Goal: Information Seeking & Learning: Learn about a topic

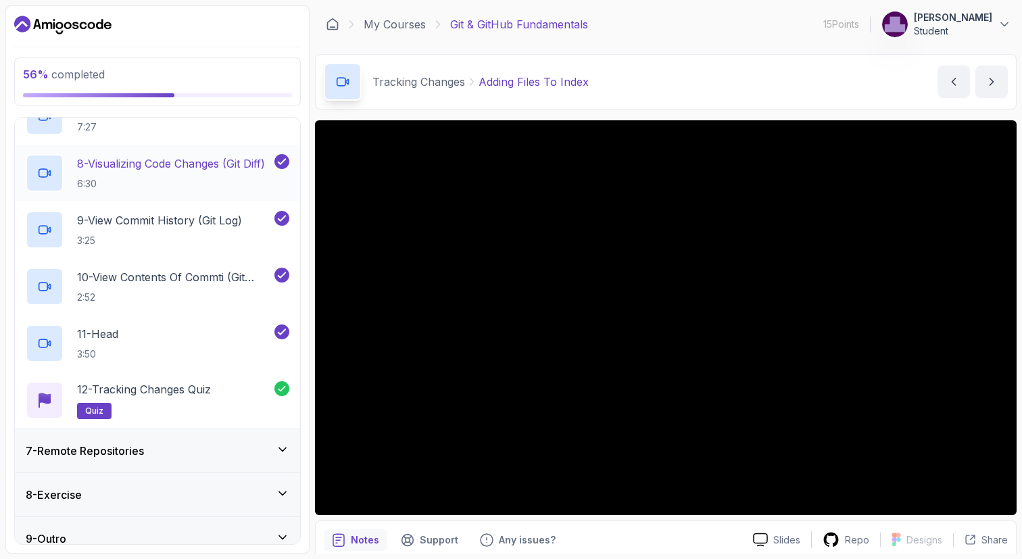
scroll to position [649, 0]
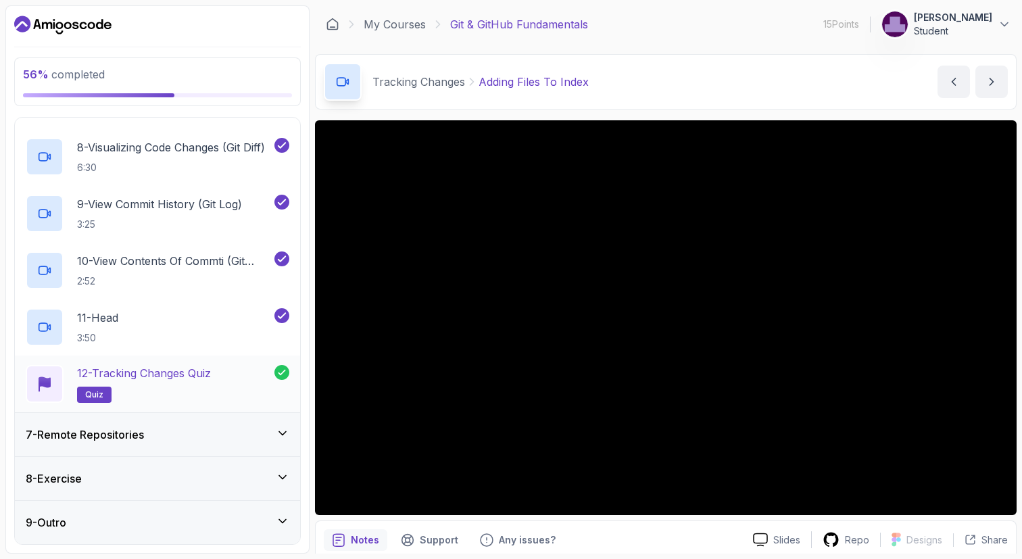
click at [242, 386] on div "12 - Tracking Changes Quiz quiz" at bounding box center [150, 384] width 249 height 38
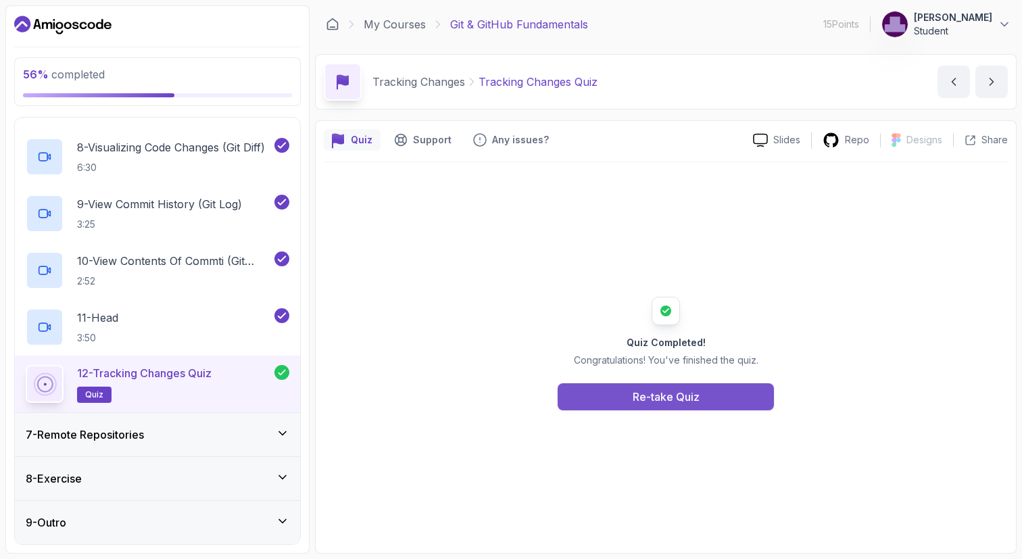
click at [644, 399] on div "Re-take Quiz" at bounding box center [665, 396] width 67 height 16
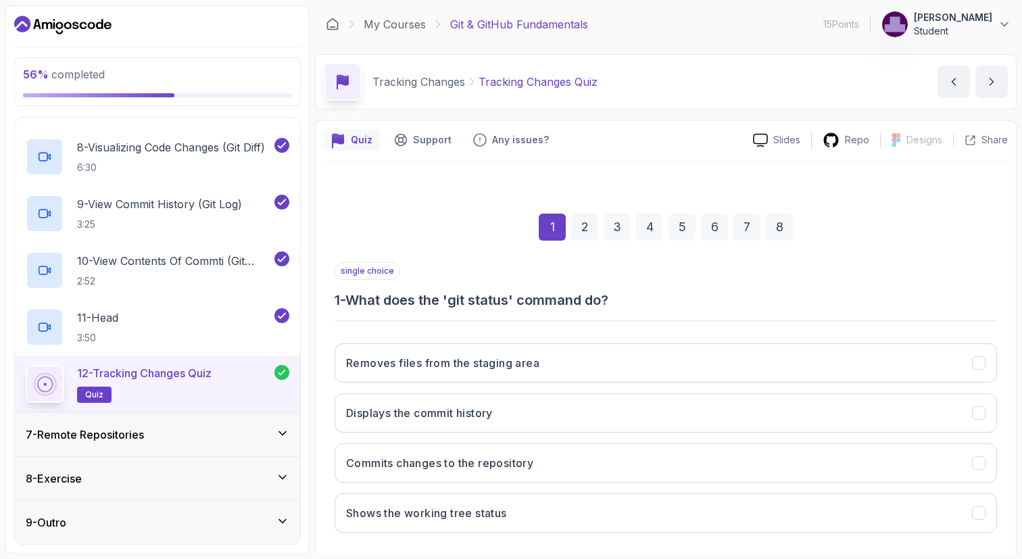
scroll to position [66, 0]
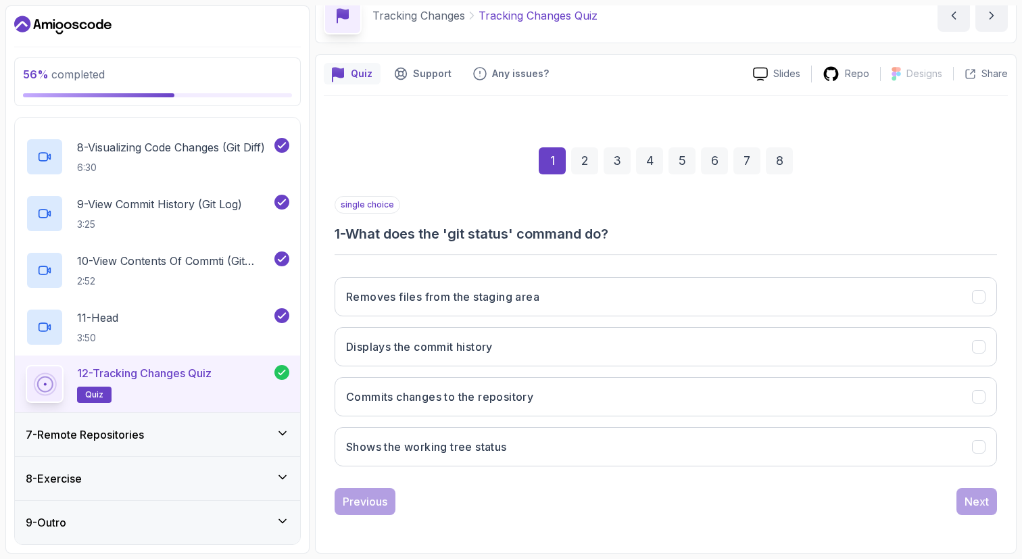
click at [446, 178] on div "1 2 3 4 5 6 7 8" at bounding box center [665, 161] width 662 height 70
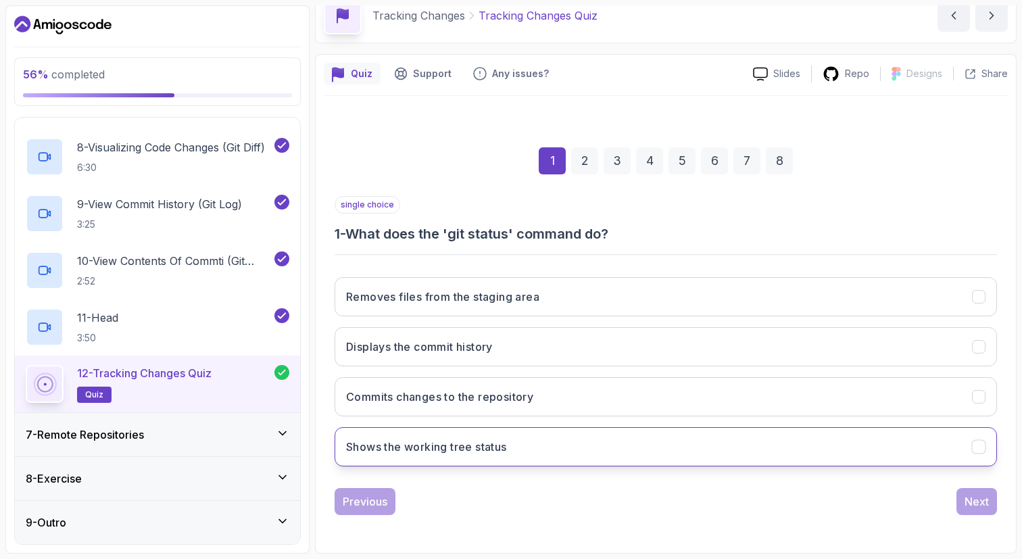
click at [434, 453] on h3 "Shows the working tree status" at bounding box center [426, 446] width 161 height 16
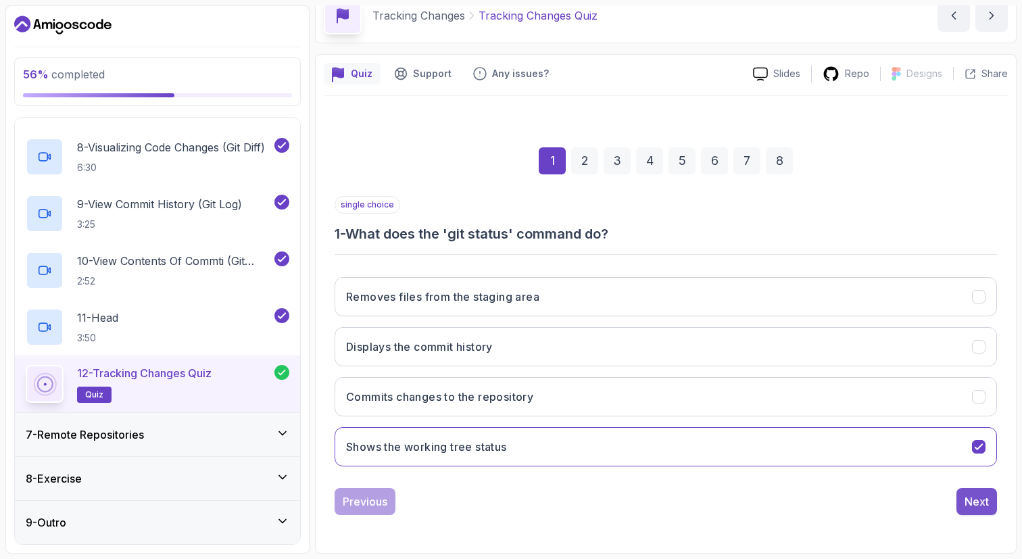
click at [971, 497] on div "Next" at bounding box center [976, 501] width 24 height 16
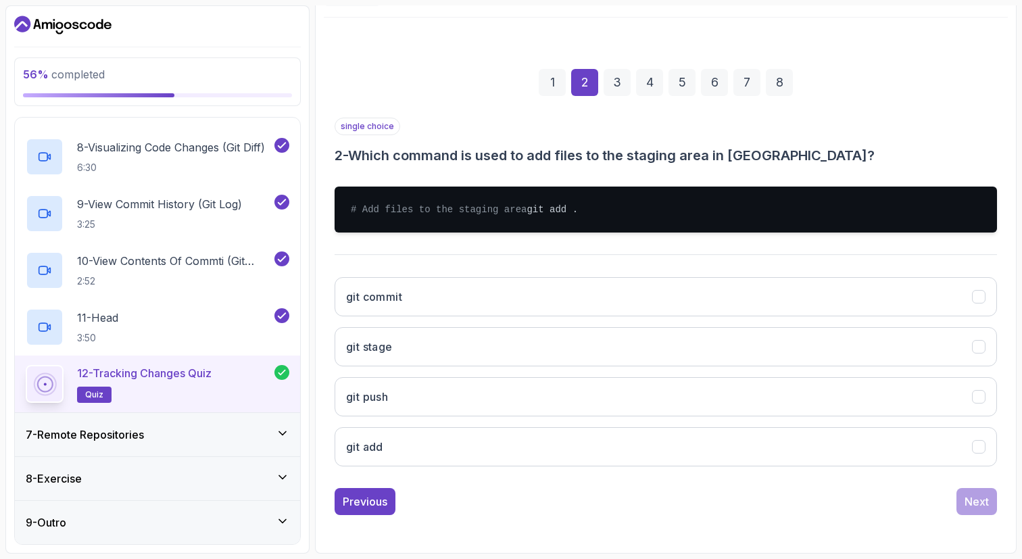
scroll to position [158, 0]
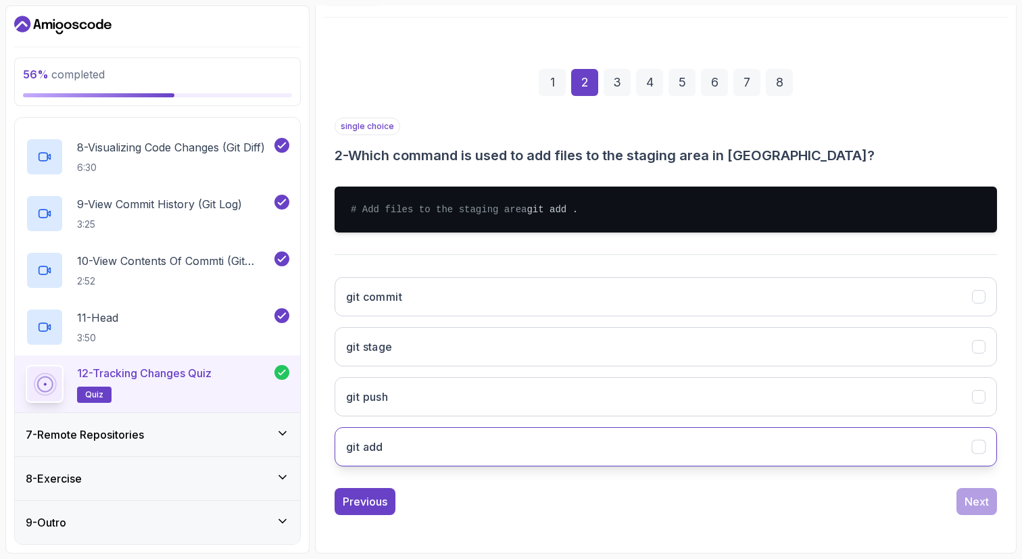
click at [392, 430] on button "git add" at bounding box center [665, 446] width 662 height 39
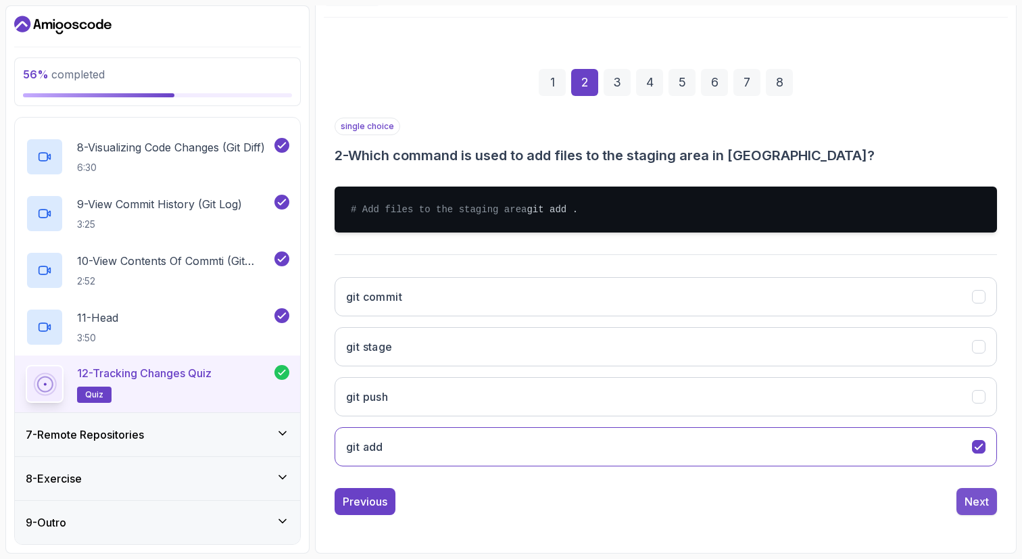
click at [965, 497] on div "Next" at bounding box center [976, 501] width 24 height 16
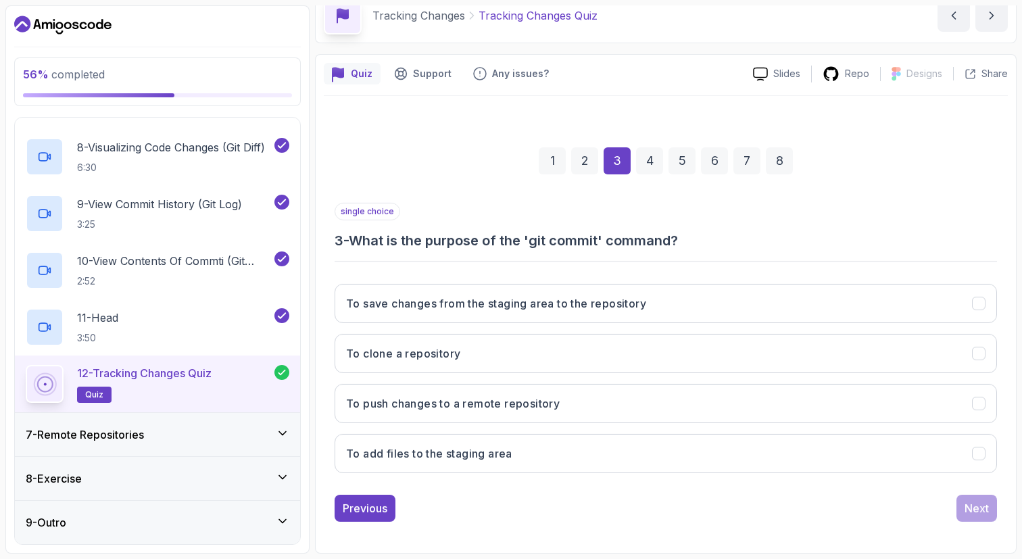
scroll to position [66, 0]
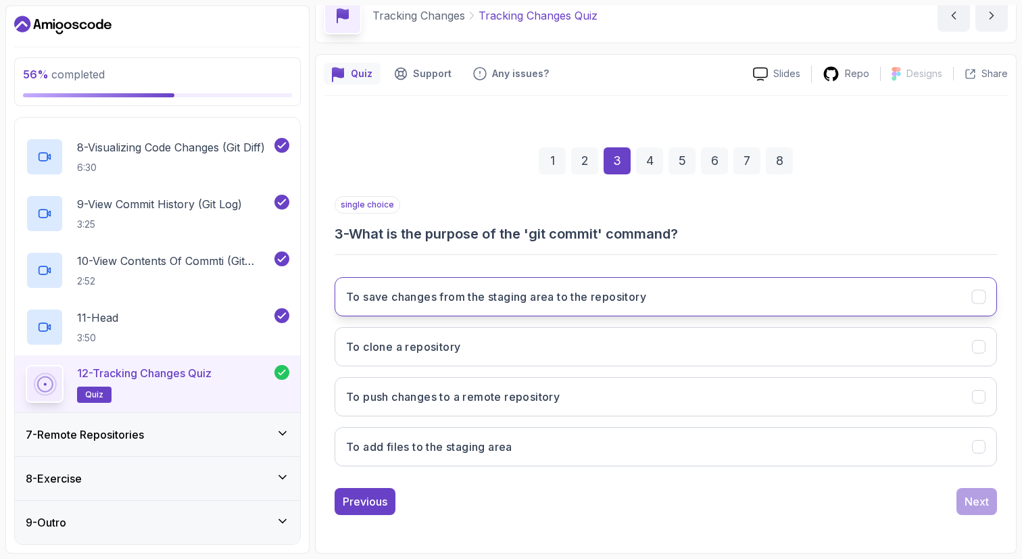
click at [505, 301] on h3 "To save changes from the staging area to the repository" at bounding box center [496, 296] width 300 height 16
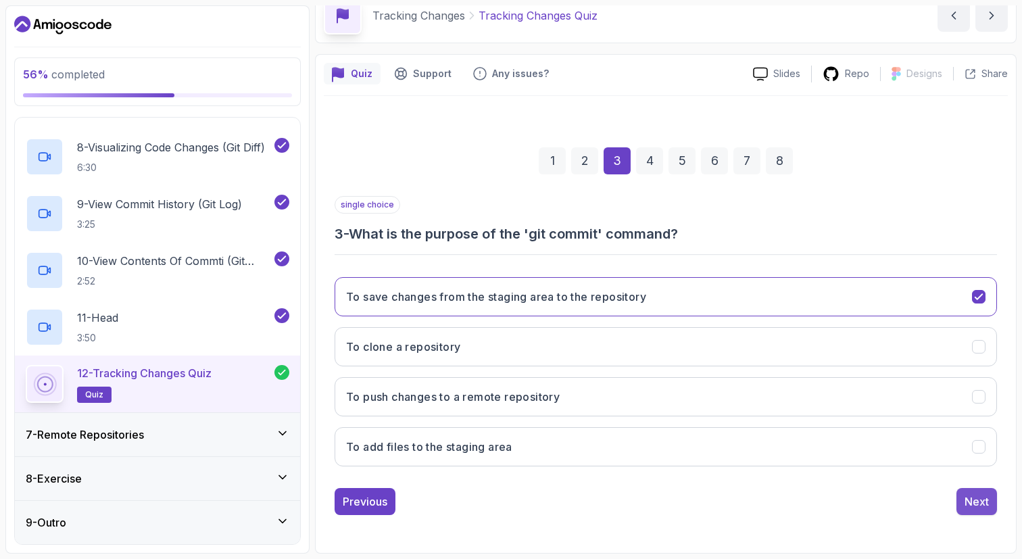
click at [966, 501] on div "Next" at bounding box center [976, 501] width 24 height 16
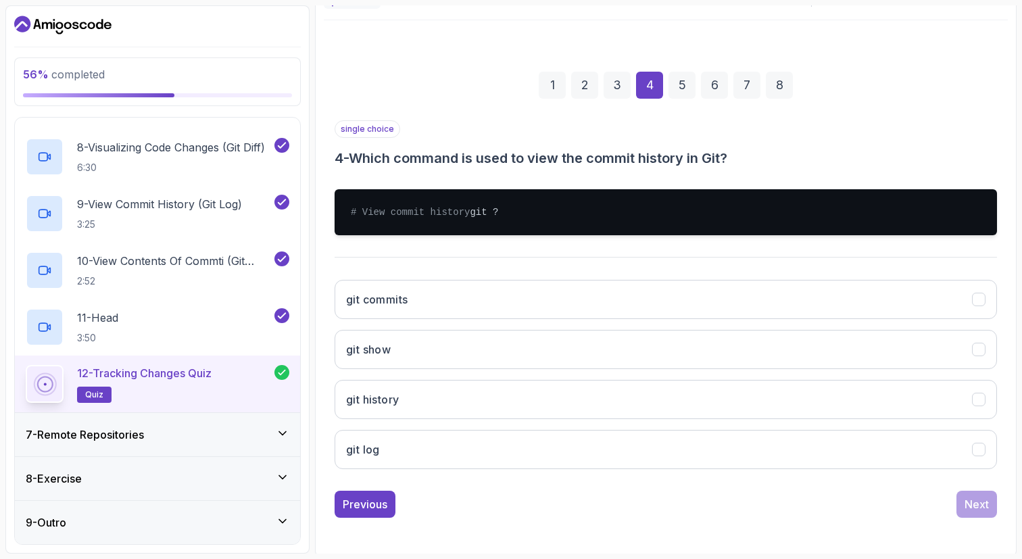
scroll to position [157, 0]
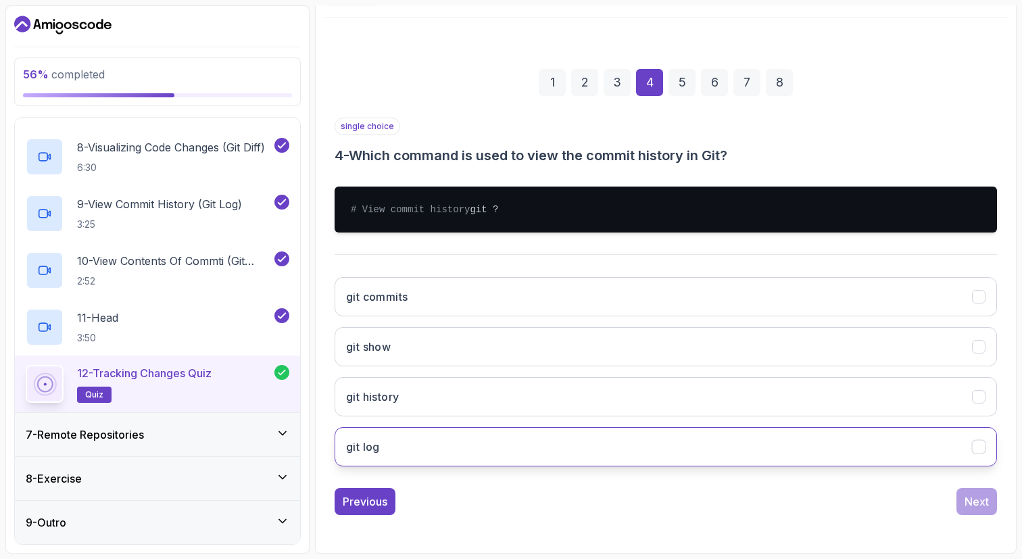
click at [408, 450] on button "git log" at bounding box center [665, 446] width 662 height 39
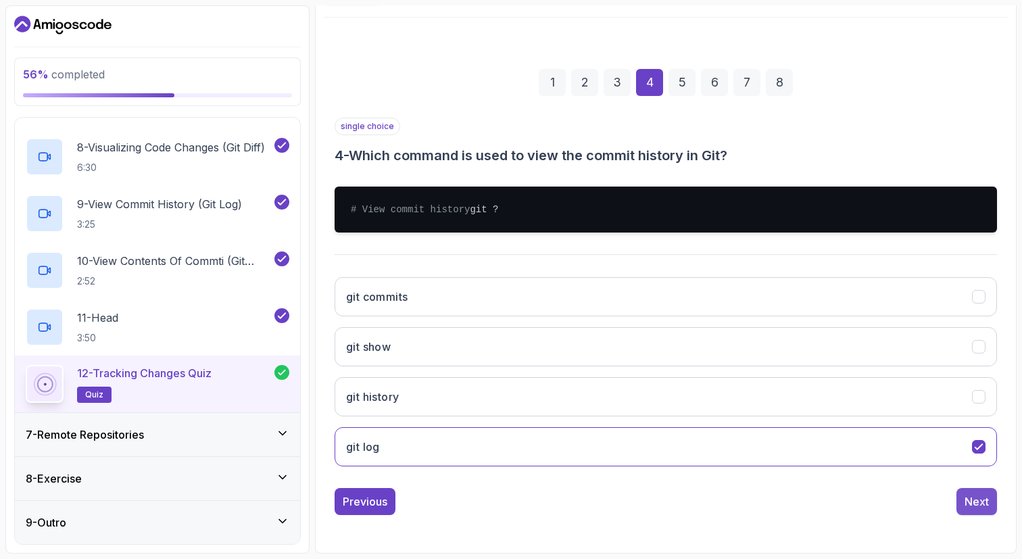
click at [972, 500] on div "Next" at bounding box center [976, 501] width 24 height 16
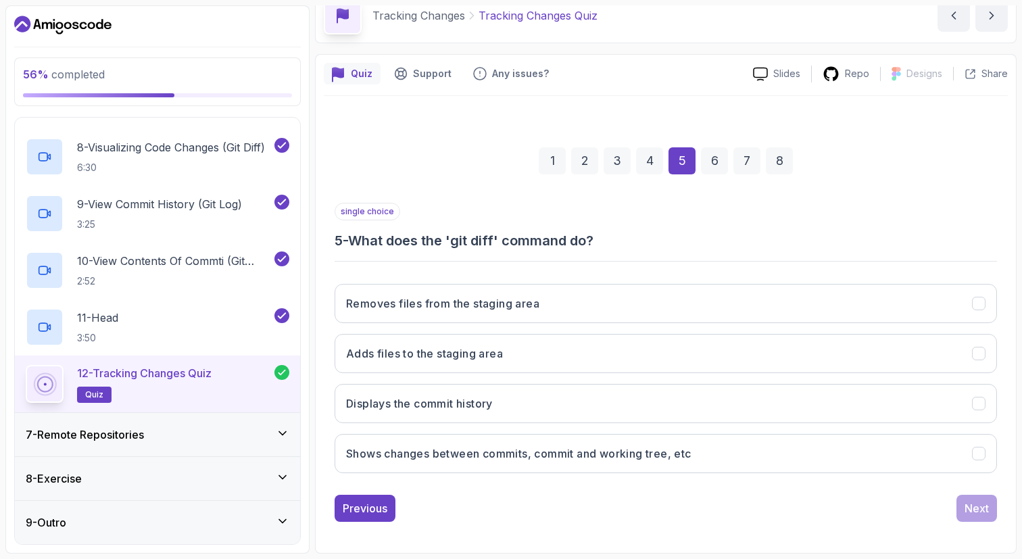
scroll to position [66, 0]
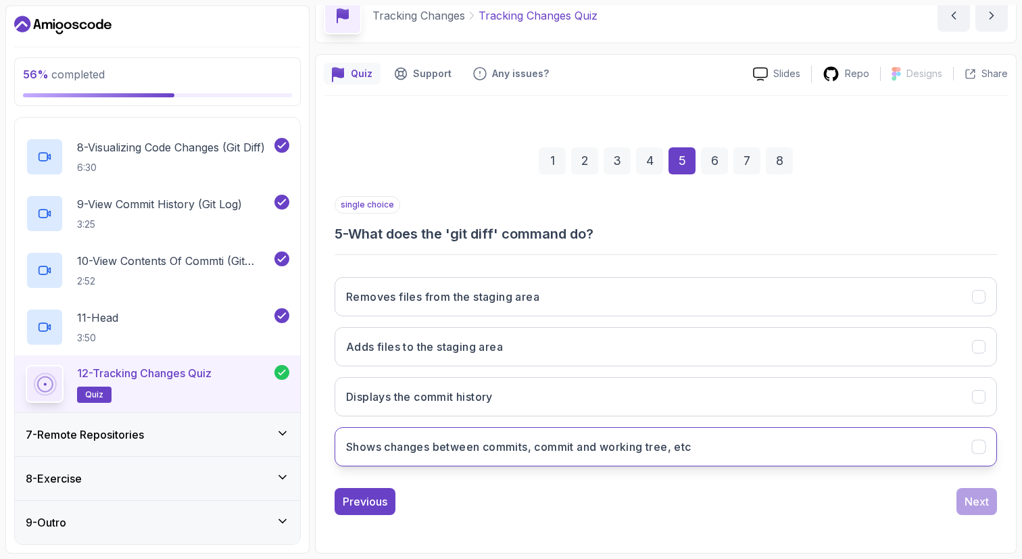
click at [437, 453] on h3 "Shows changes between commits, commit and working tree, etc" at bounding box center [518, 446] width 345 height 16
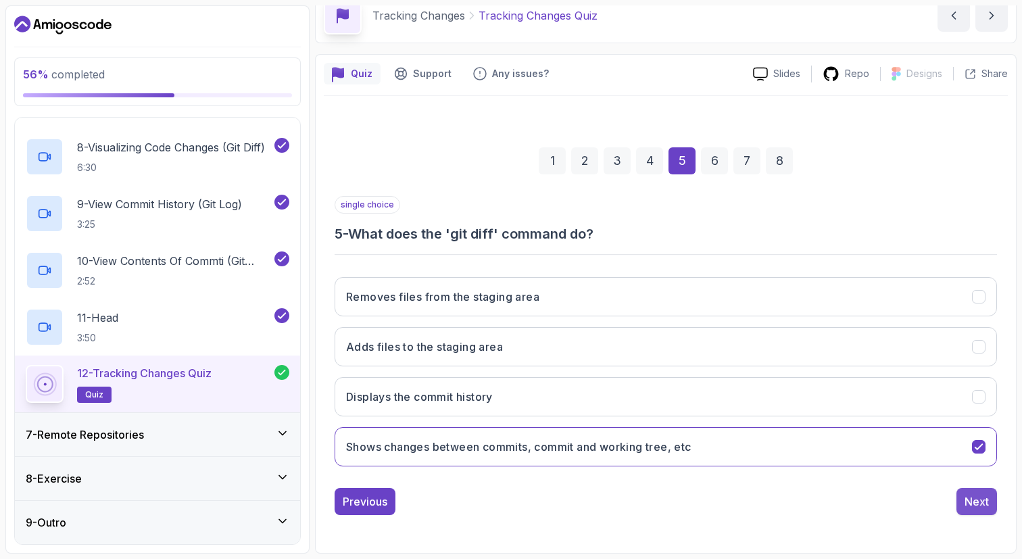
click at [976, 501] on div "Next" at bounding box center [976, 501] width 24 height 16
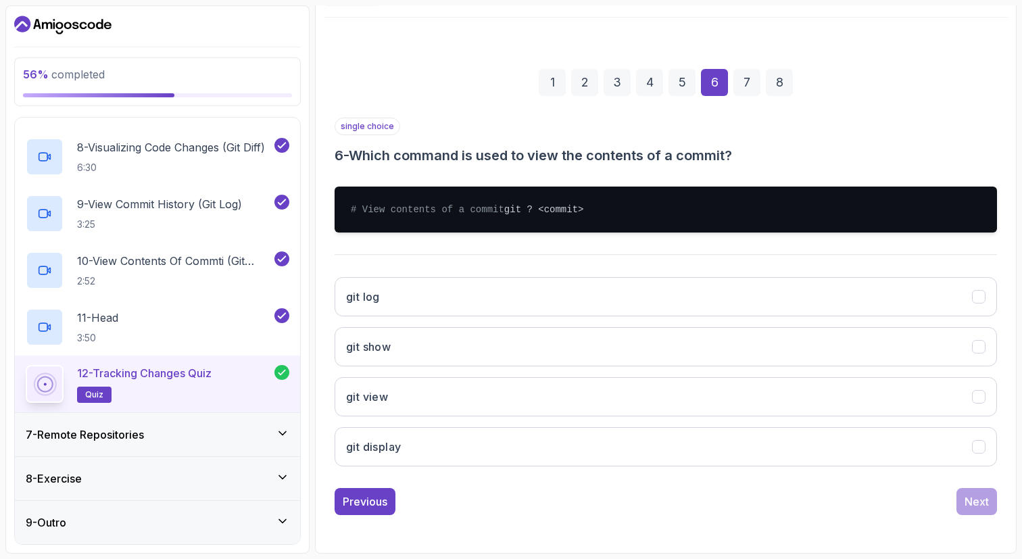
scroll to position [158, 0]
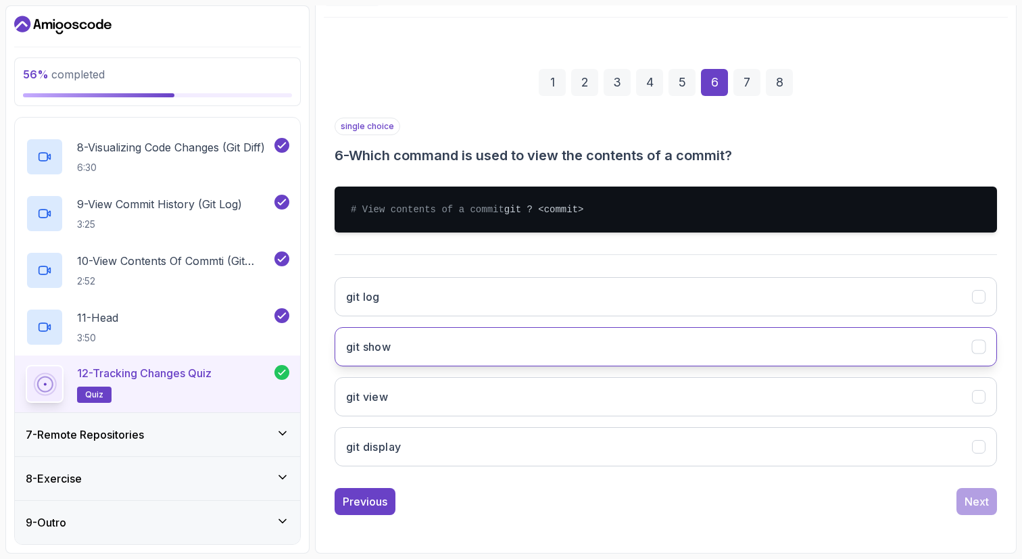
click at [457, 345] on button "git show" at bounding box center [665, 346] width 662 height 39
click at [978, 499] on div "Next" at bounding box center [976, 501] width 24 height 16
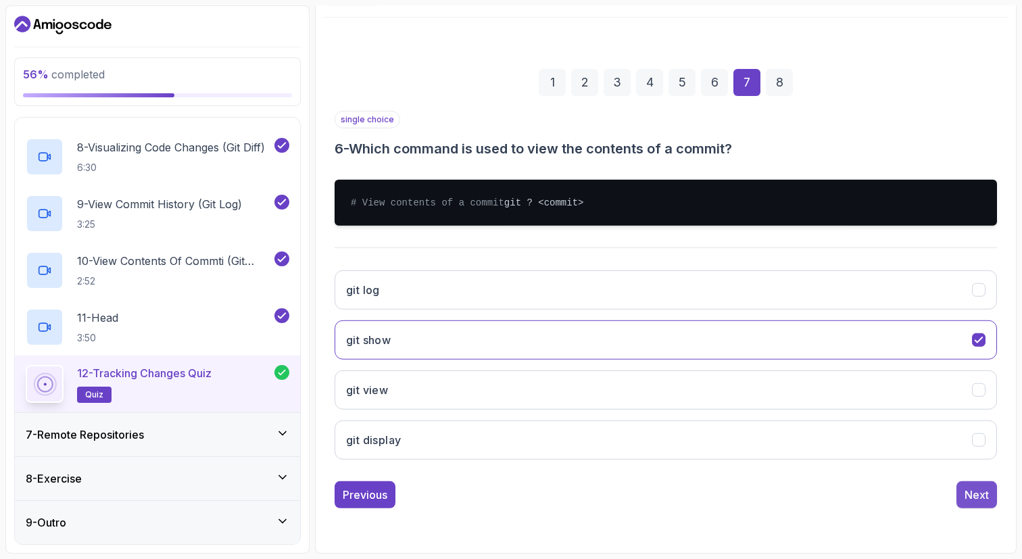
scroll to position [66, 0]
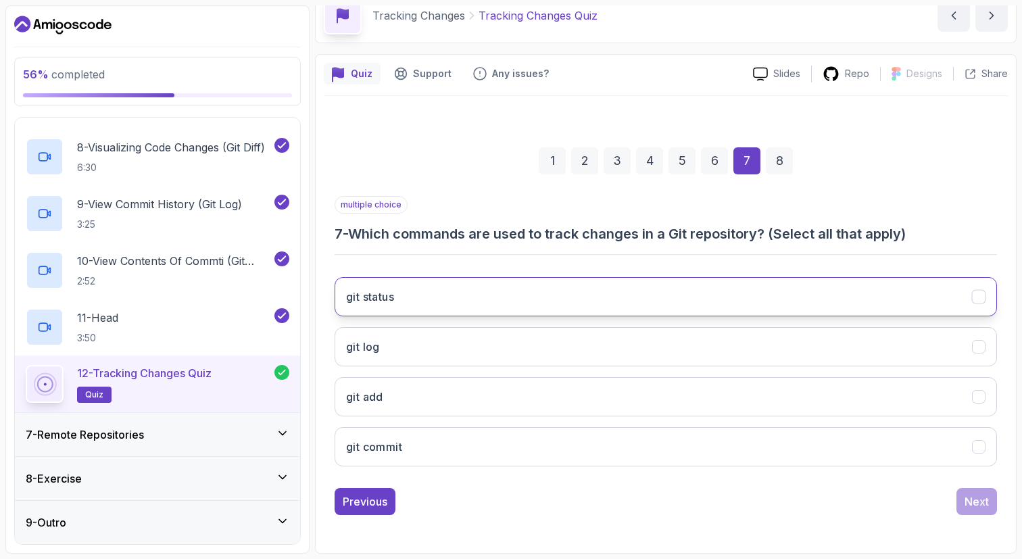
click at [589, 293] on button "git status" at bounding box center [665, 296] width 662 height 39
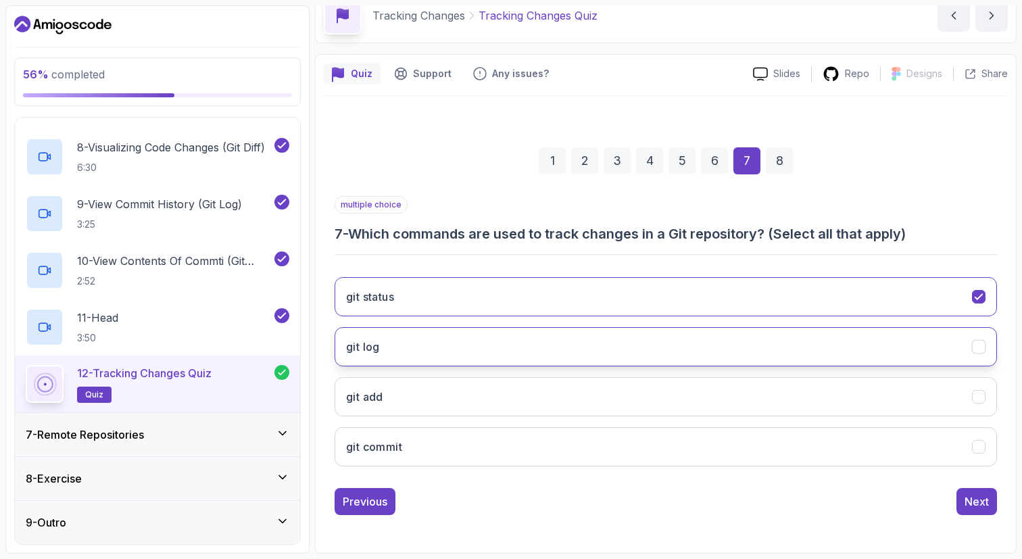
click at [582, 353] on button "git log" at bounding box center [665, 346] width 662 height 39
click at [582, 407] on button "git add" at bounding box center [665, 396] width 662 height 39
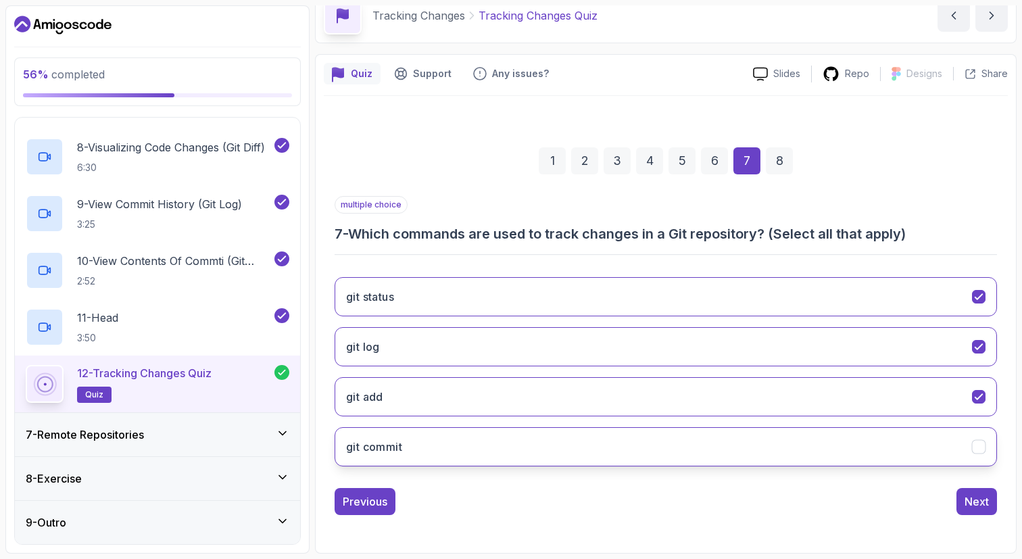
click at [585, 460] on button "git commit" at bounding box center [665, 446] width 662 height 39
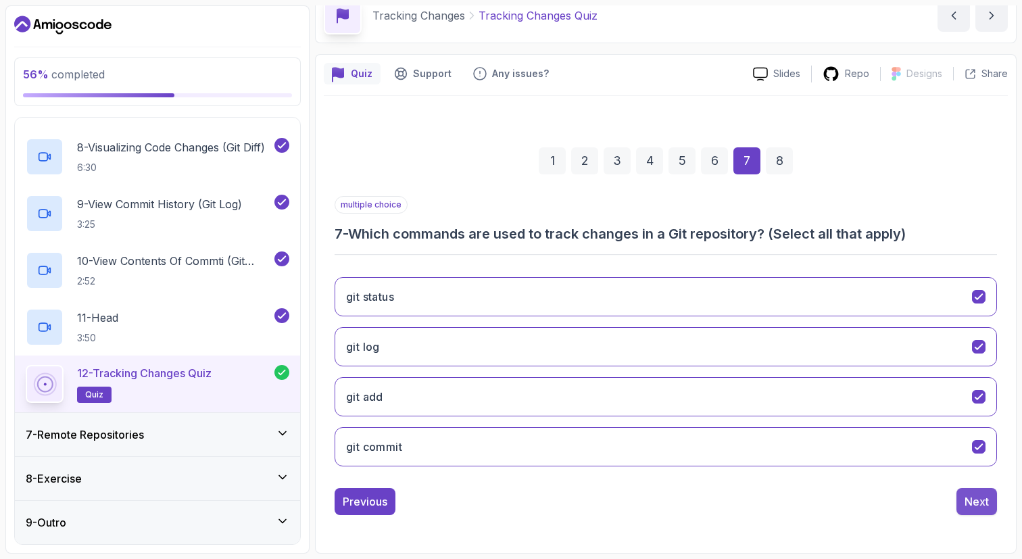
click at [982, 512] on button "Next" at bounding box center [976, 501] width 41 height 27
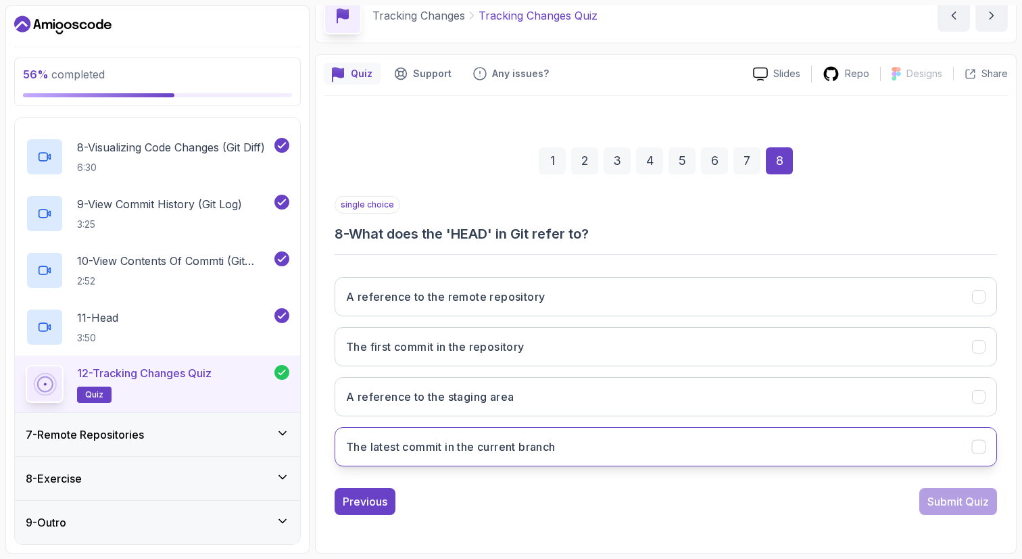
click at [457, 449] on h3 "The latest commit in the current branch" at bounding box center [450, 446] width 209 height 16
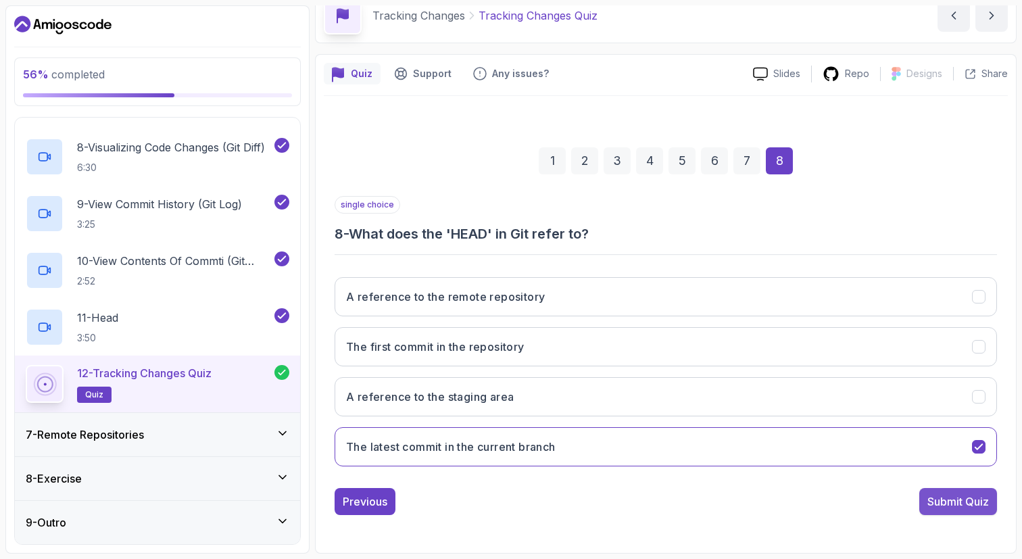
click at [933, 500] on div "Submit Quiz" at bounding box center [957, 501] width 61 height 16
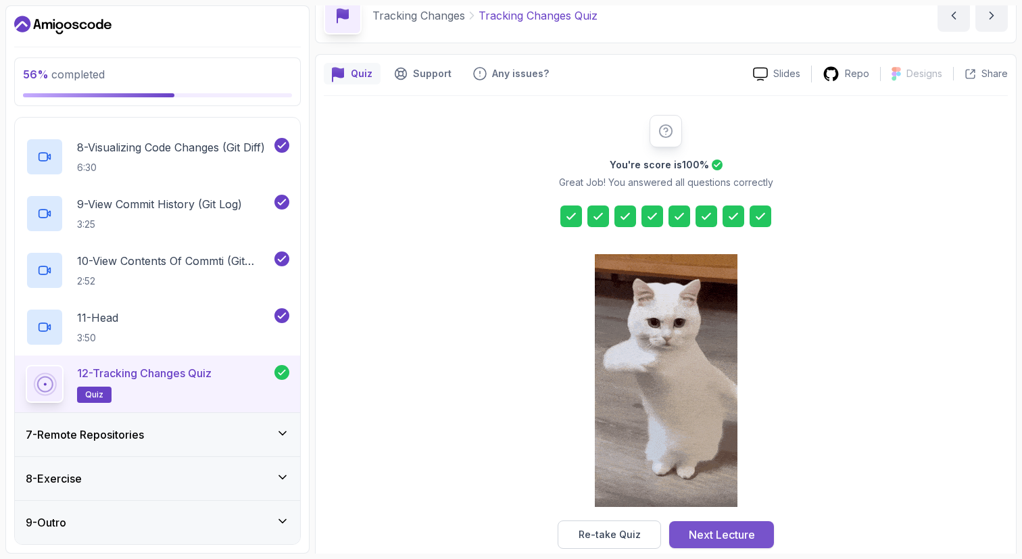
click at [743, 534] on div "Next Lecture" at bounding box center [721, 534] width 66 height 16
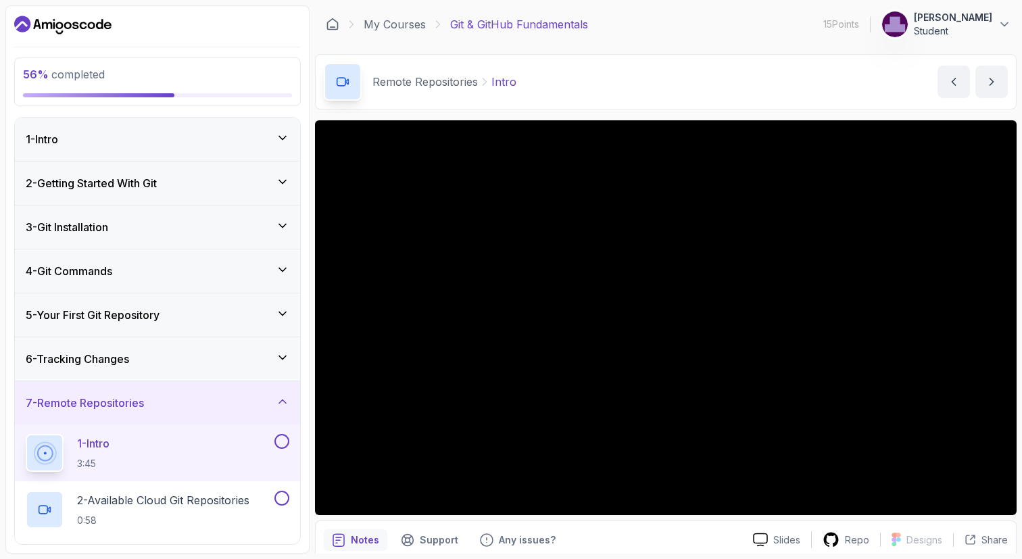
click at [701, 103] on div "Remote Repositories Intro Intro by nelson" at bounding box center [665, 81] width 701 height 55
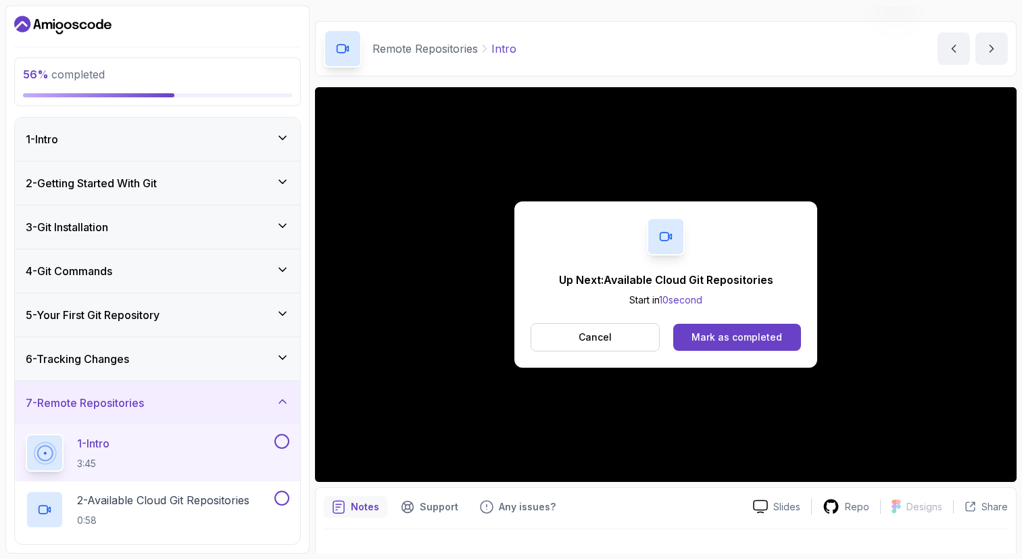
scroll to position [34, 0]
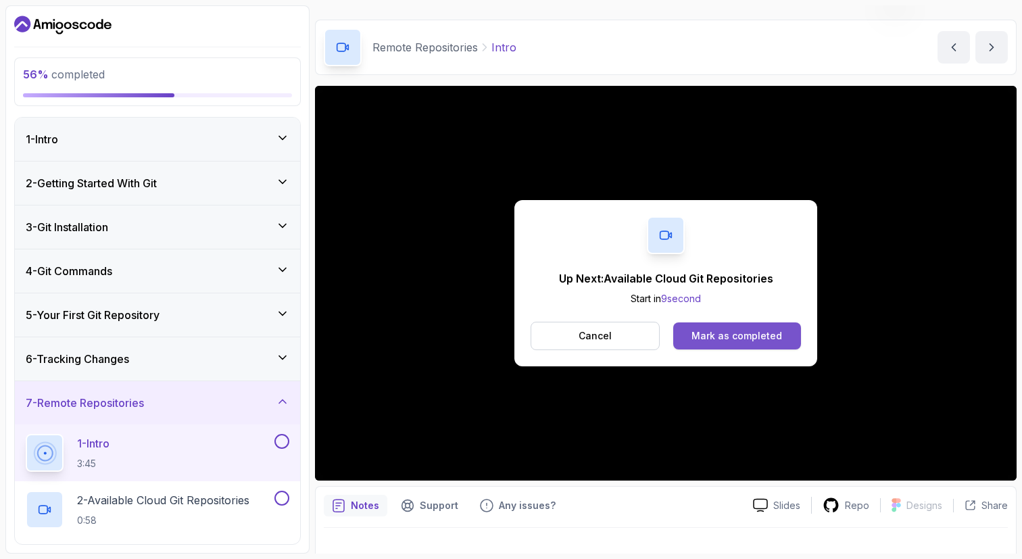
click at [727, 343] on button "Mark as completed" at bounding box center [737, 335] width 128 height 27
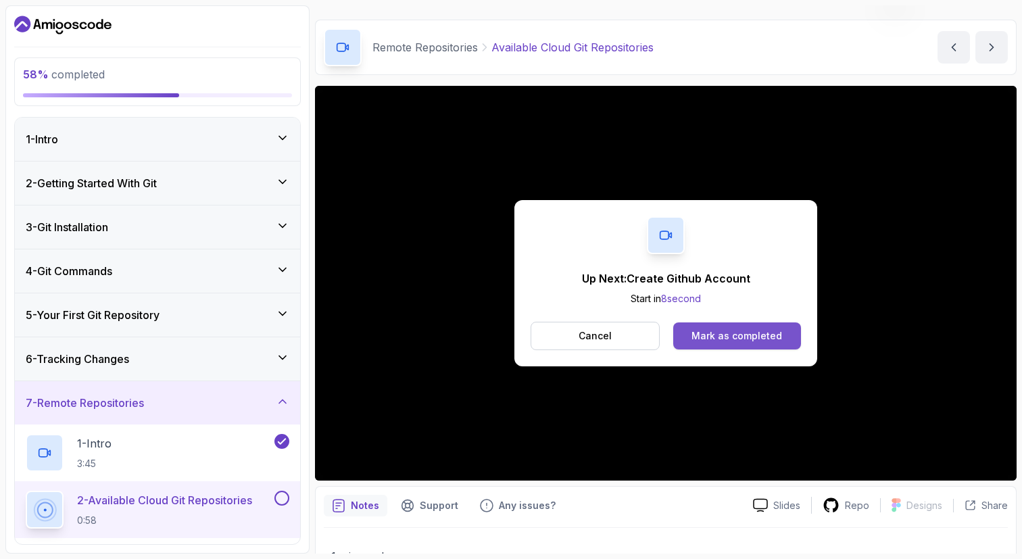
click at [712, 330] on div "Mark as completed" at bounding box center [736, 336] width 91 height 14
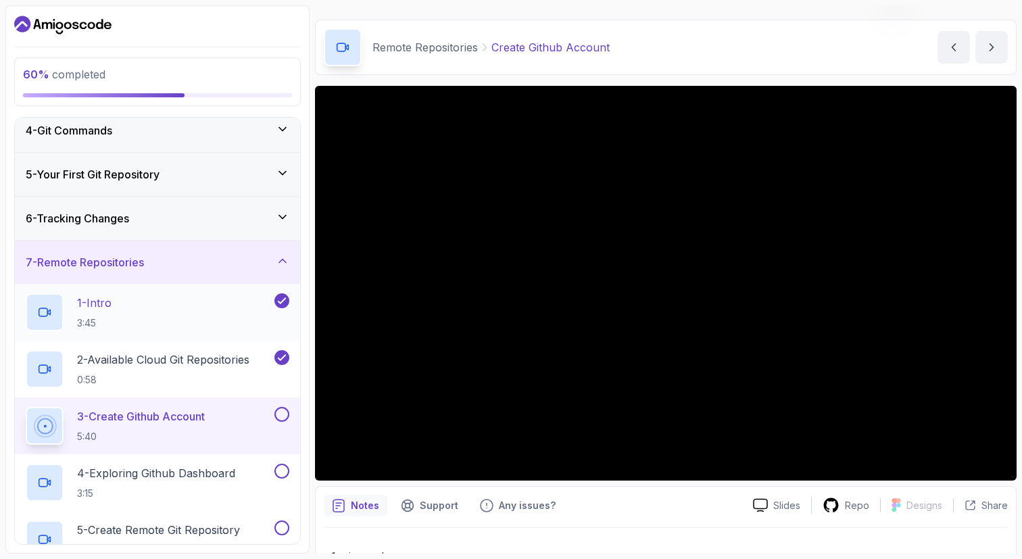
scroll to position [147, 0]
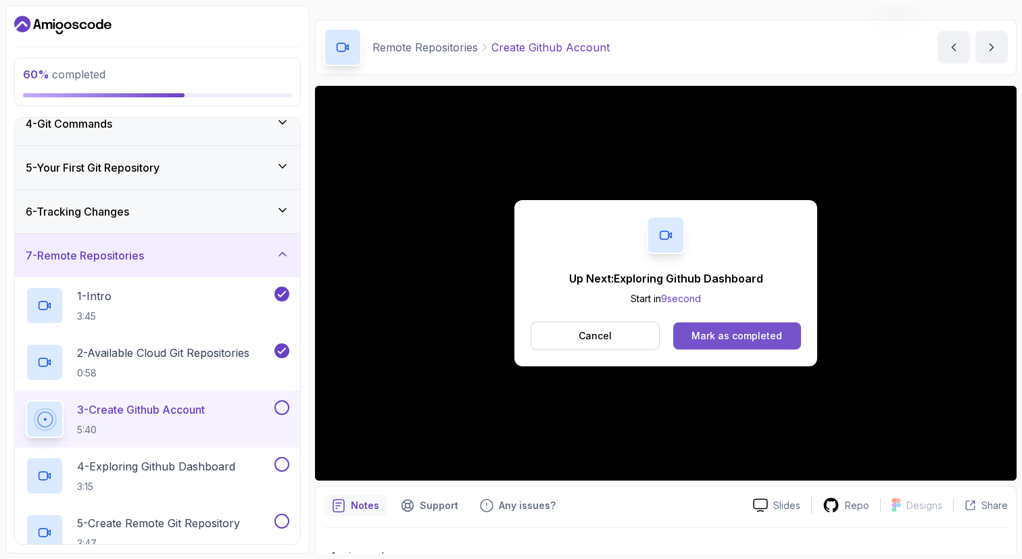
click at [733, 341] on div "Mark as completed" at bounding box center [736, 336] width 91 height 14
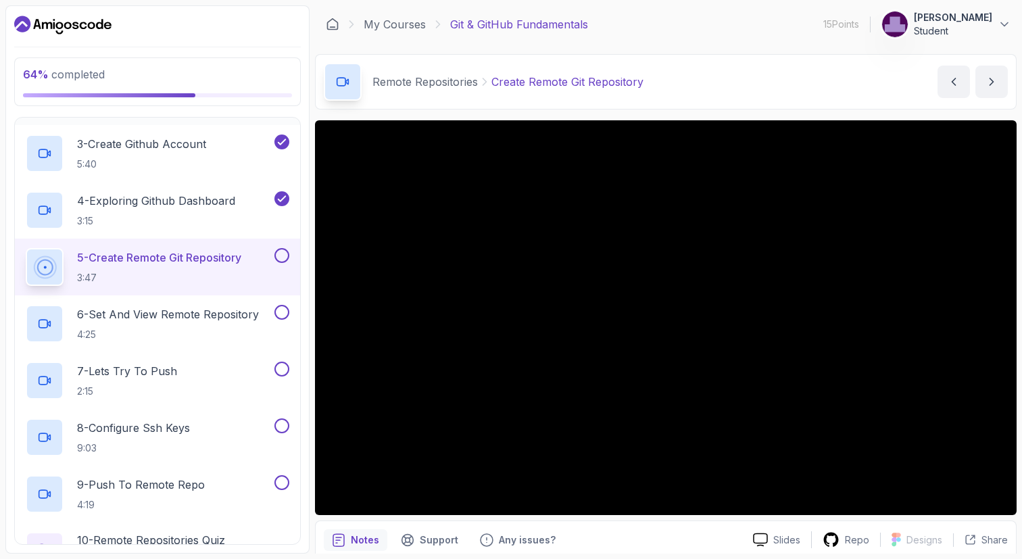
scroll to position [397, 0]
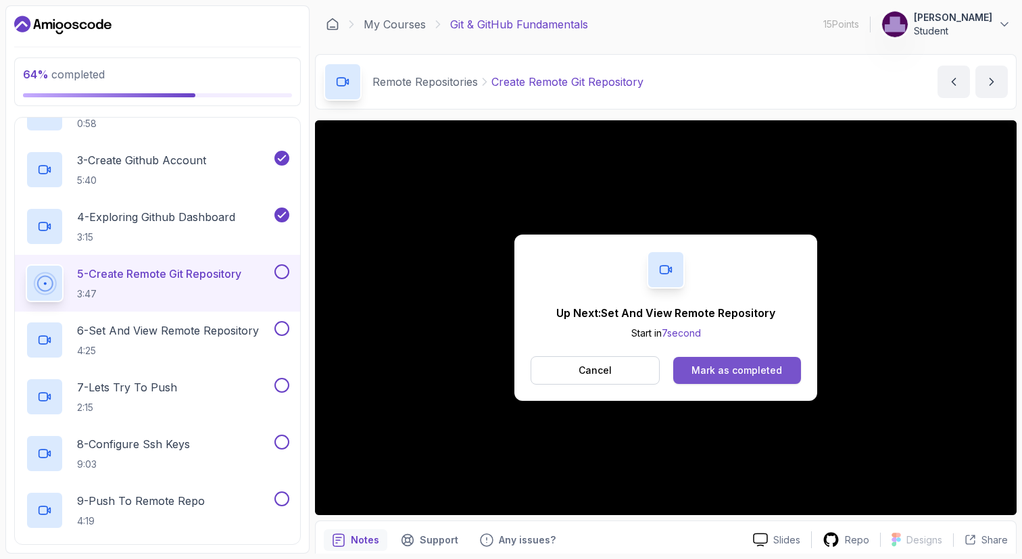
click at [730, 369] on div "Mark as completed" at bounding box center [736, 370] width 91 height 14
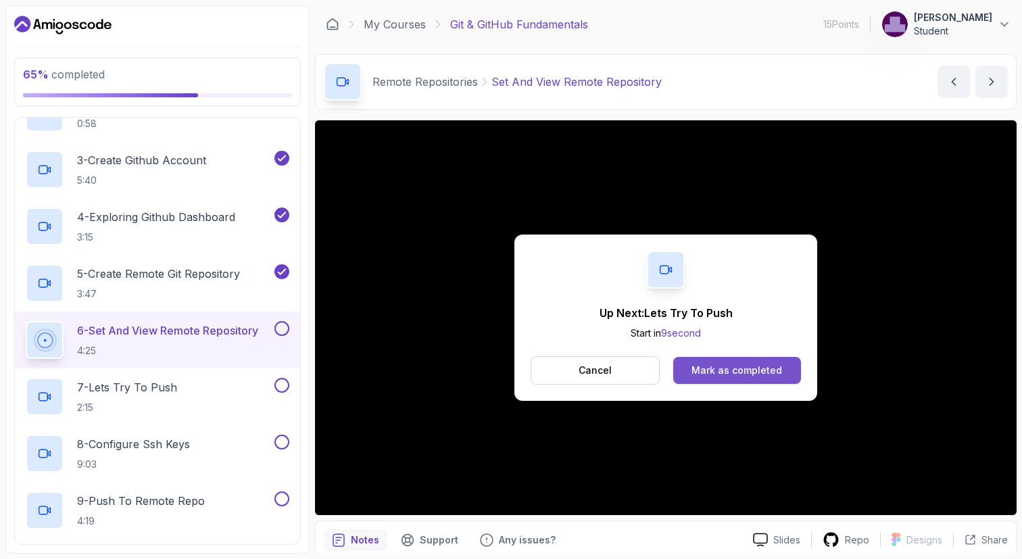
click at [732, 372] on div "Mark as completed" at bounding box center [736, 370] width 91 height 14
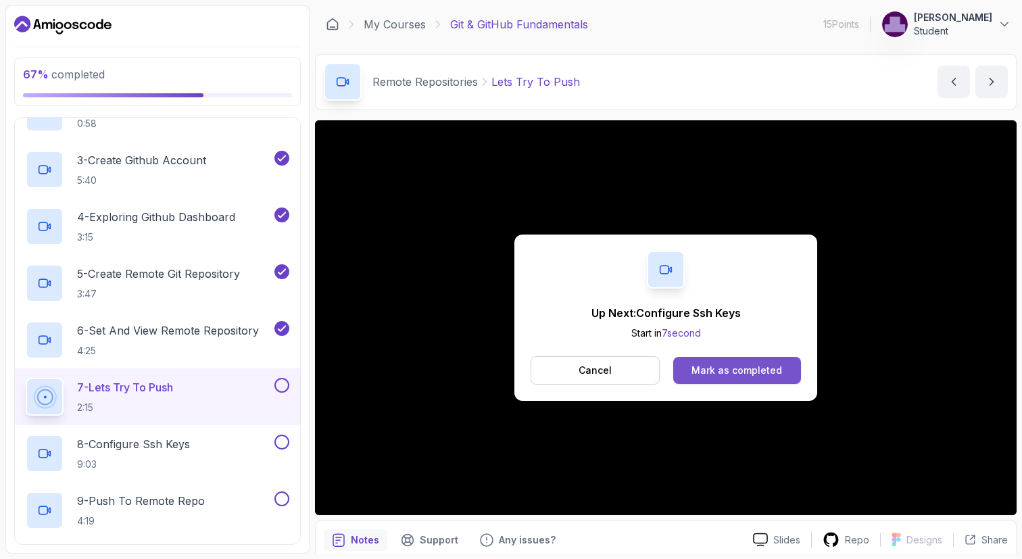
click at [727, 368] on div "Mark as completed" at bounding box center [736, 370] width 91 height 14
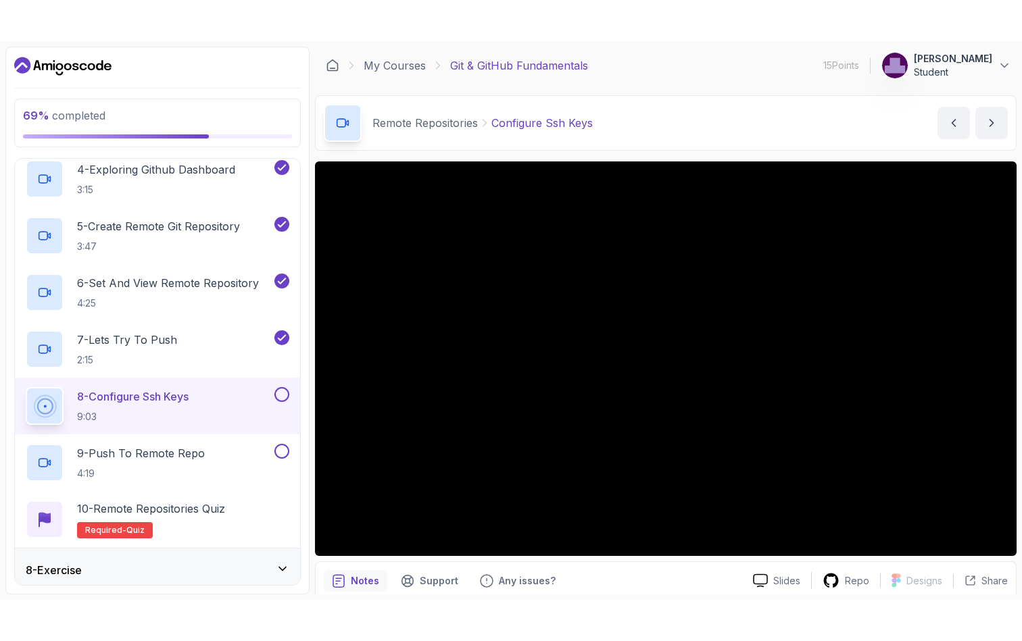
scroll to position [536, 0]
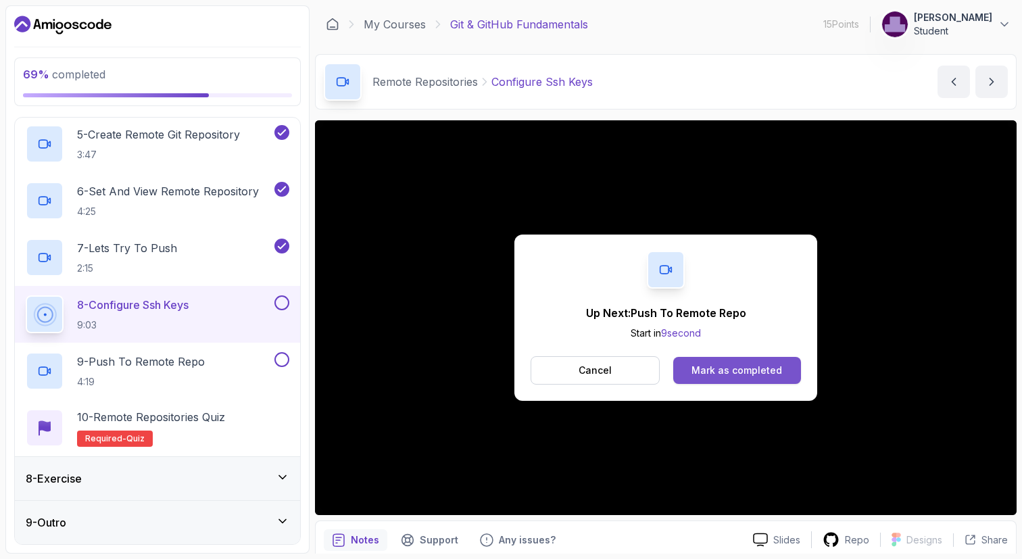
click at [737, 378] on button "Mark as completed" at bounding box center [737, 370] width 128 height 27
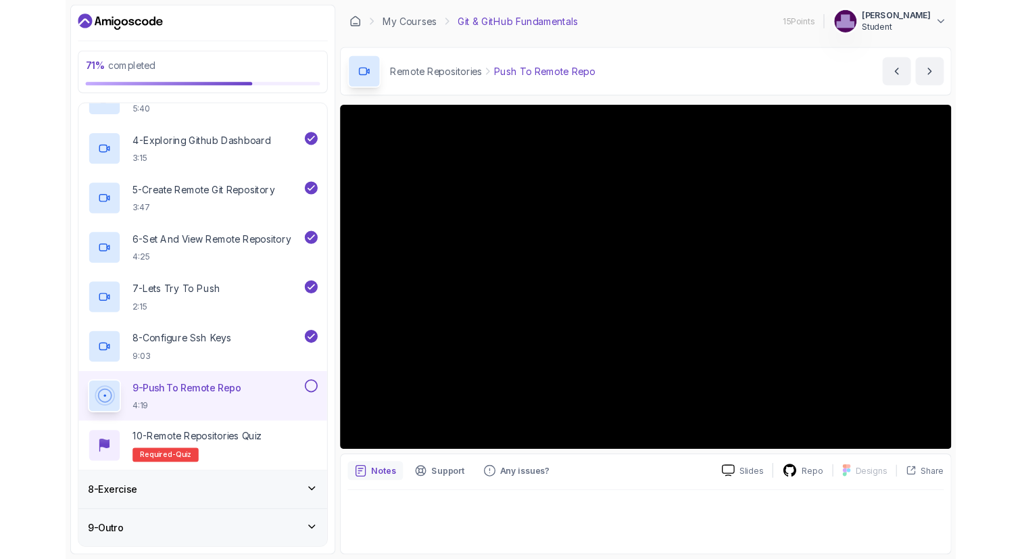
scroll to position [536, 0]
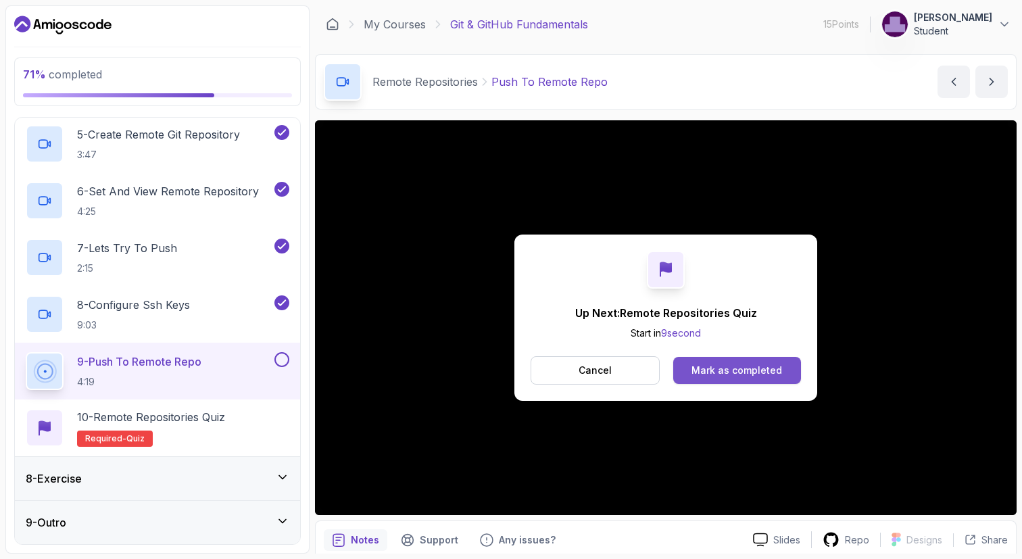
click at [723, 369] on div "Mark as completed" at bounding box center [736, 370] width 91 height 14
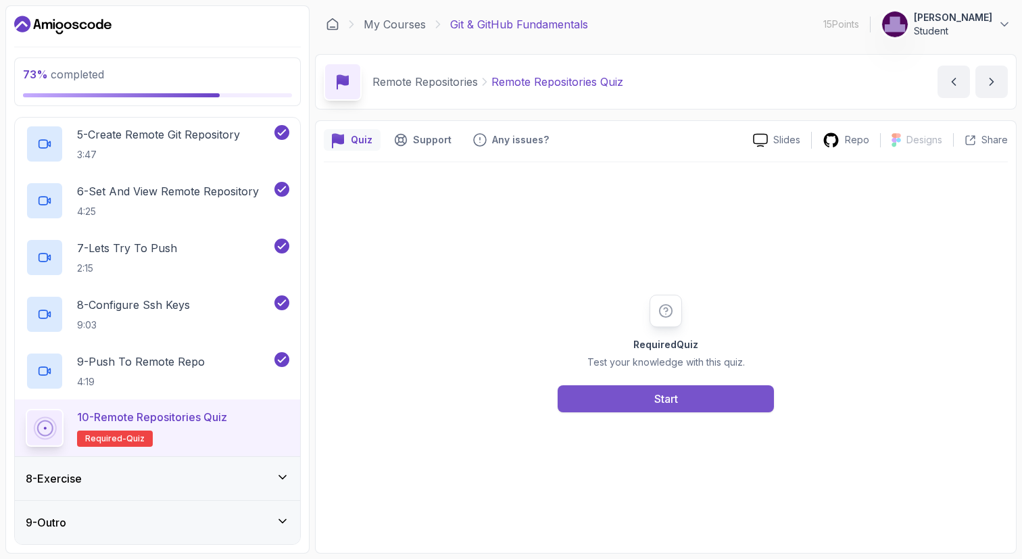
click at [661, 396] on div "Start" at bounding box center [666, 399] width 24 height 16
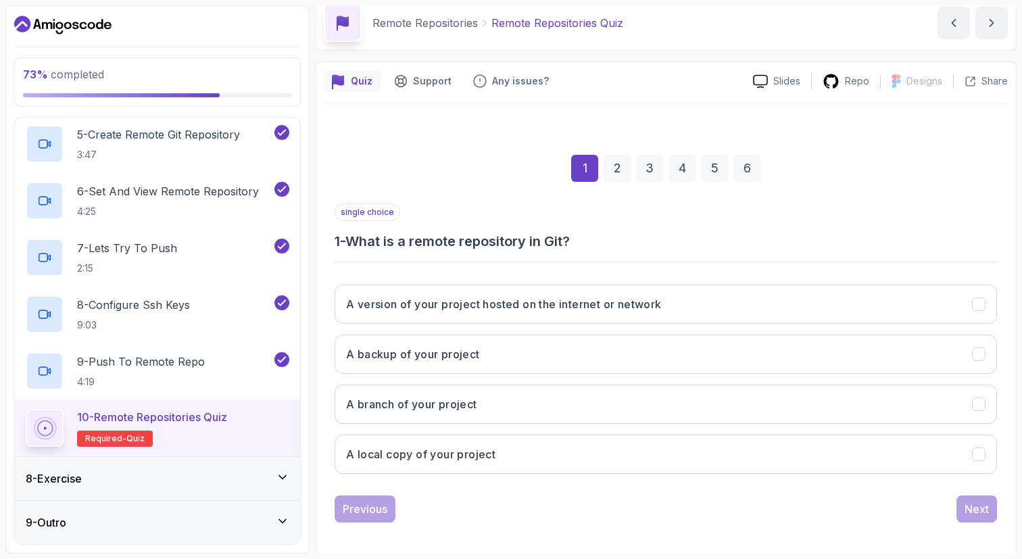
scroll to position [66, 0]
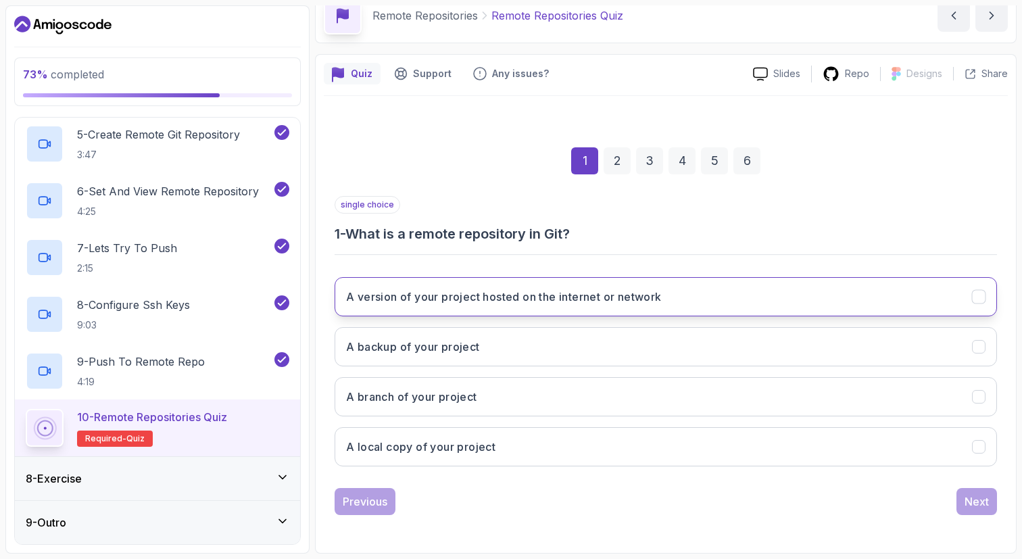
click at [521, 301] on h3 "A version of your project hosted on the internet or network" at bounding box center [504, 296] width 316 height 16
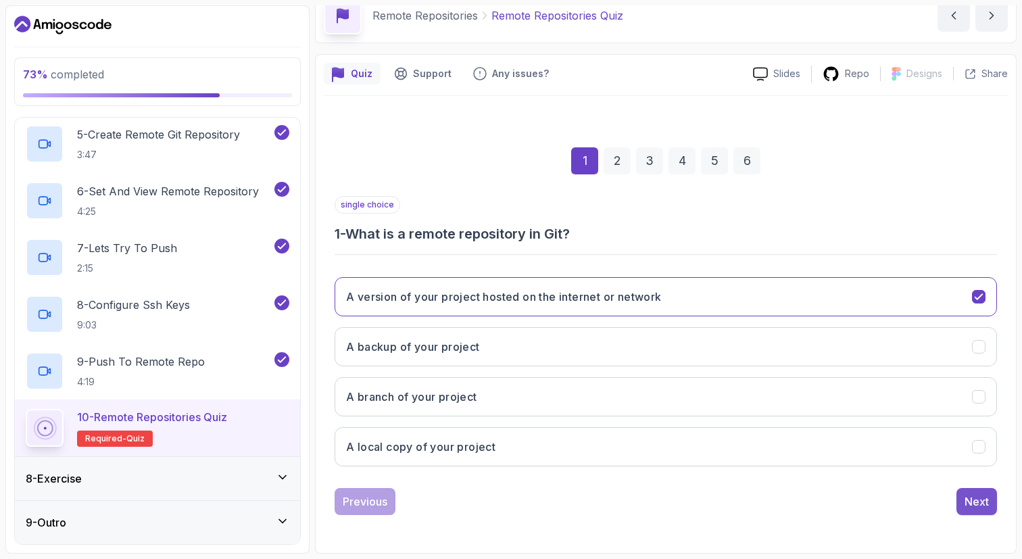
click at [972, 492] on button "Next" at bounding box center [976, 501] width 41 height 27
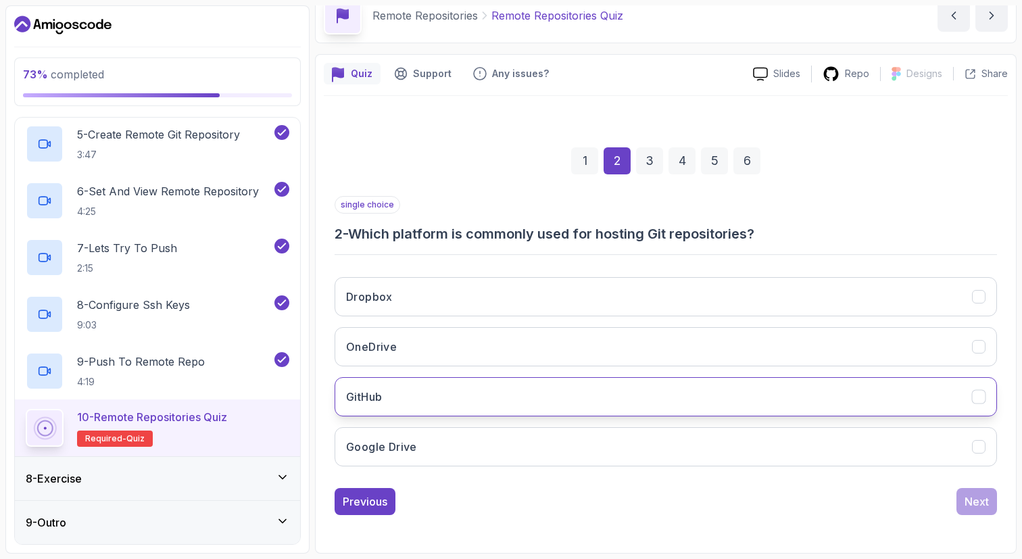
click at [474, 412] on button "GitHub" at bounding box center [665, 396] width 662 height 39
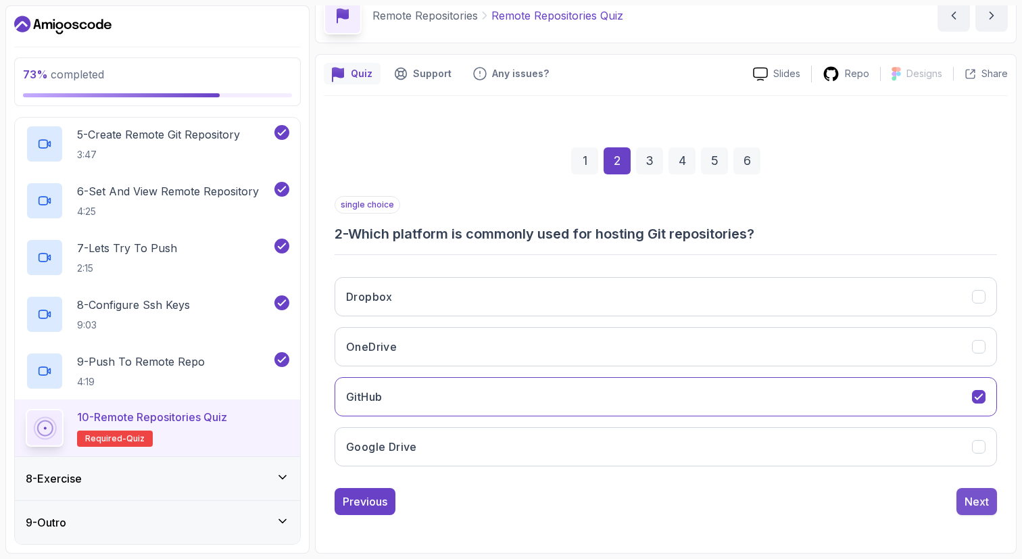
click at [975, 510] on button "Next" at bounding box center [976, 501] width 41 height 27
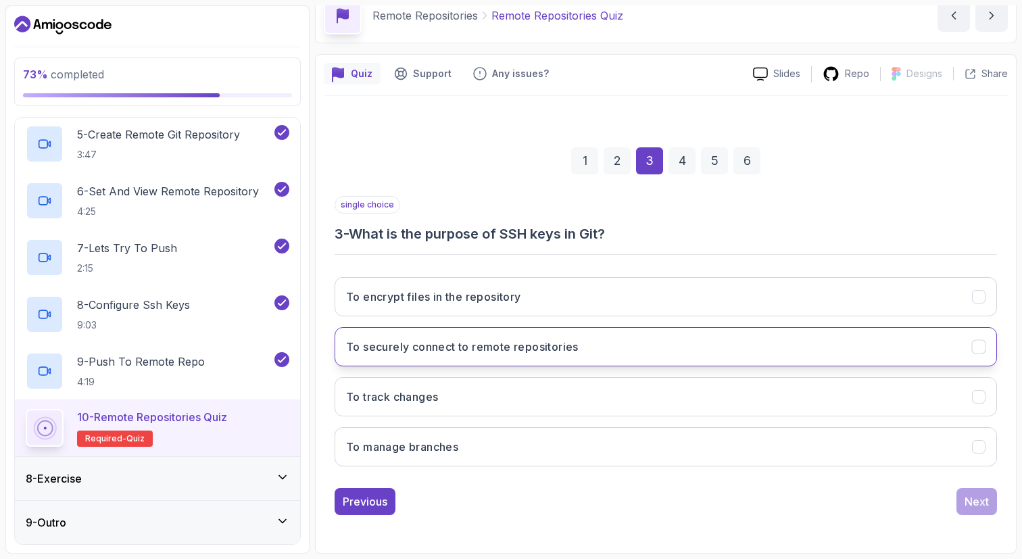
click at [447, 349] on h3 "To securely connect to remote repositories" at bounding box center [462, 346] width 232 height 16
click at [970, 507] on div "Next" at bounding box center [976, 501] width 24 height 16
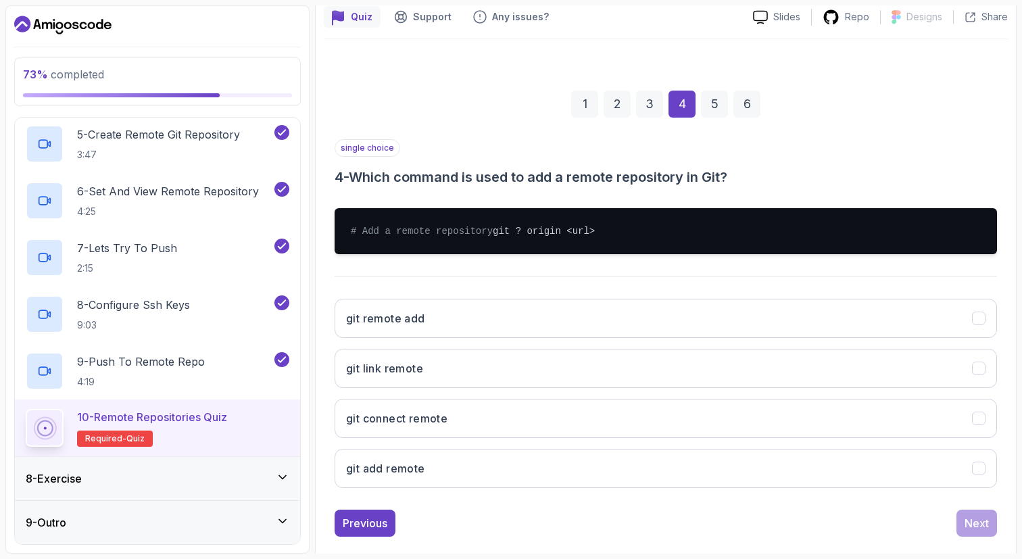
scroll to position [145, 0]
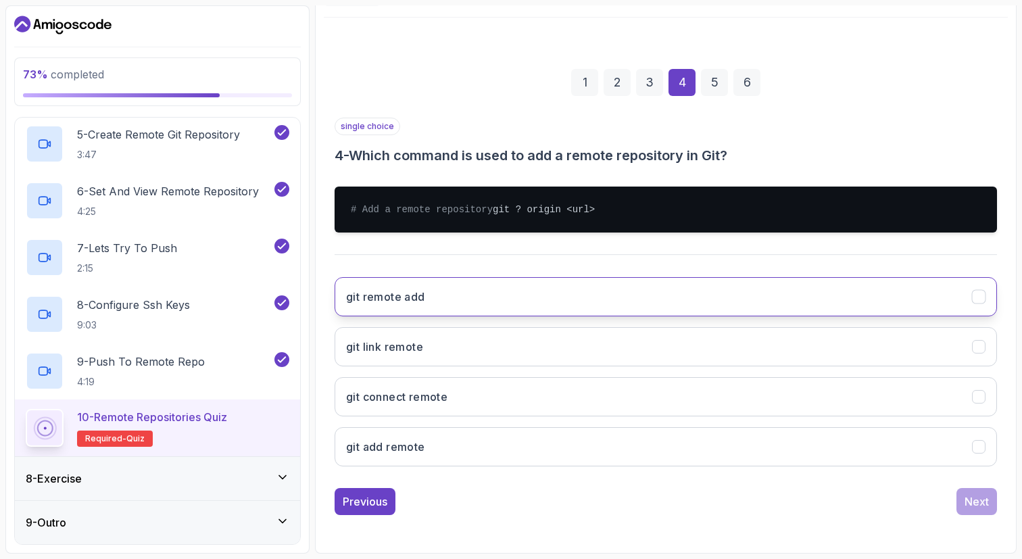
click at [413, 316] on button "git remote add" at bounding box center [665, 296] width 662 height 39
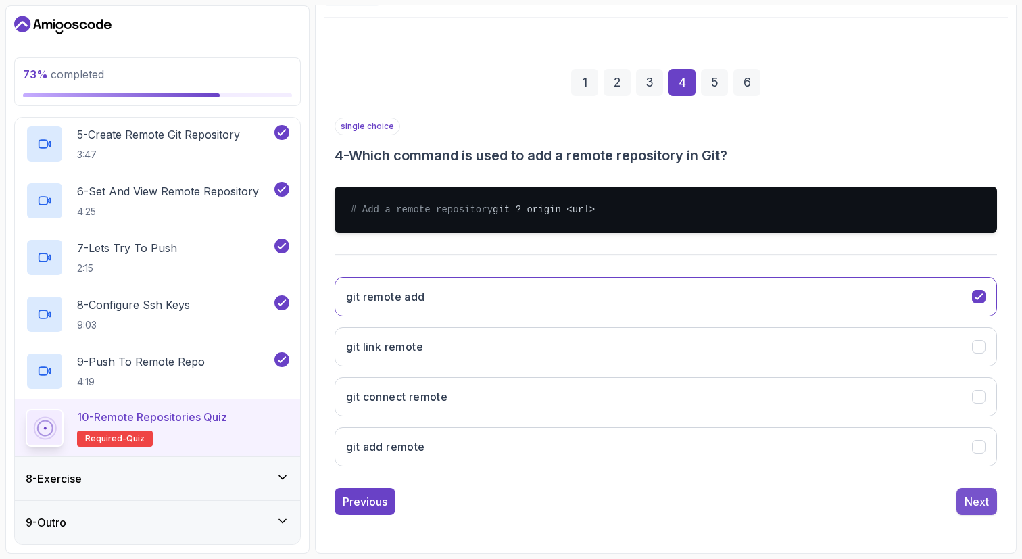
click at [974, 509] on div "Next" at bounding box center [976, 501] width 24 height 16
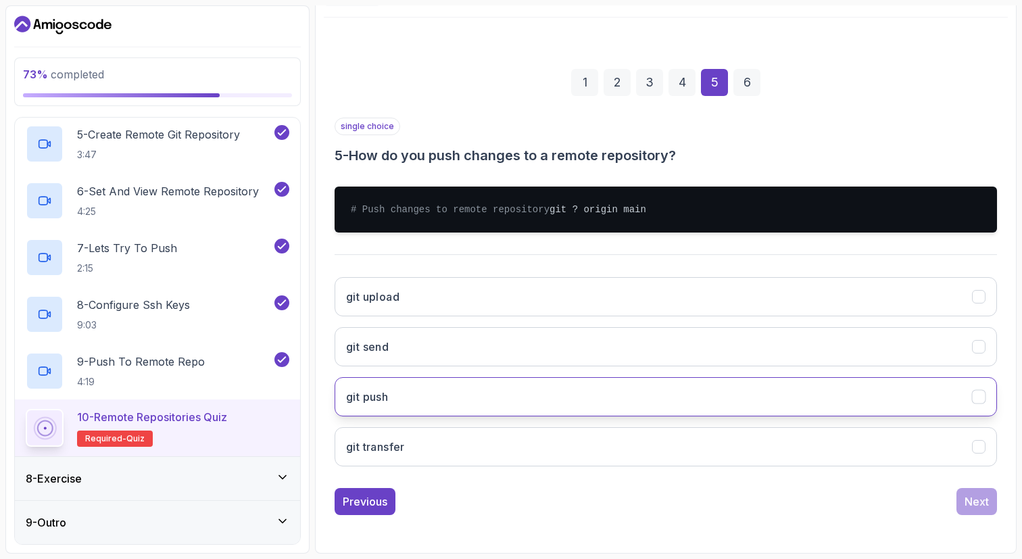
click at [377, 405] on h3 "git push" at bounding box center [367, 396] width 42 height 16
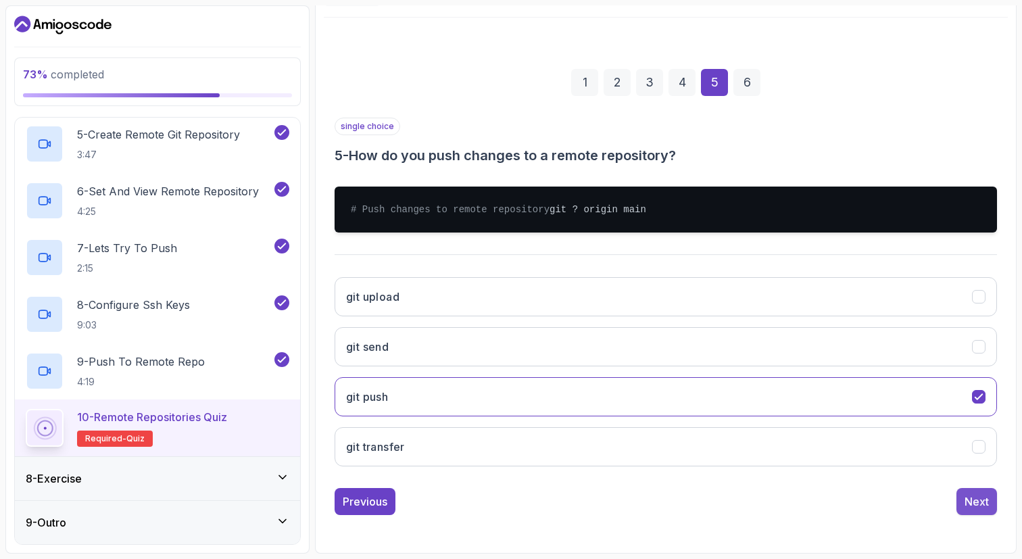
click at [979, 515] on button "Next" at bounding box center [976, 501] width 41 height 27
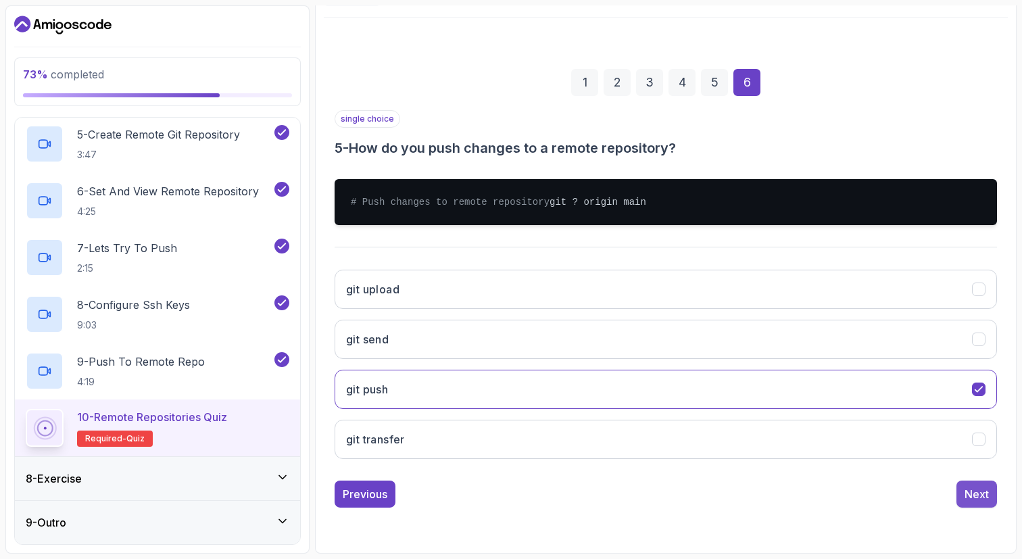
scroll to position [66, 0]
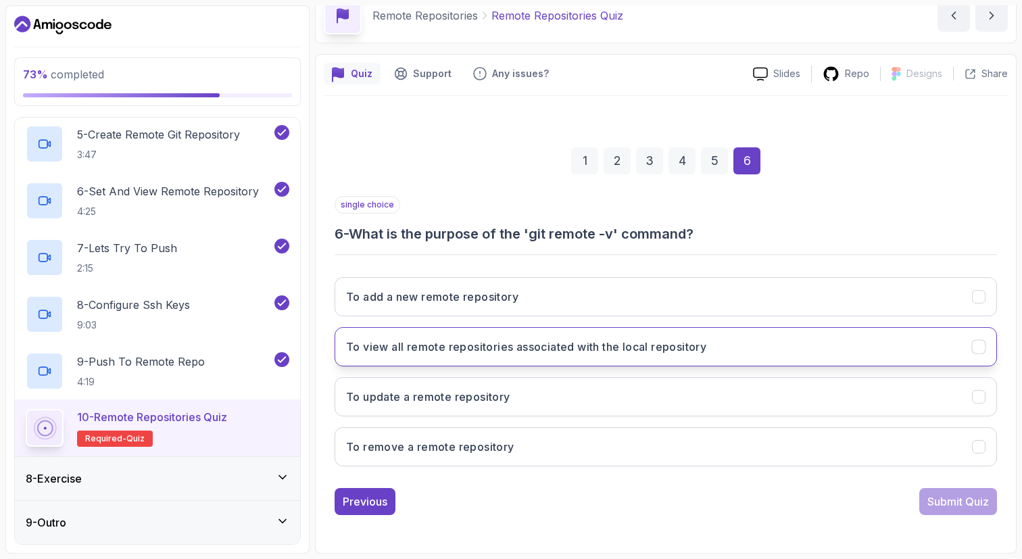
click at [675, 354] on h3 "To view all remote repositories associated with the local repository" at bounding box center [526, 346] width 360 height 16
click at [936, 507] on div "Submit Quiz" at bounding box center [957, 501] width 61 height 16
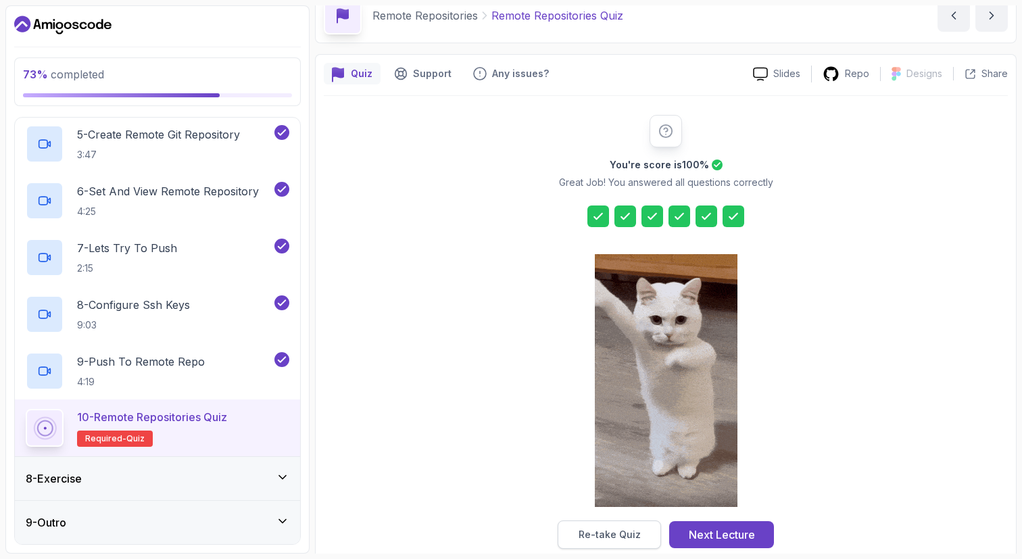
click at [586, 536] on div "Re-take Quiz" at bounding box center [609, 535] width 62 height 14
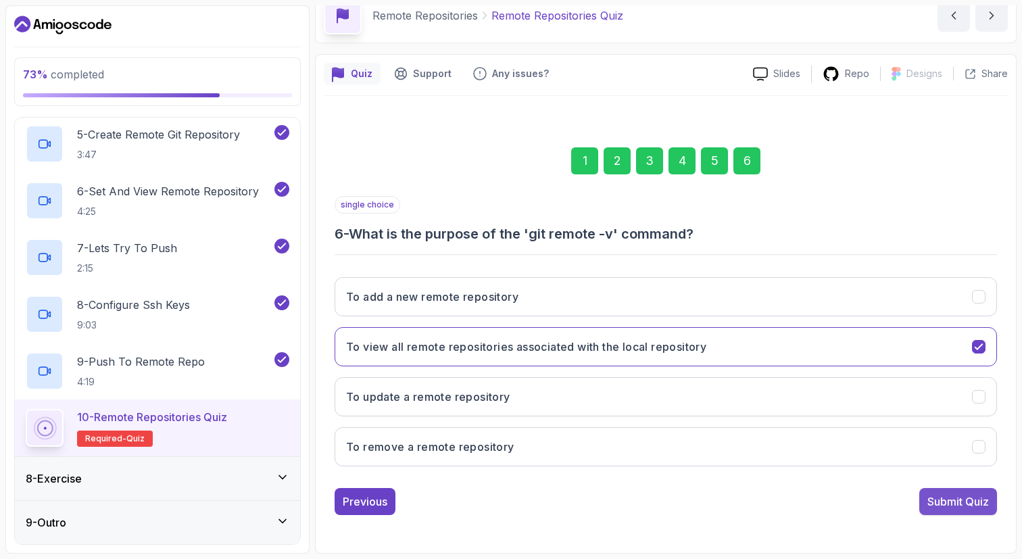
click at [979, 493] on div "Submit Quiz" at bounding box center [957, 501] width 61 height 16
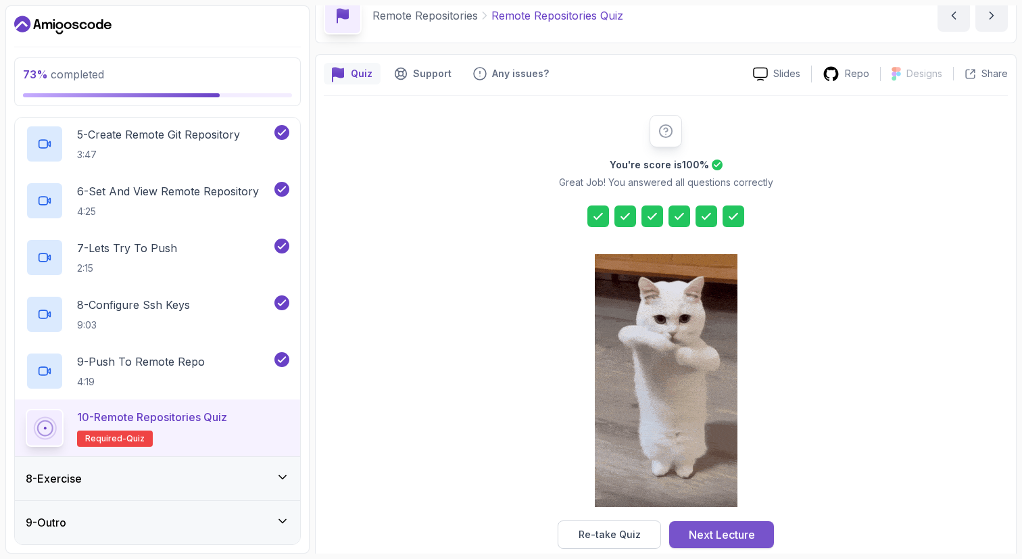
click at [727, 538] on div "Next Lecture" at bounding box center [721, 534] width 66 height 16
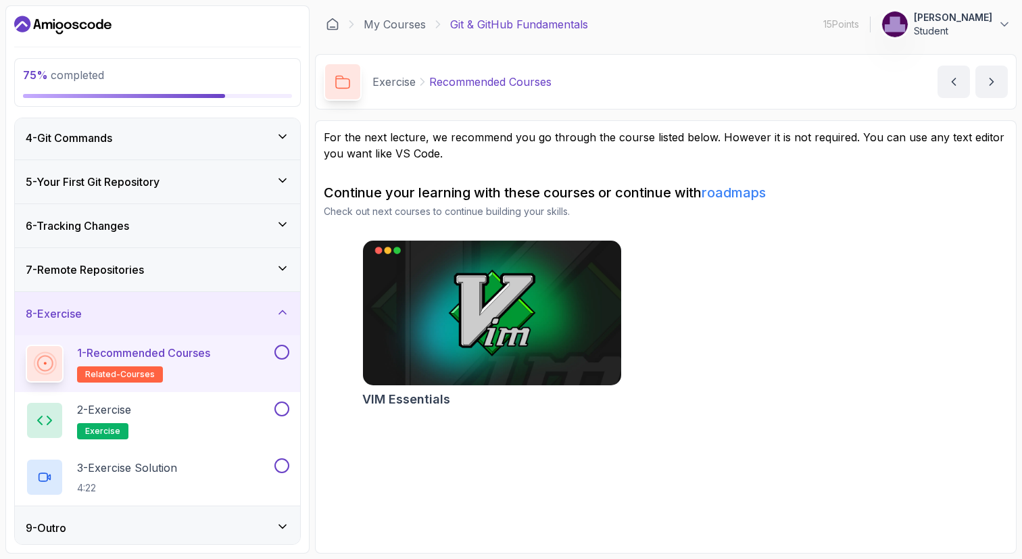
scroll to position [127, 0]
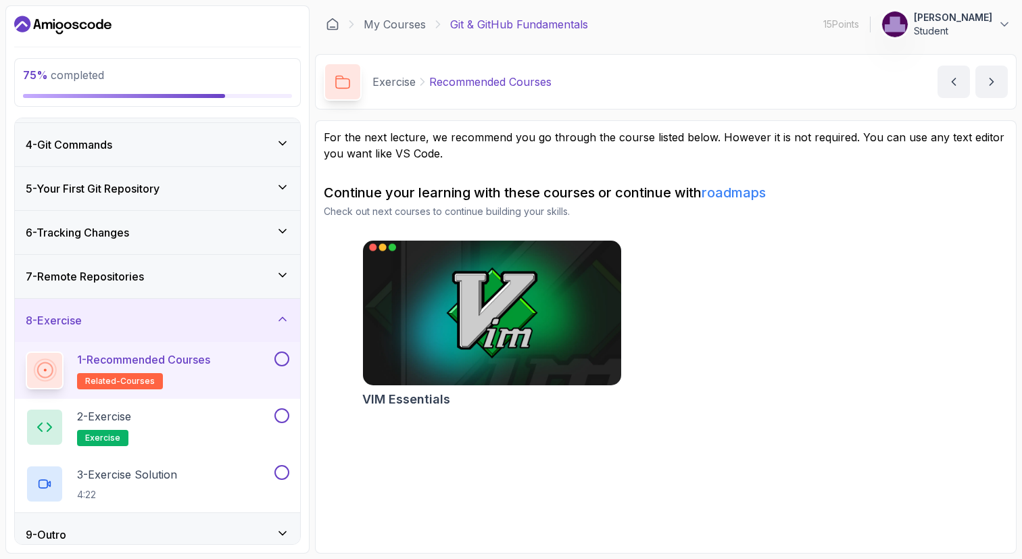
click at [442, 341] on img at bounding box center [491, 313] width 271 height 152
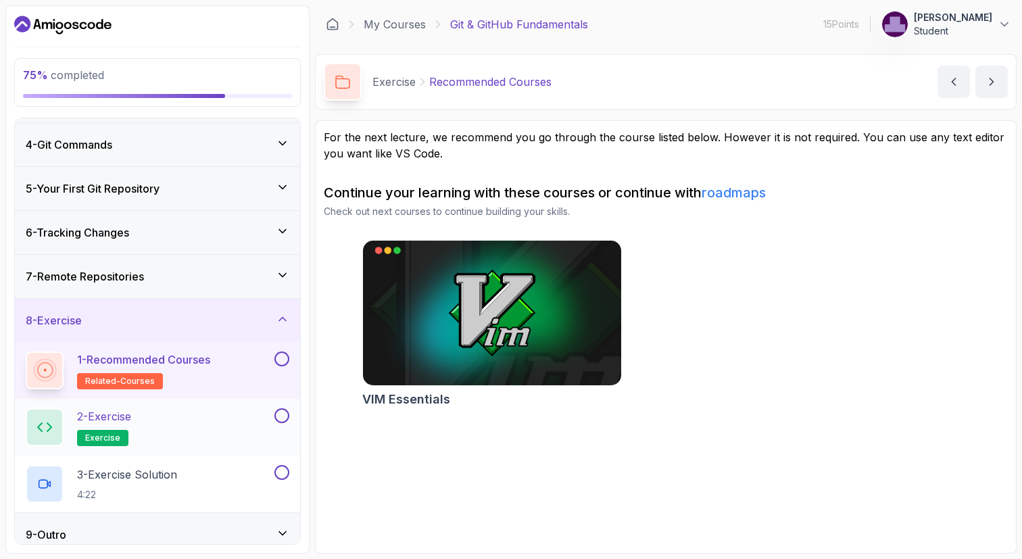
click at [176, 425] on div "2 - Exercise exercise" at bounding box center [149, 427] width 246 height 38
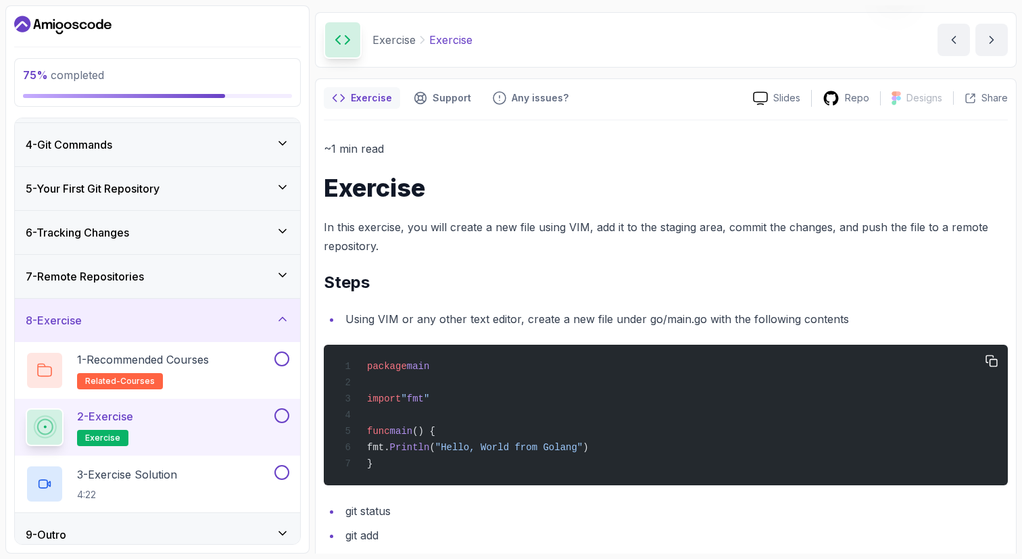
scroll to position [144, 0]
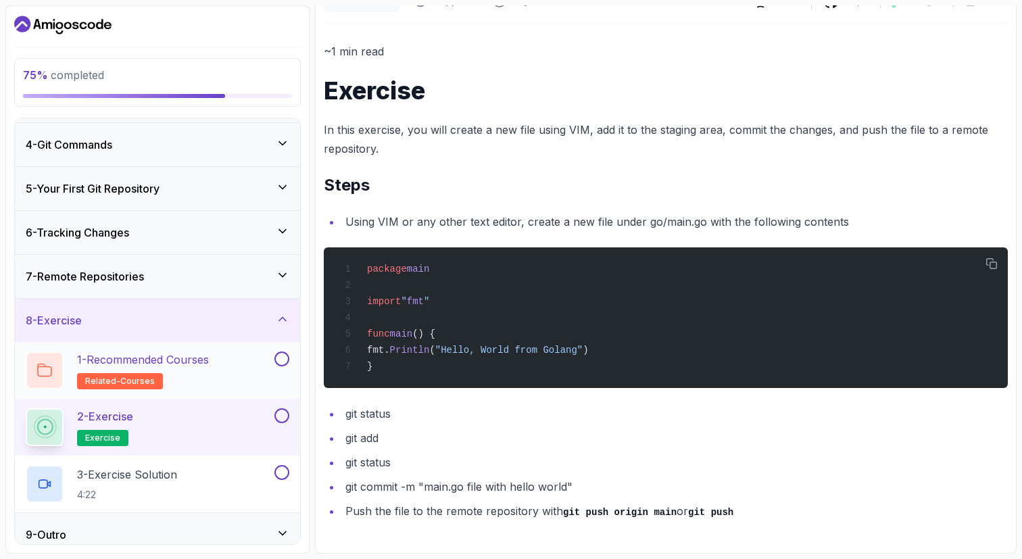
click at [280, 353] on button at bounding box center [281, 358] width 15 height 15
click at [282, 418] on button at bounding box center [281, 415] width 15 height 15
click at [280, 473] on button at bounding box center [281, 472] width 15 height 15
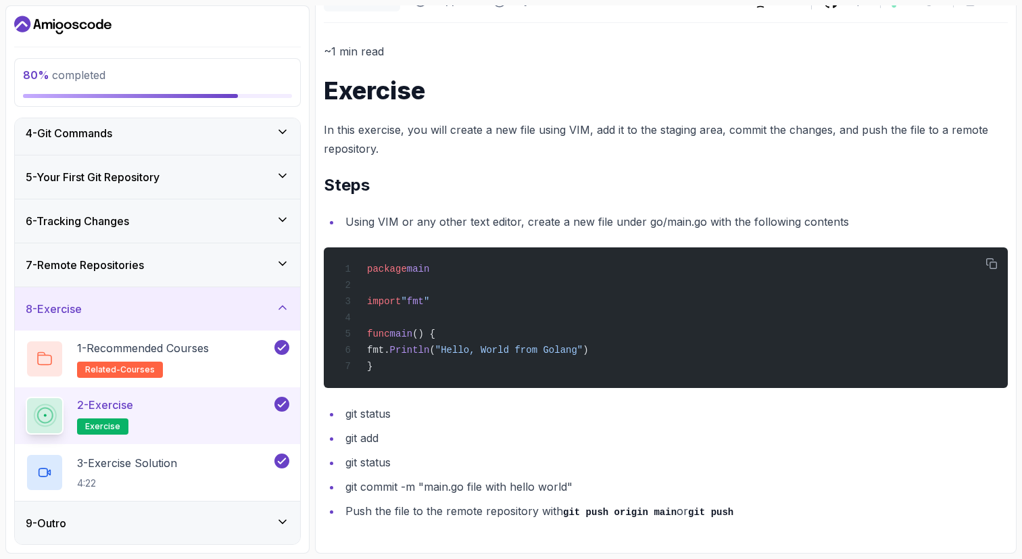
click at [282, 524] on icon at bounding box center [283, 522] width 14 height 14
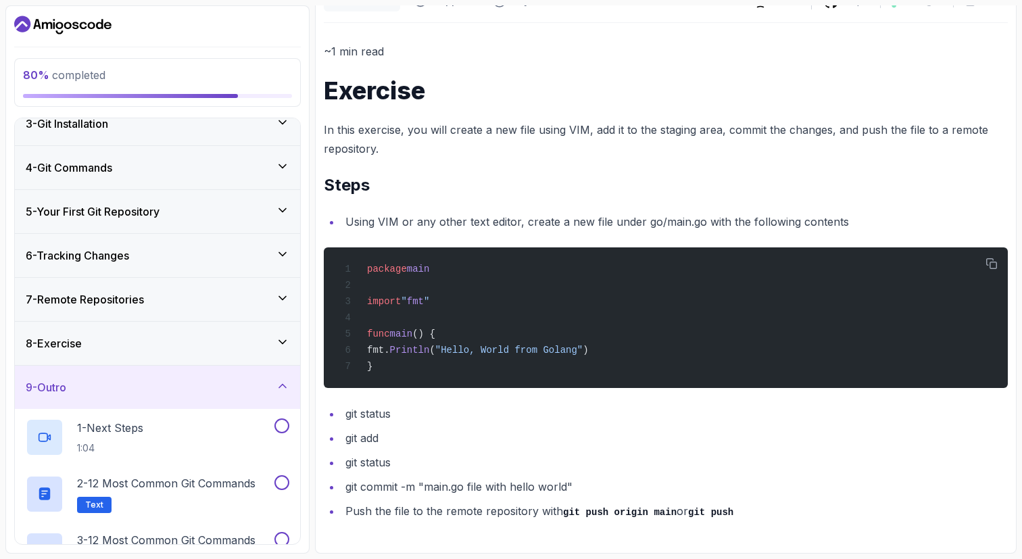
scroll to position [49, 0]
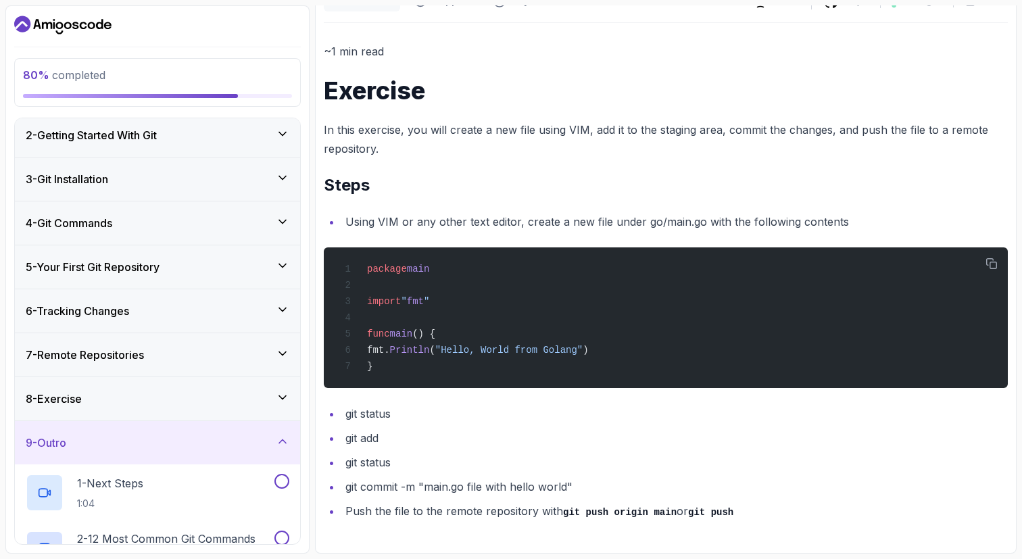
click at [280, 397] on icon at bounding box center [283, 398] width 14 height 14
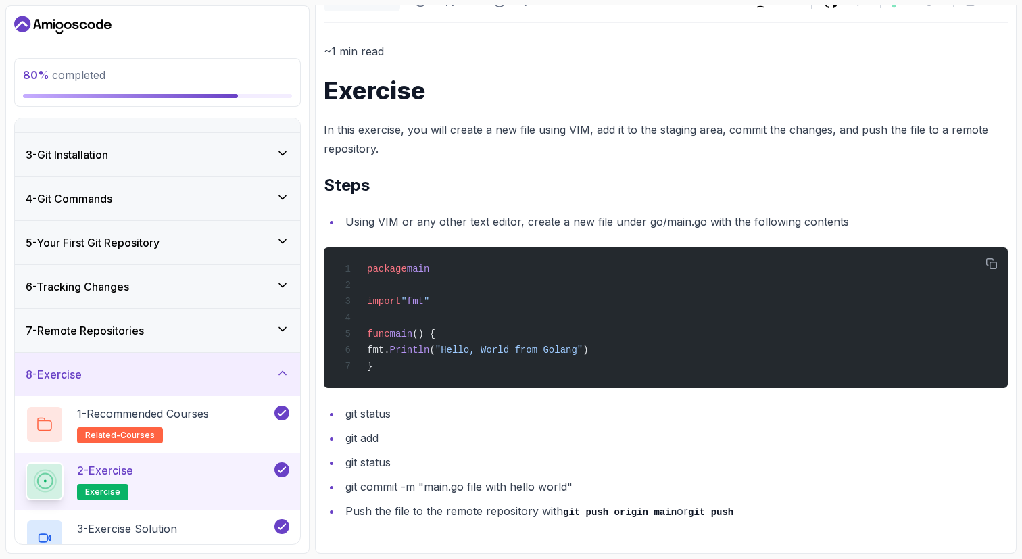
scroll to position [139, 0]
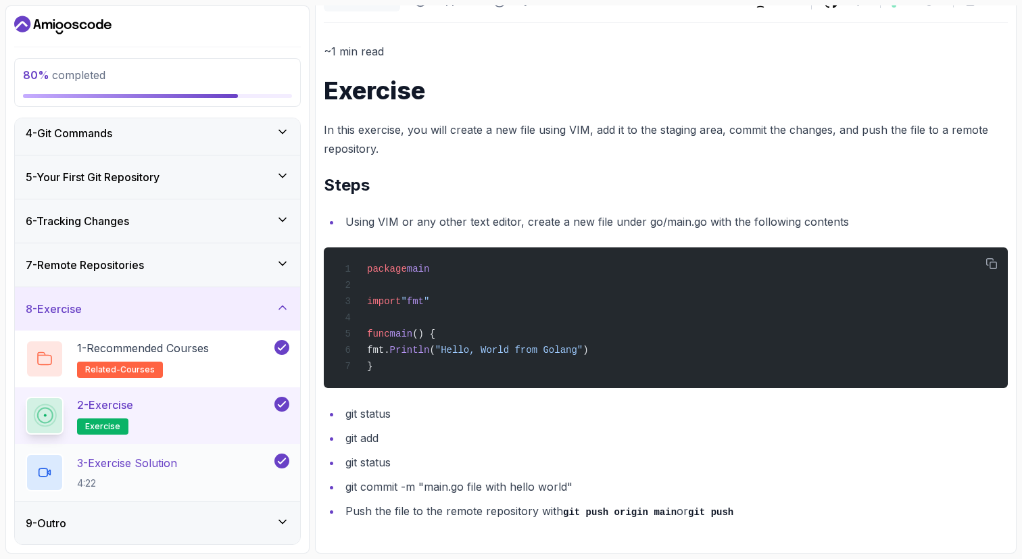
click at [224, 464] on div "3 - Exercise Solution 4:22" at bounding box center [149, 472] width 246 height 38
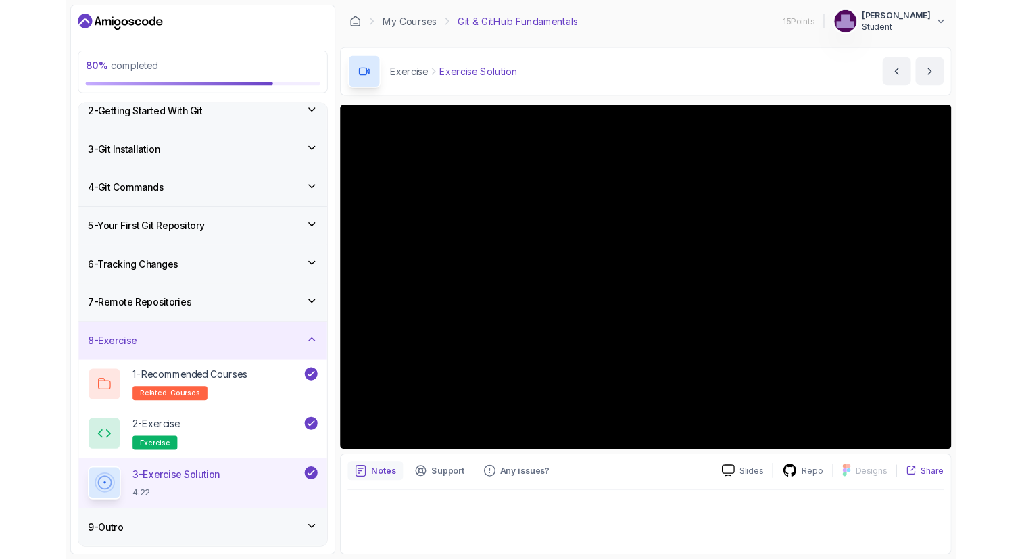
scroll to position [139, 0]
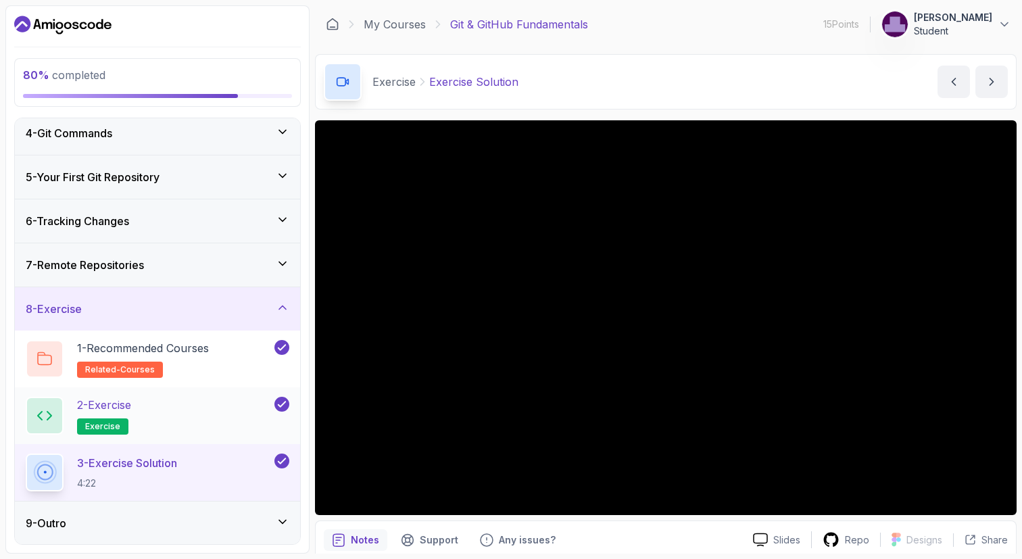
click at [157, 404] on div "2 - Exercise exercise" at bounding box center [149, 416] width 246 height 38
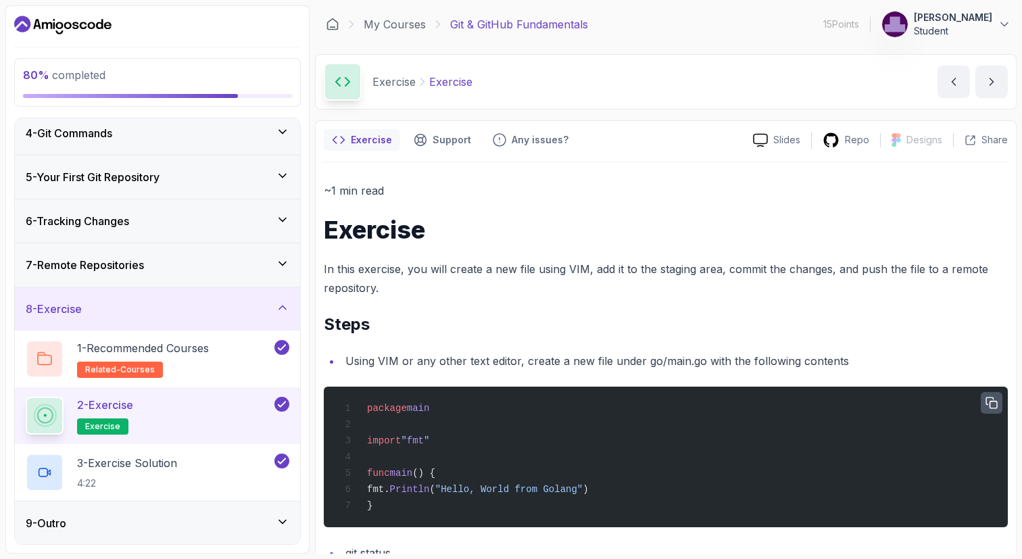
click at [990, 404] on icon "button" at bounding box center [991, 402] width 11 height 11
click at [163, 463] on p "3 - Exercise Solution" at bounding box center [127, 463] width 100 height 16
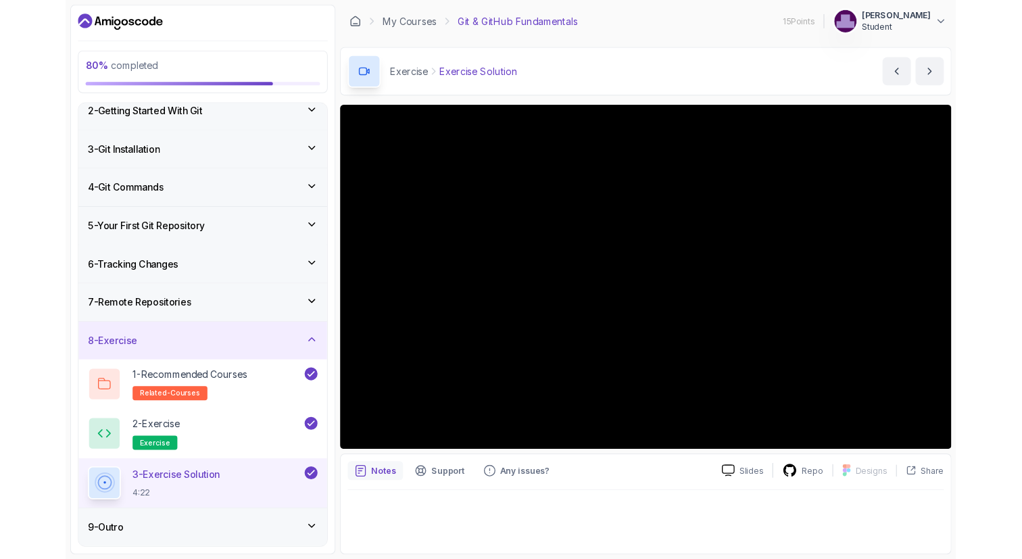
scroll to position [139, 0]
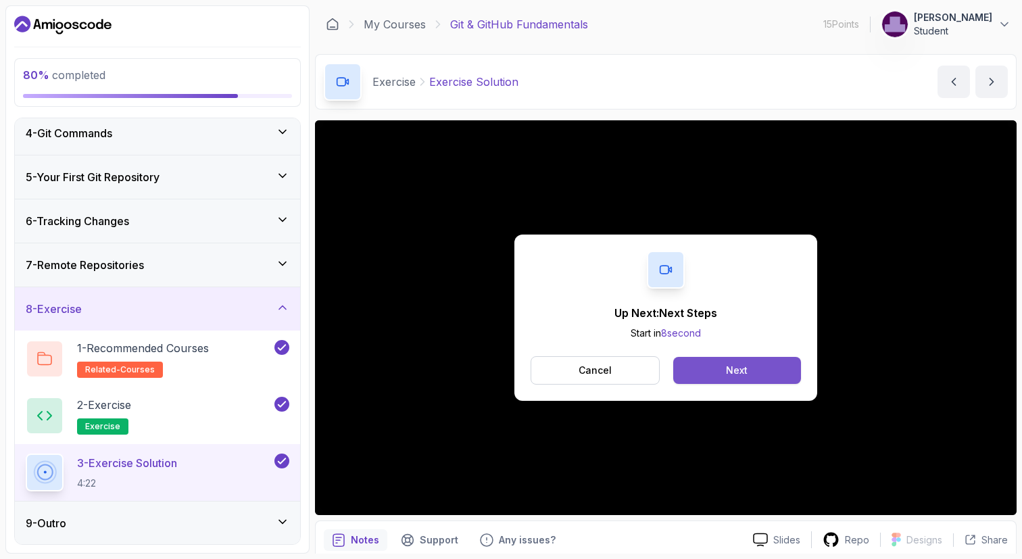
click at [752, 370] on button "Next" at bounding box center [737, 370] width 128 height 27
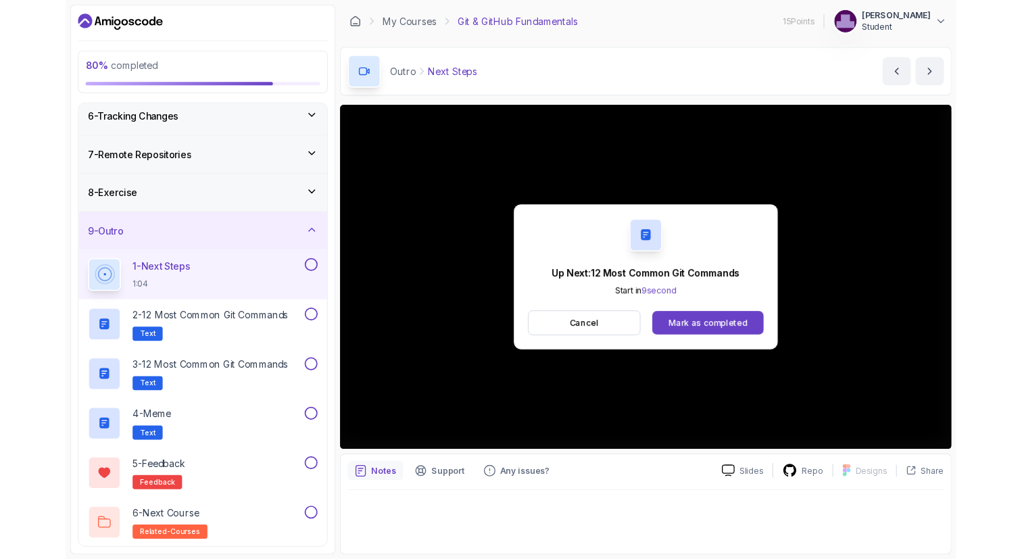
scroll to position [309, 0]
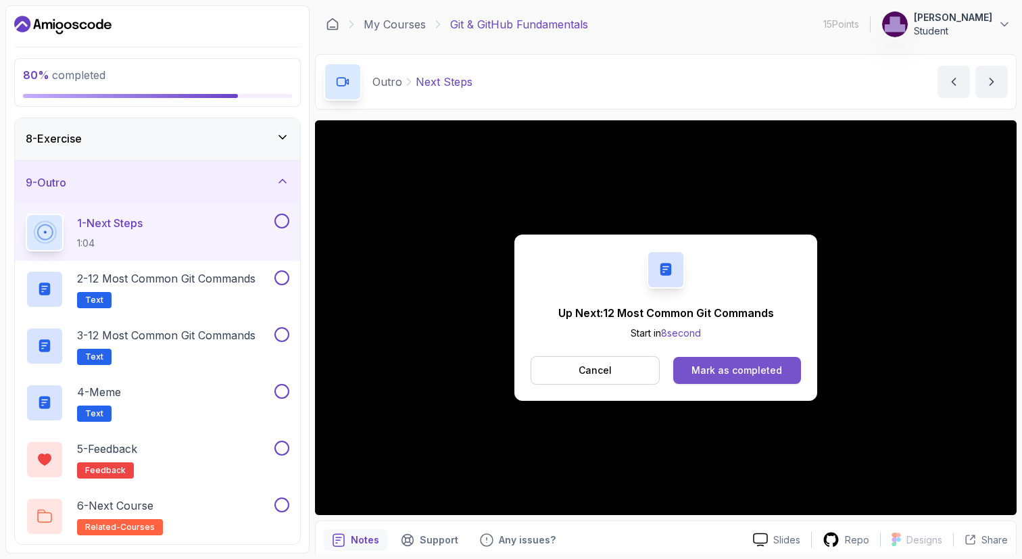
click at [709, 370] on div "Mark as completed" at bounding box center [736, 370] width 91 height 14
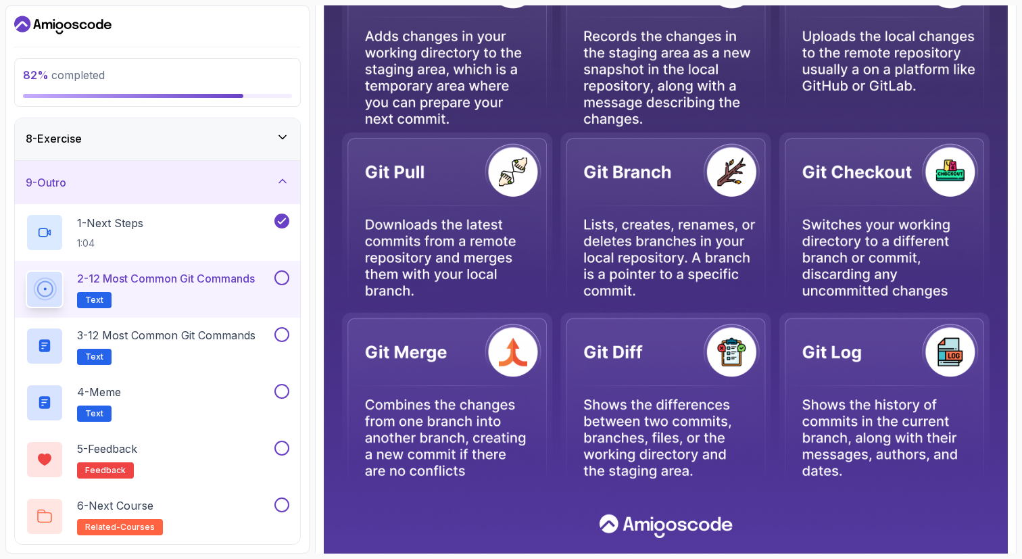
scroll to position [530, 0]
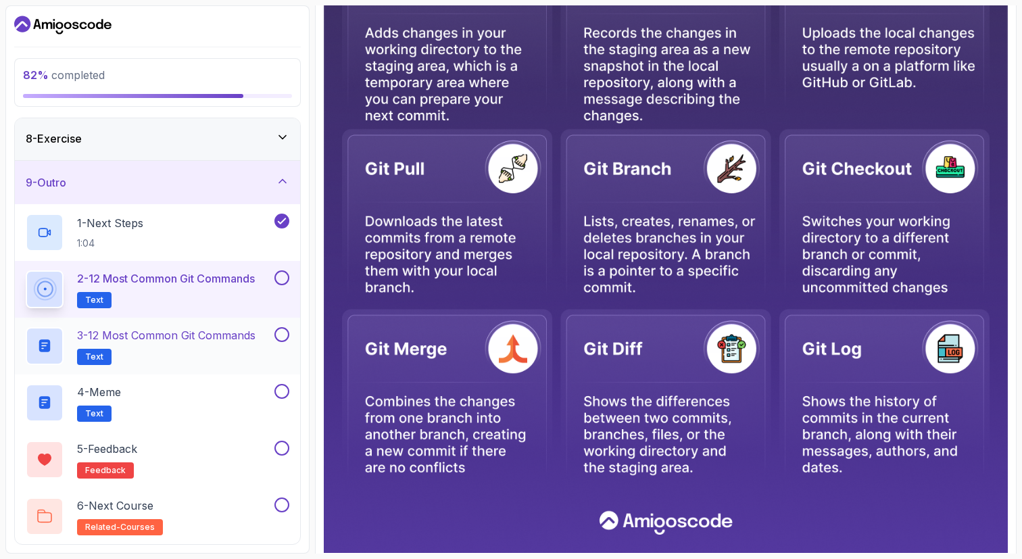
click at [276, 332] on button at bounding box center [281, 334] width 15 height 15
click at [281, 272] on button at bounding box center [281, 277] width 15 height 15
click at [209, 280] on p "2 - 12 Most Common Git Commands" at bounding box center [166, 278] width 178 height 16
click at [179, 349] on h2 "3 - 12 Most Common Git Commands Text" at bounding box center [166, 346] width 178 height 38
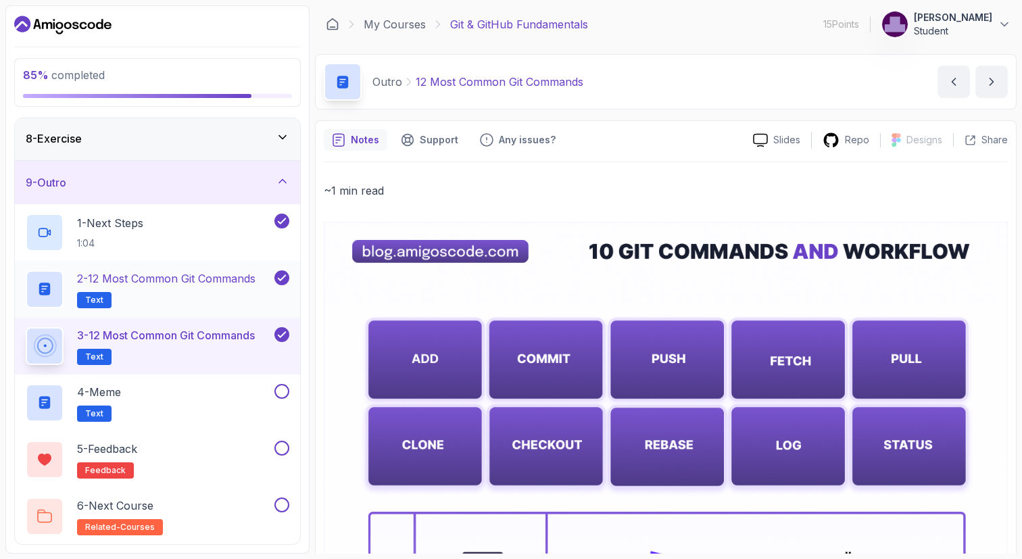
click at [201, 293] on h2 "2 - 12 Most Common Git Commands Text" at bounding box center [166, 289] width 178 height 38
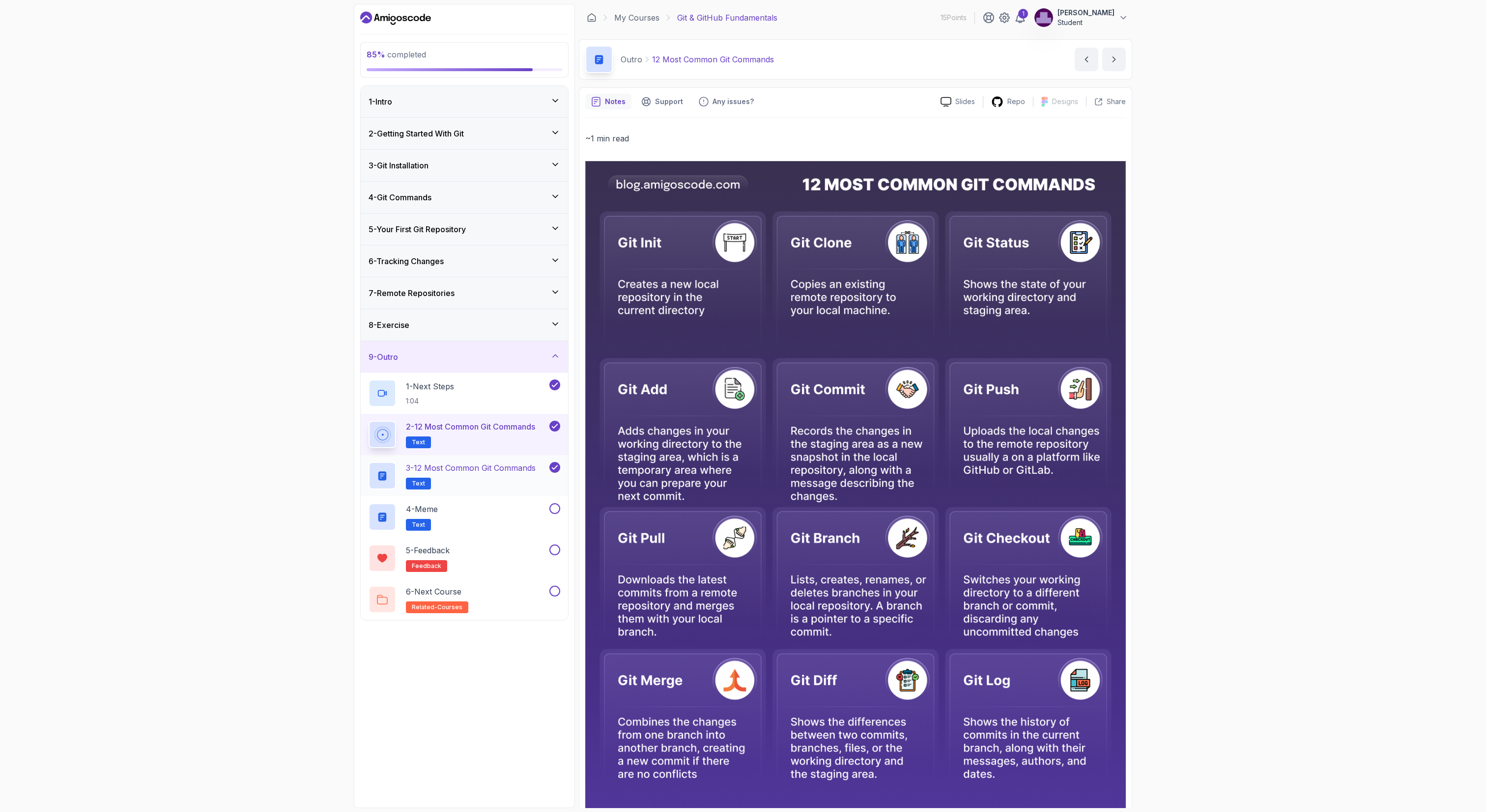
click at [463, 406] on p "3 - 12 Most Common Git Commands" at bounding box center [471, 468] width 129 height 12
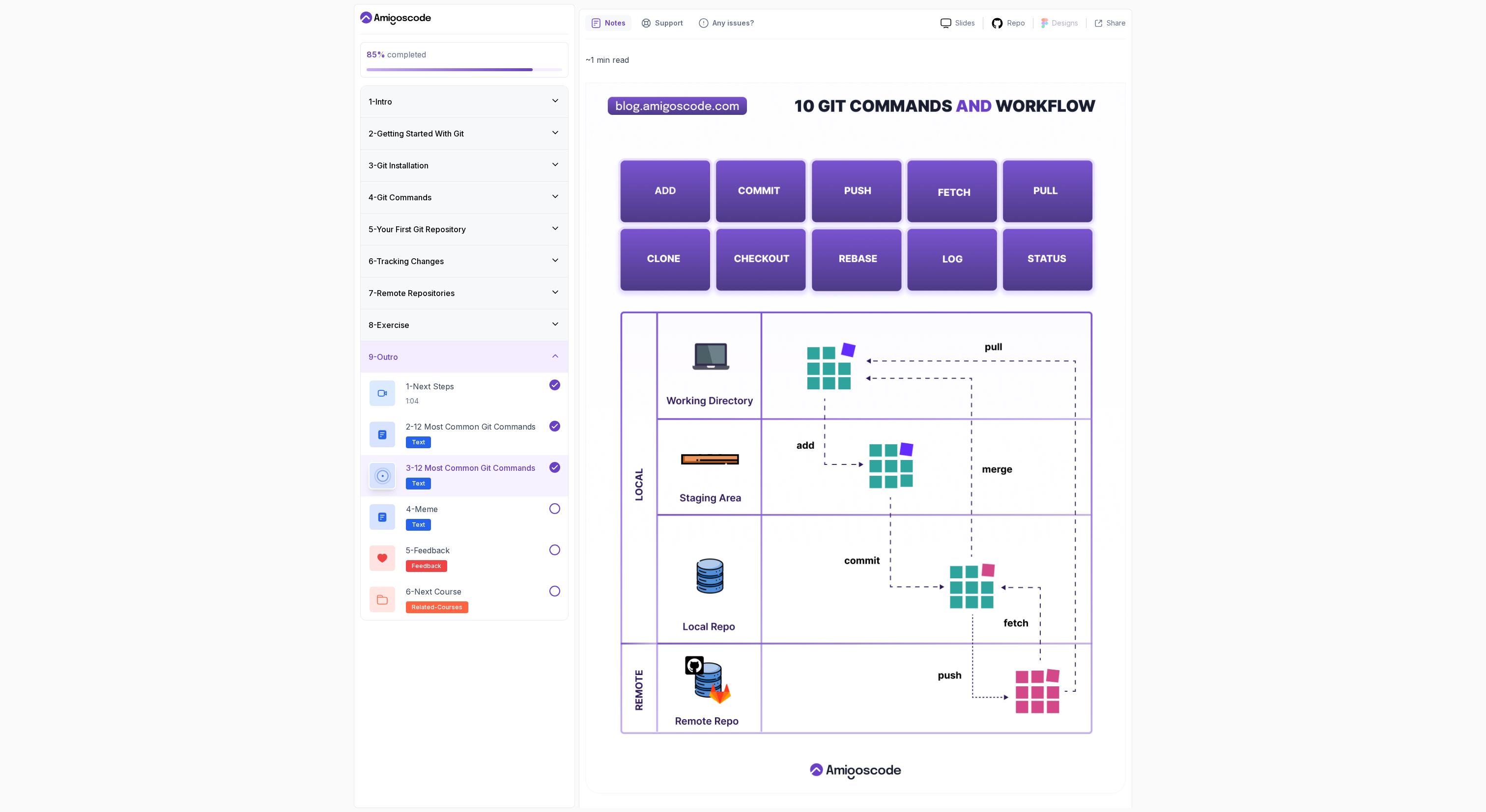
scroll to position [100, 0]
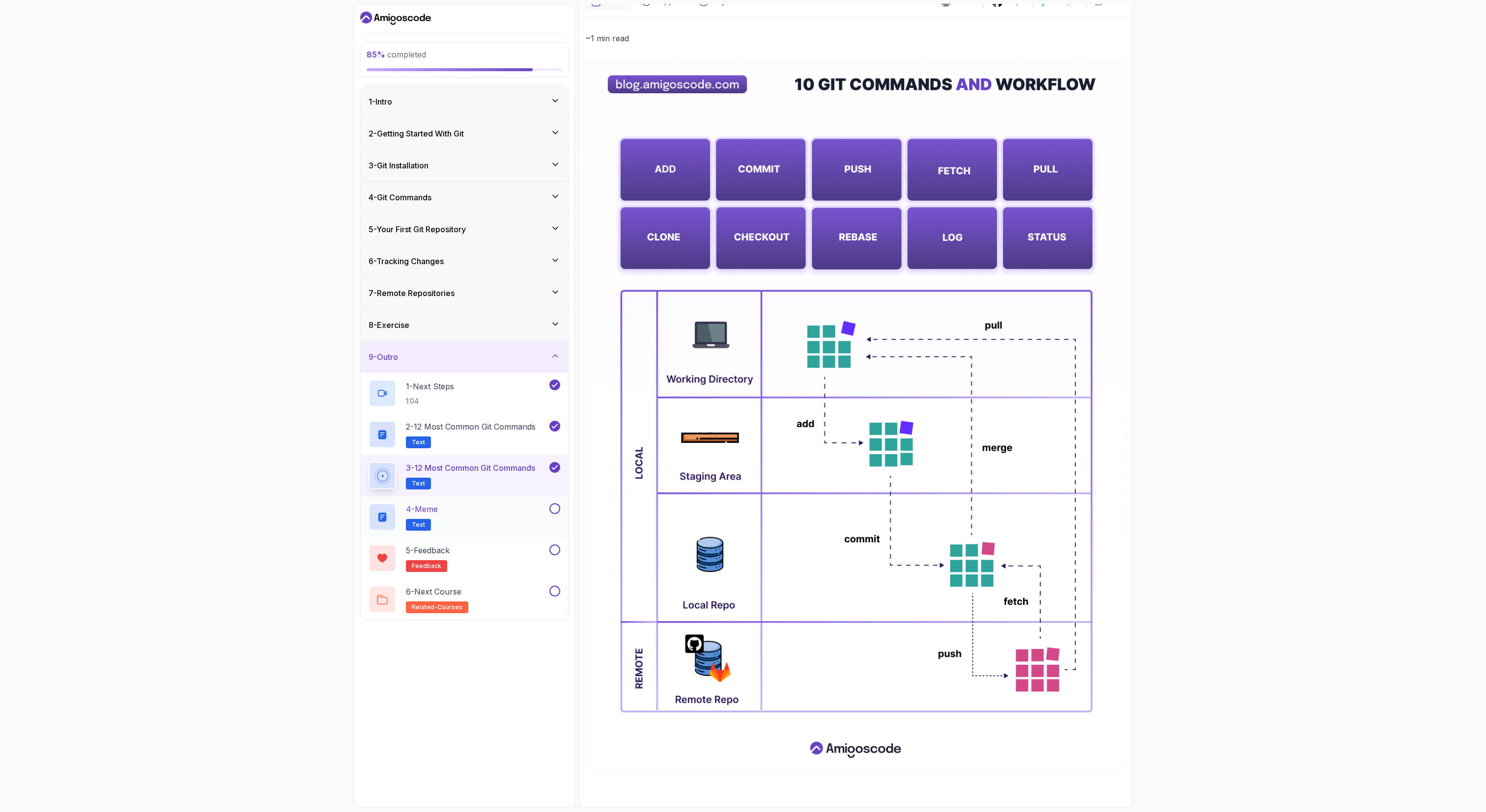
click at [478, 406] on div "4 - Meme Text" at bounding box center [458, 518] width 179 height 28
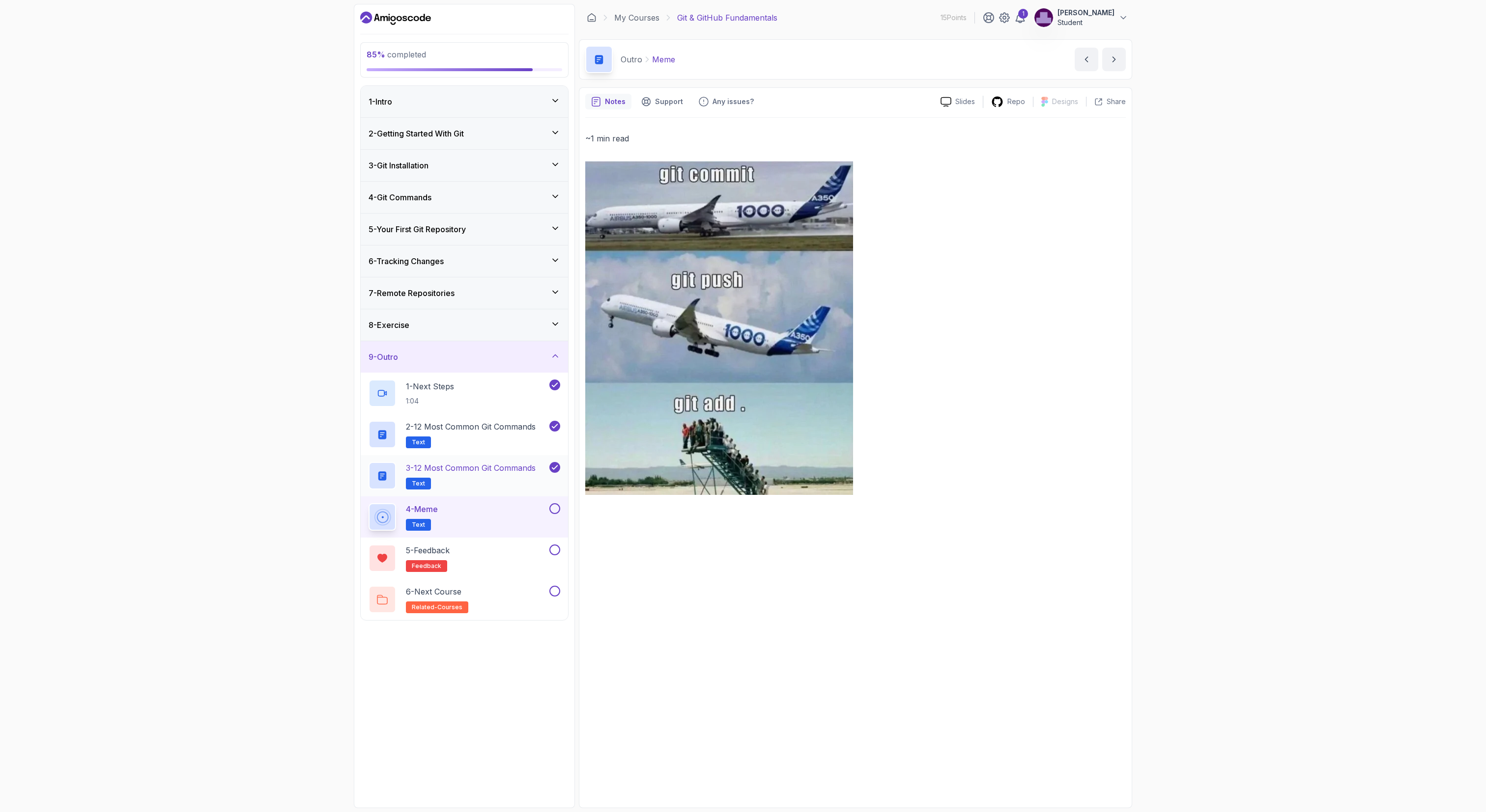
click at [475, 406] on p "3 - 12 Most Common Git Commands" at bounding box center [471, 468] width 129 height 12
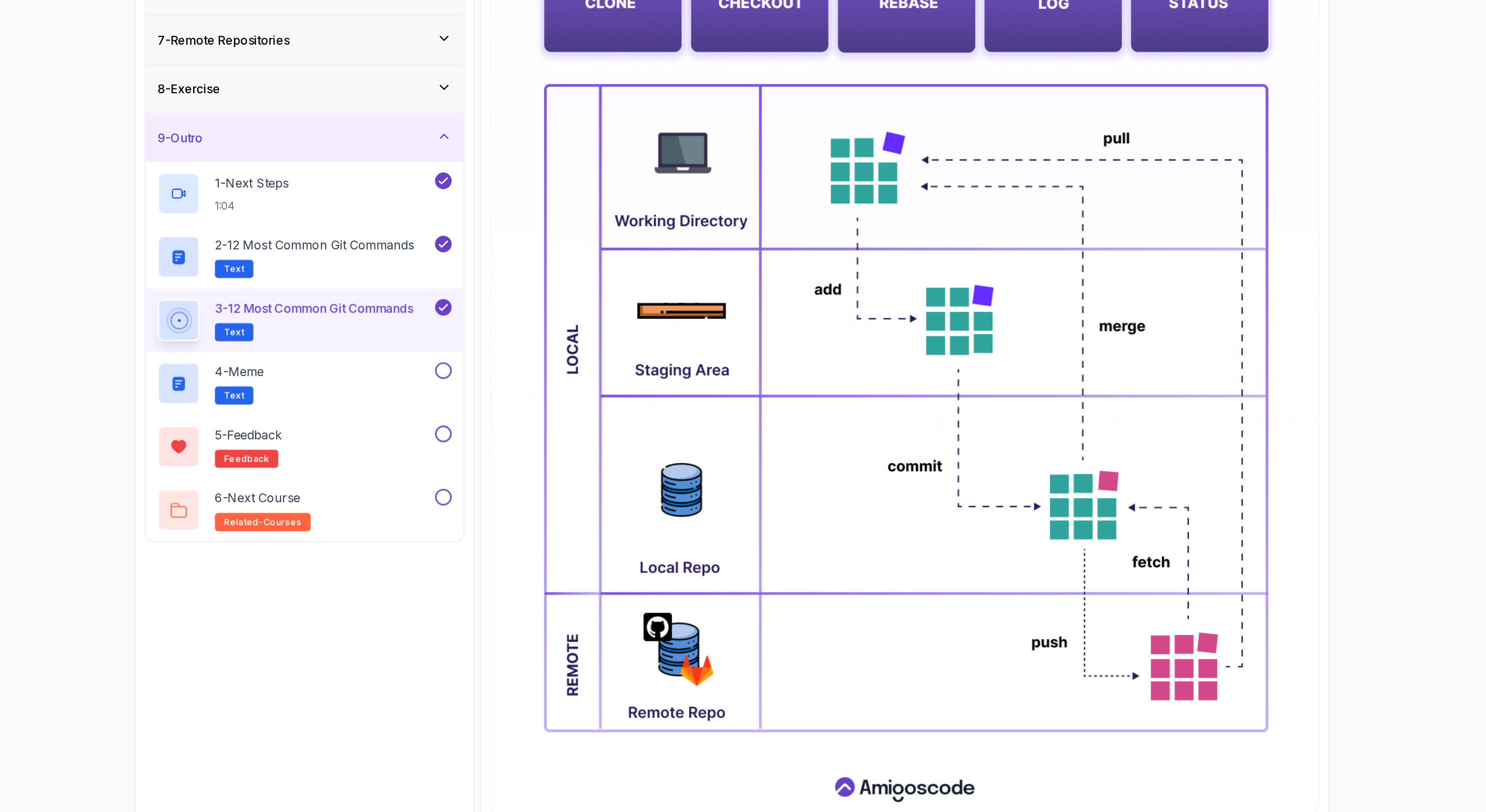
scroll to position [65, 0]
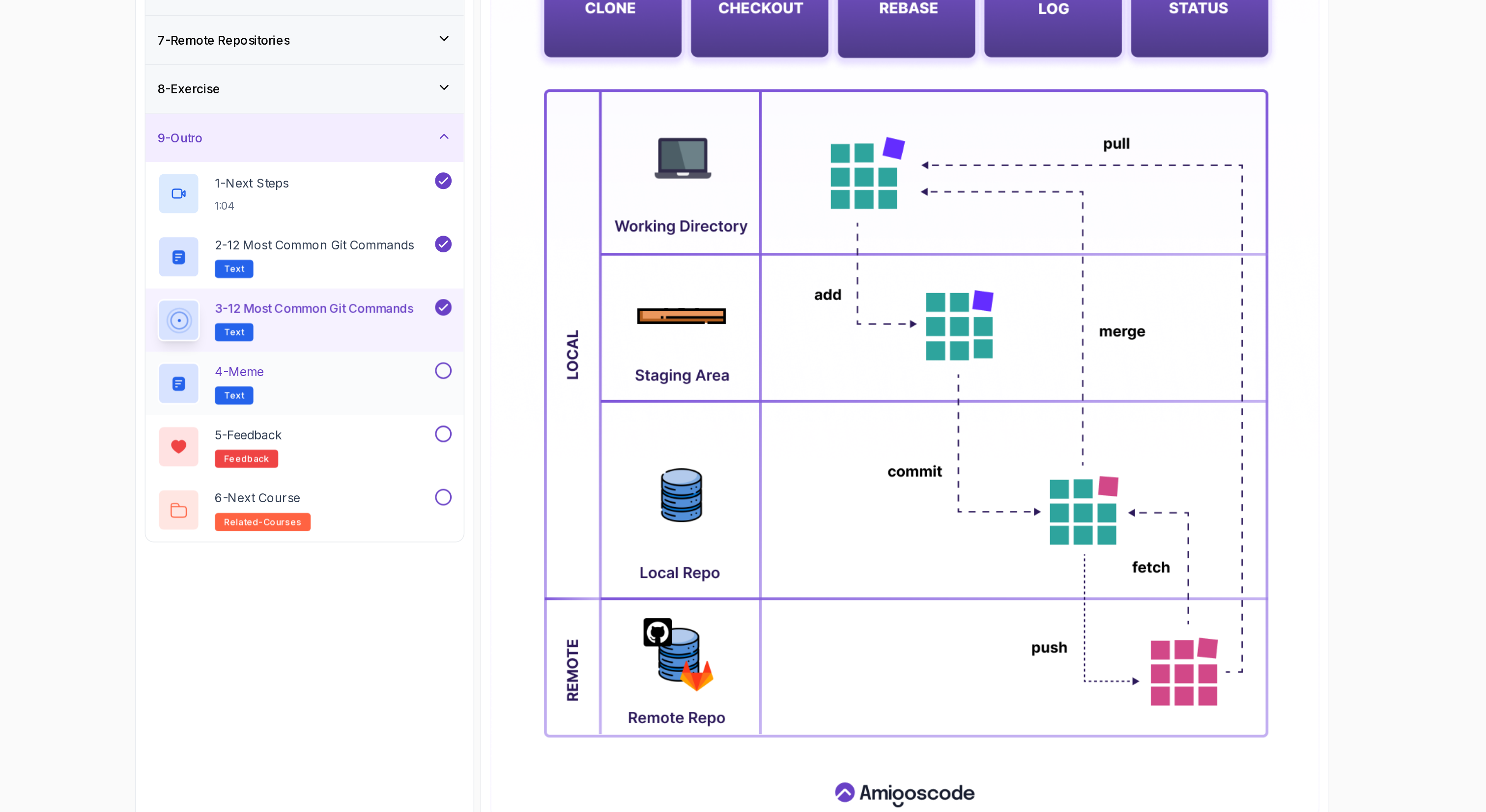
click at [489, 406] on div "4 - Meme Text" at bounding box center [458, 518] width 179 height 28
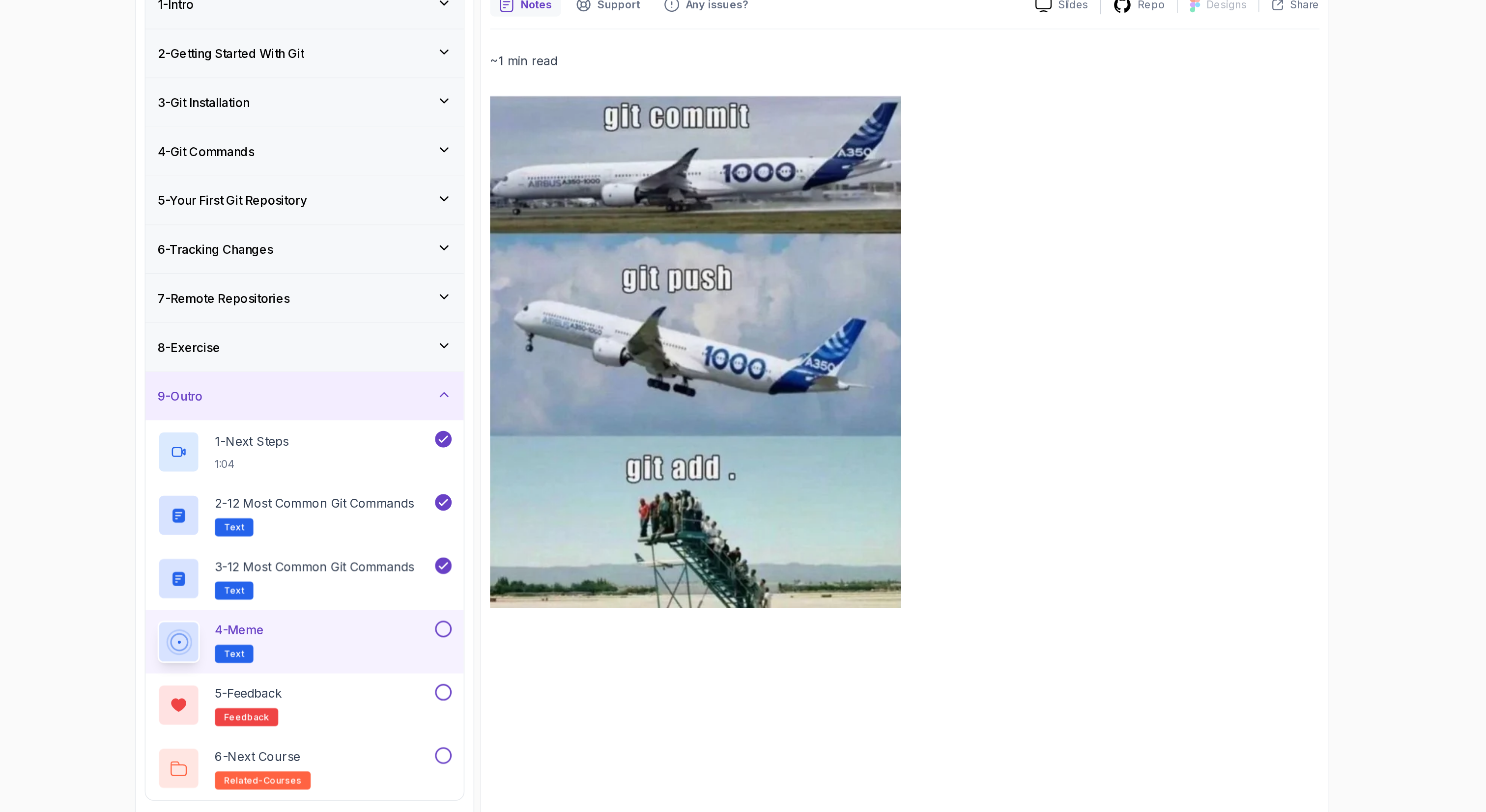
click at [555, 406] on button at bounding box center [554, 509] width 11 height 11
click at [513, 406] on div "5 - Feedback feedback" at bounding box center [458, 558] width 179 height 28
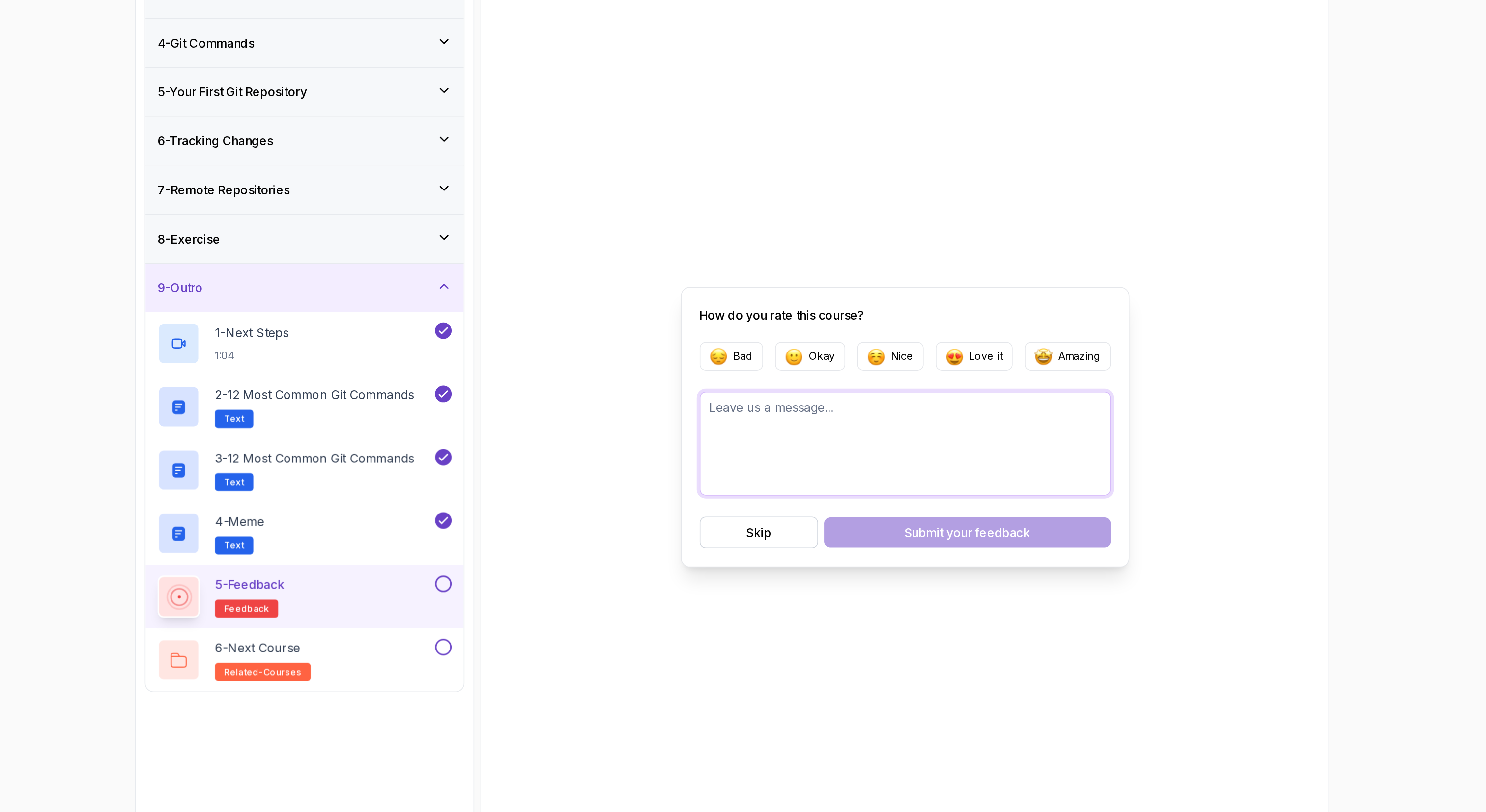
click at [743, 406] on textarea at bounding box center [855, 458] width 268 height 68
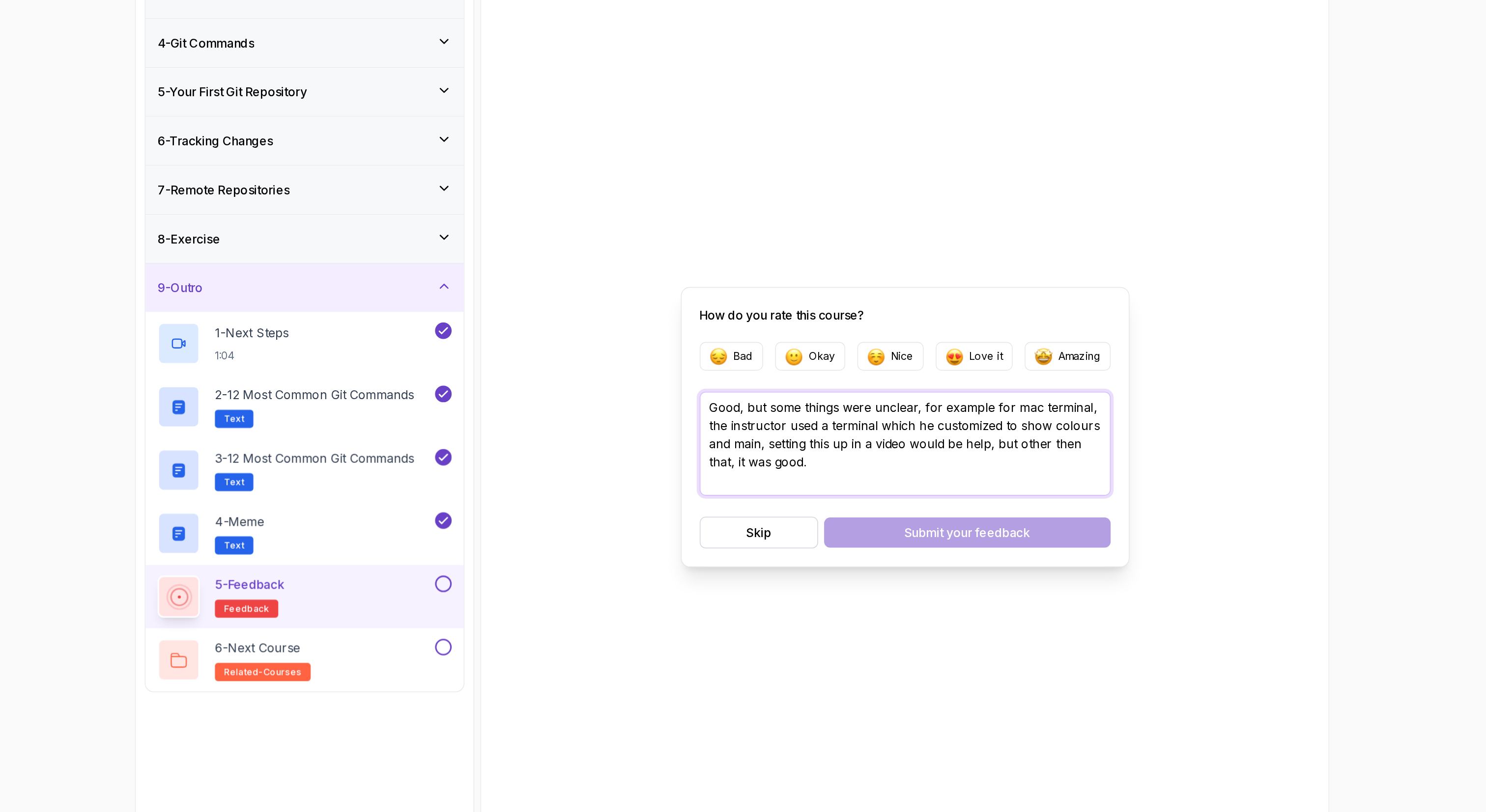
type textarea "Good, but some things were unclear, for example for mac terminal, the instructo…"
click at [743, 406] on p "Nice" at bounding box center [854, 402] width 15 height 10
click at [743, 406] on div "Submit your feedback" at bounding box center [896, 517] width 82 height 12
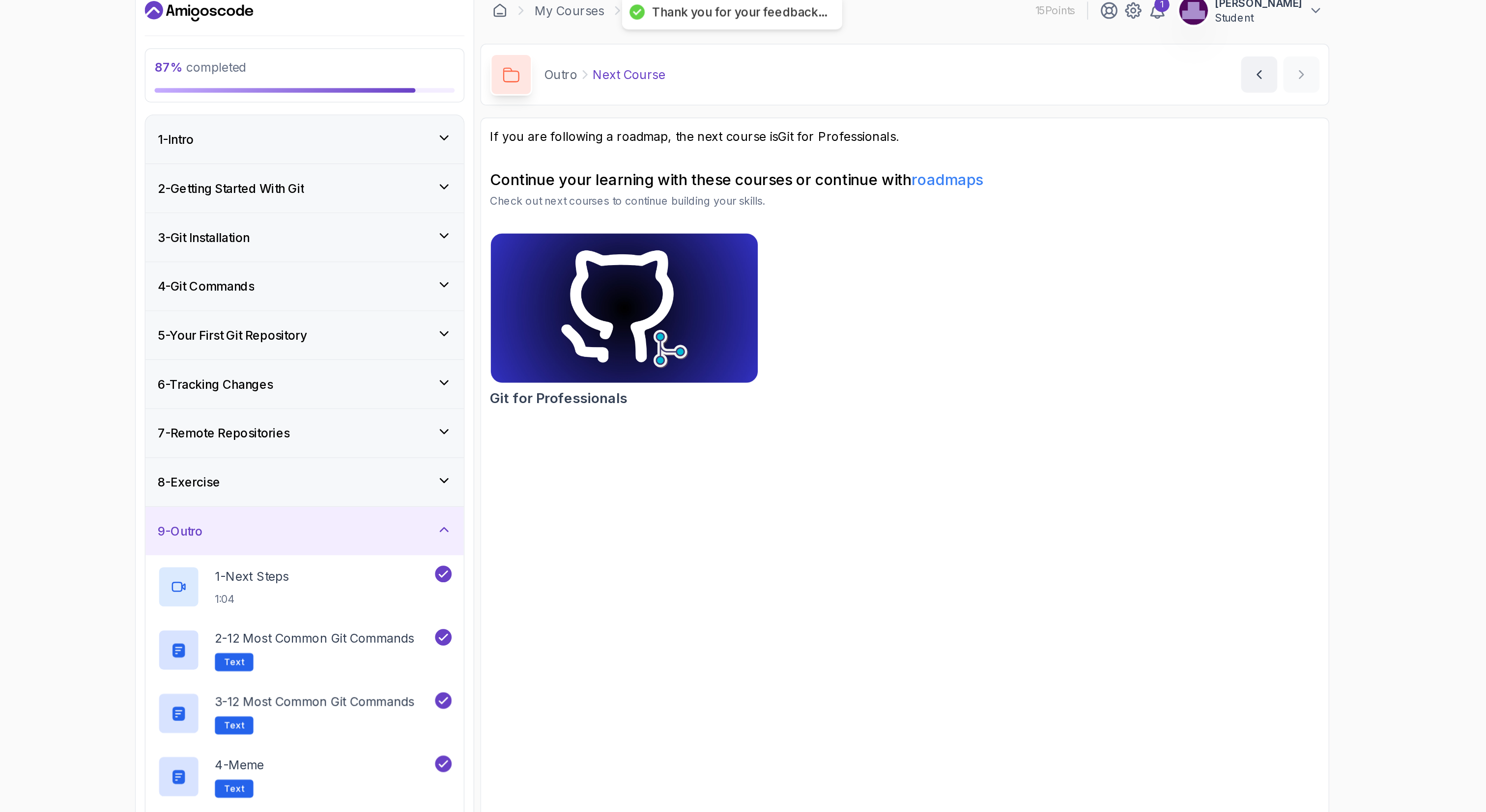
click at [677, 209] on img at bounding box center [672, 212] width 183 height 102
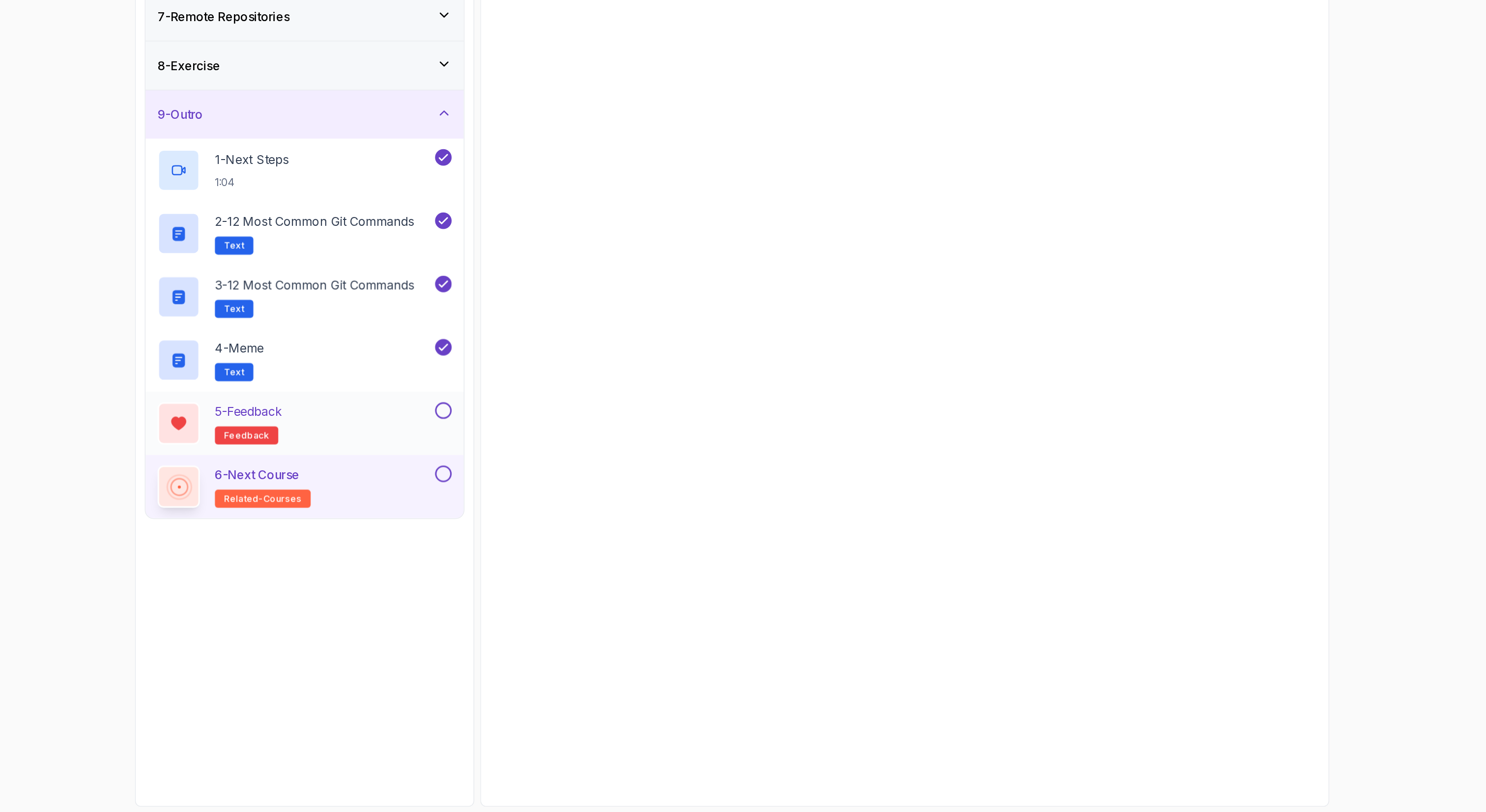
click at [556, 406] on button at bounding box center [554, 550] width 11 height 11
click at [554, 406] on button at bounding box center [554, 591] width 11 height 11
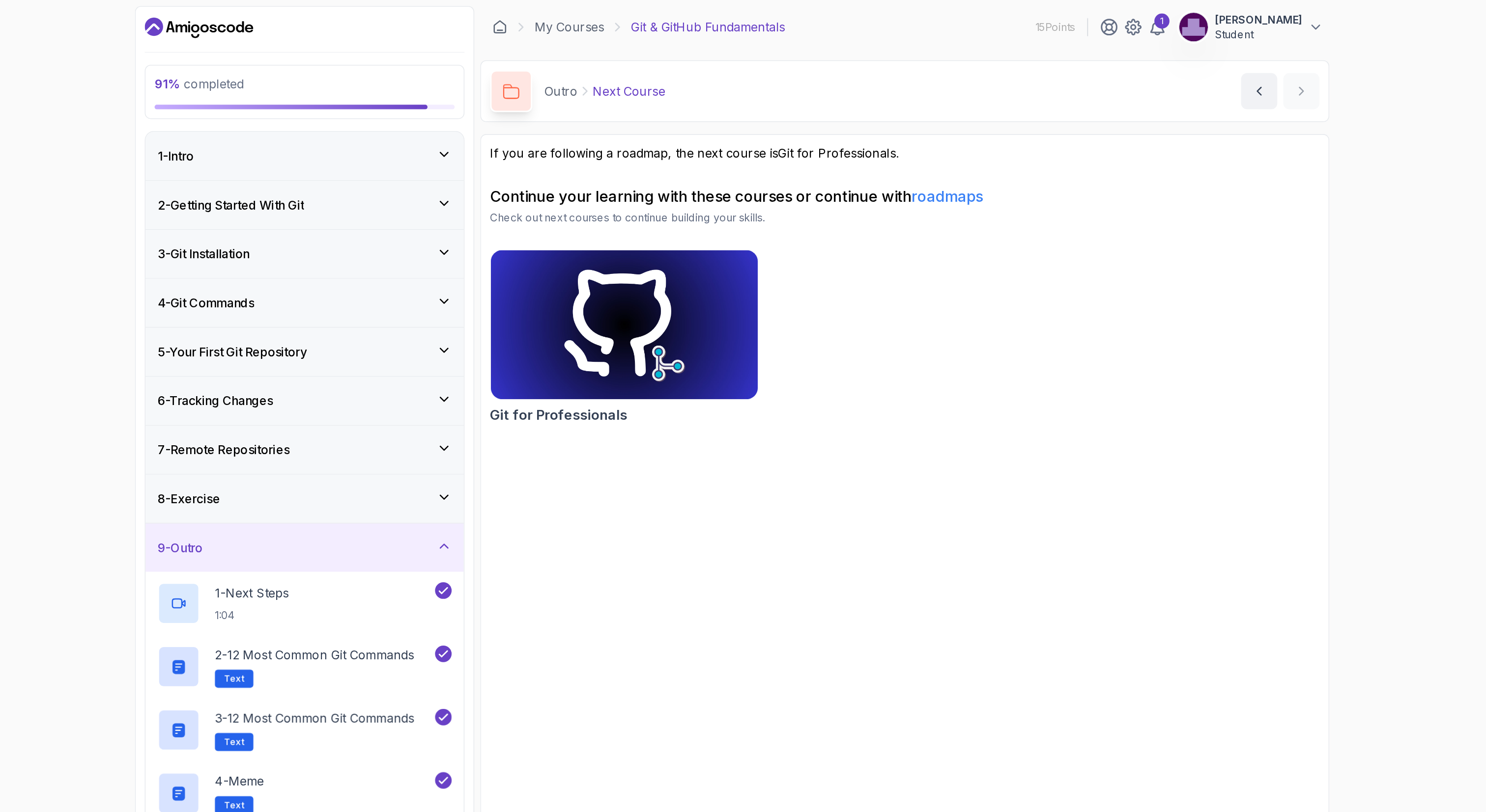
click at [543, 356] on div "9 - Outro" at bounding box center [464, 357] width 191 height 12
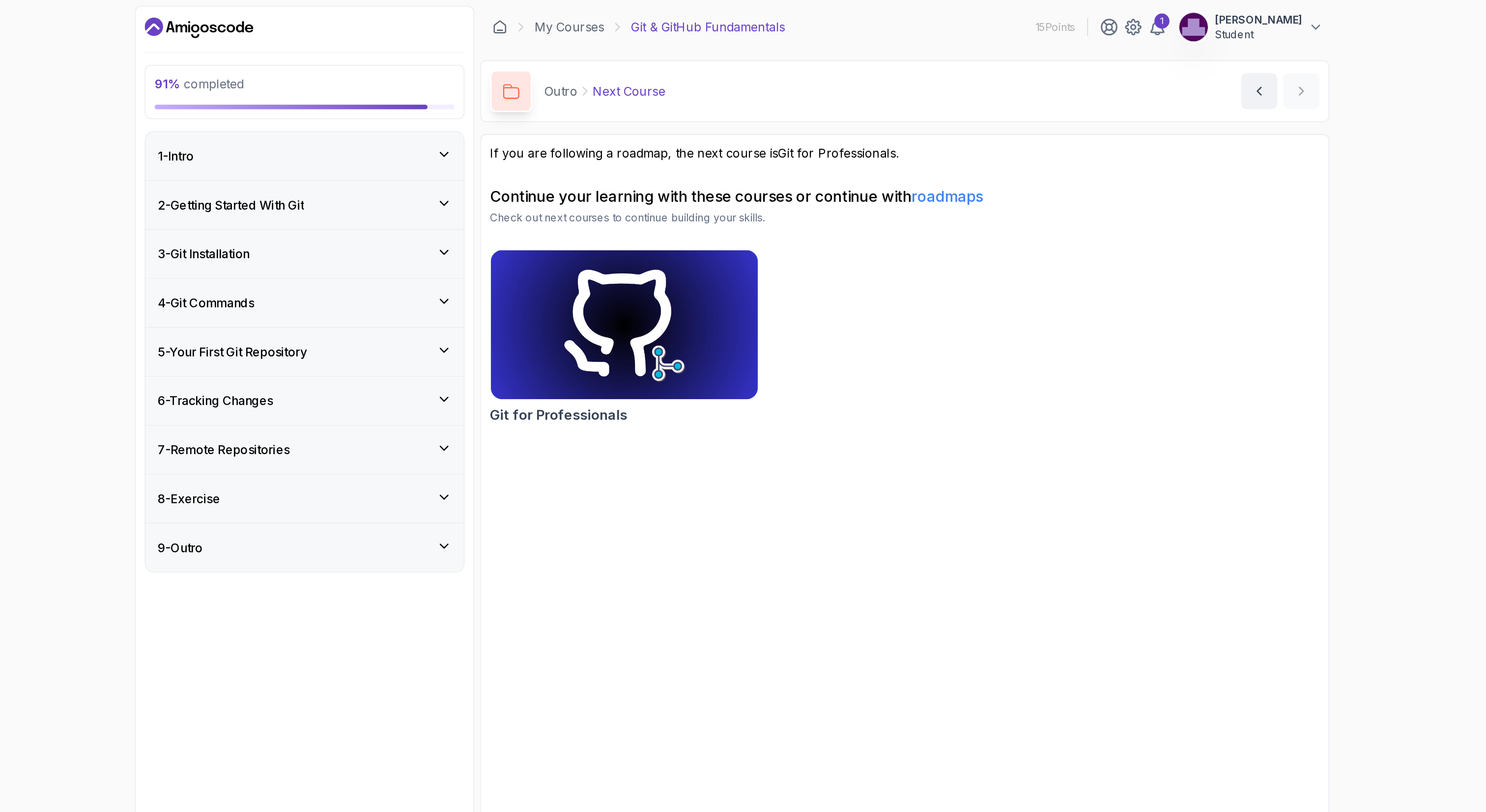
click at [552, 92] on div "1 - Intro" at bounding box center [464, 101] width 207 height 31
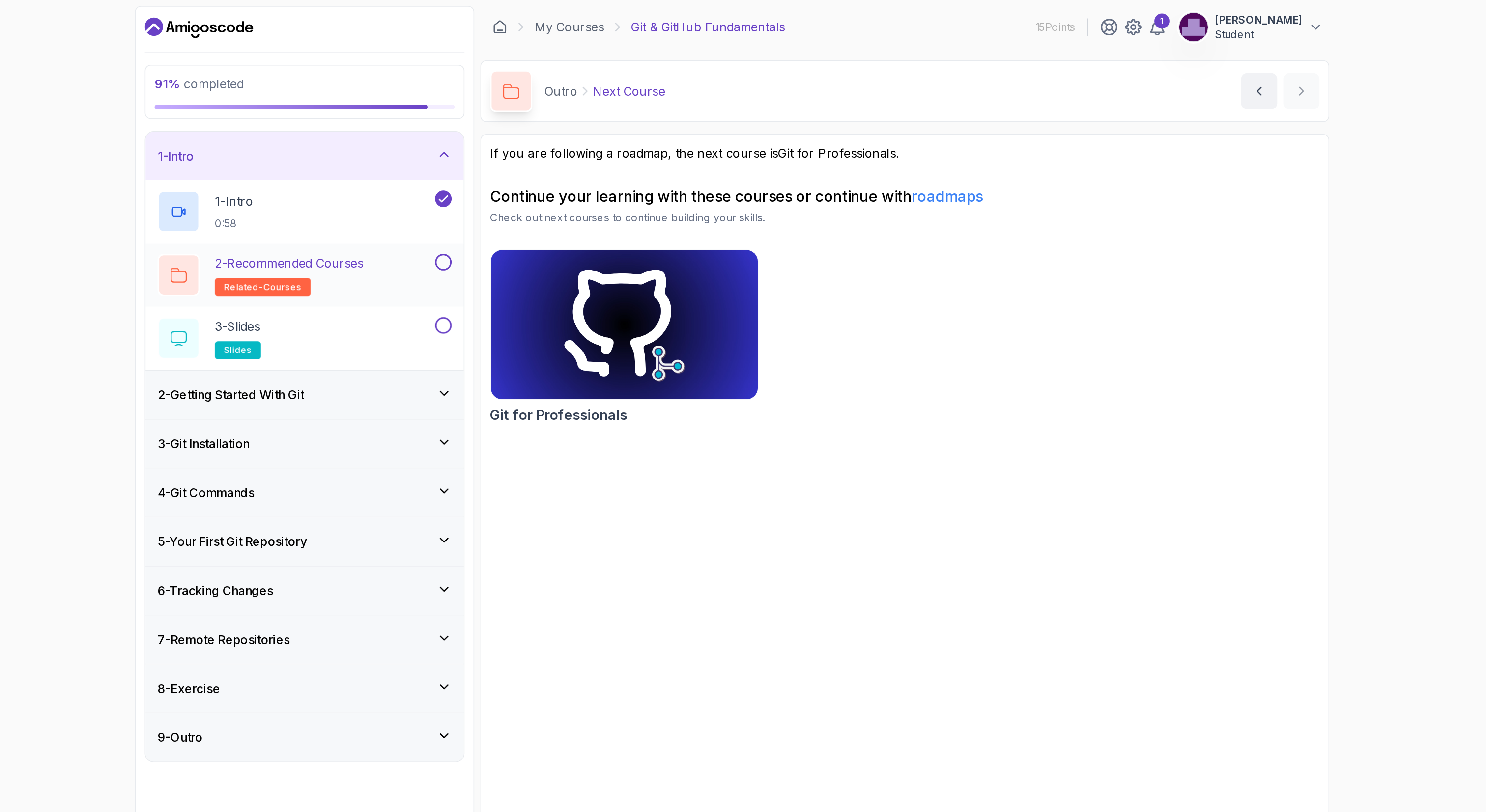
click at [552, 169] on button at bounding box center [554, 171] width 11 height 11
click at [555, 209] on button at bounding box center [554, 212] width 11 height 11
click at [562, 262] on div "2 - Getting Started With Git" at bounding box center [464, 257] width 207 height 31
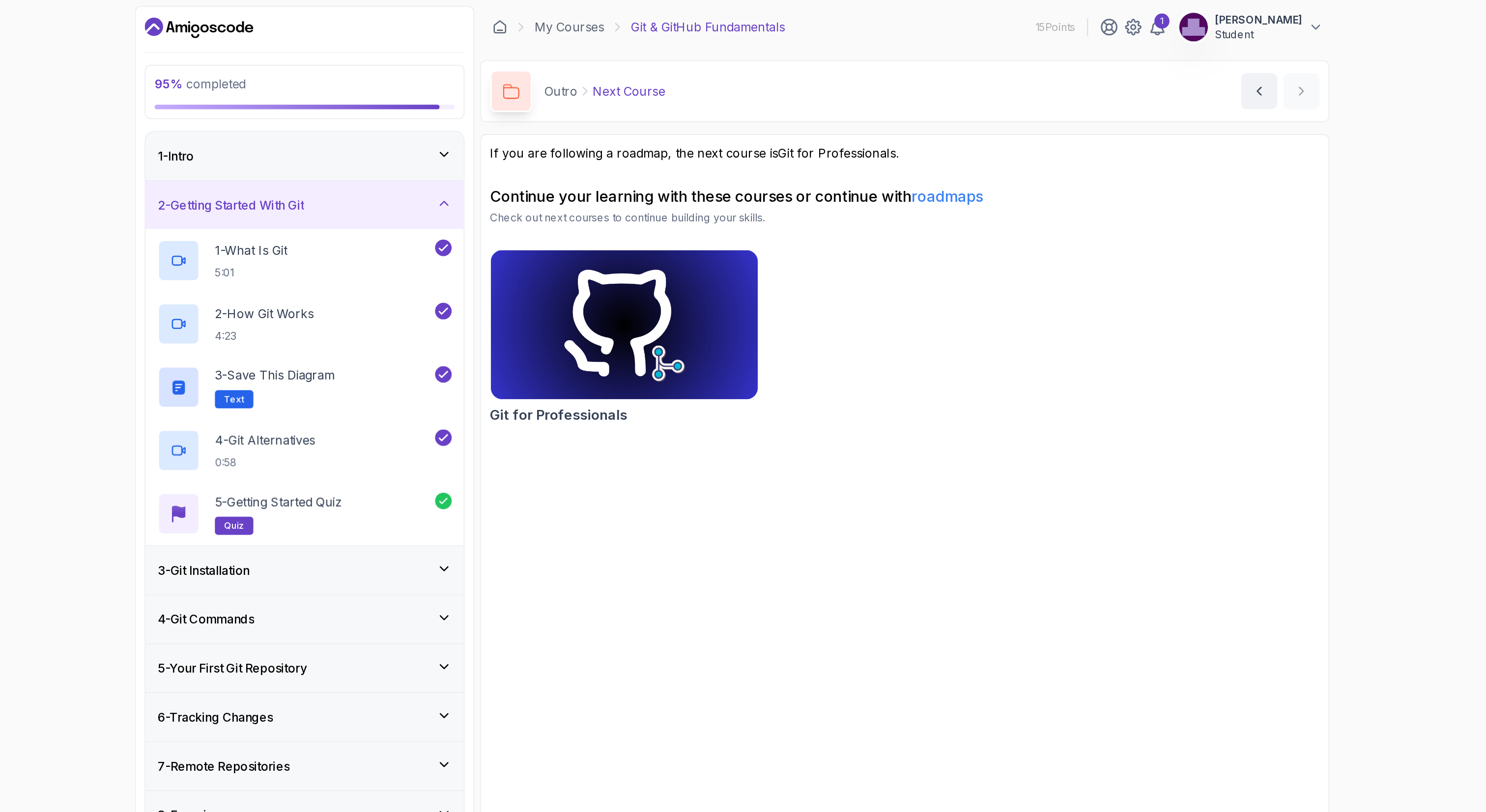
click at [551, 371] on icon at bounding box center [556, 371] width 10 height 10
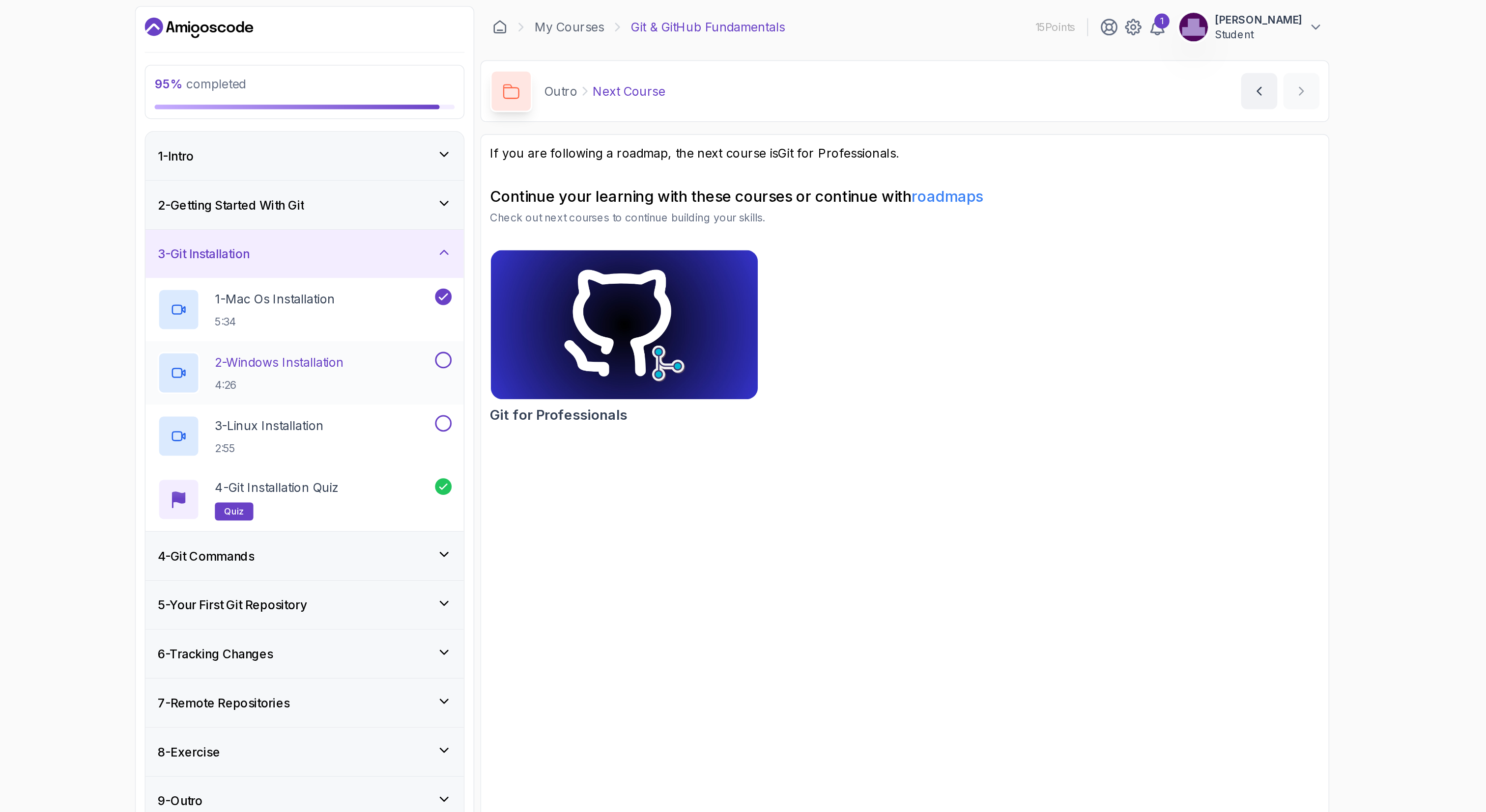
click at [557, 238] on button at bounding box center [554, 235] width 11 height 11
click at [556, 271] on button at bounding box center [554, 276] width 11 height 11
click at [549, 361] on div "4 - Git Commands" at bounding box center [464, 362] width 191 height 12
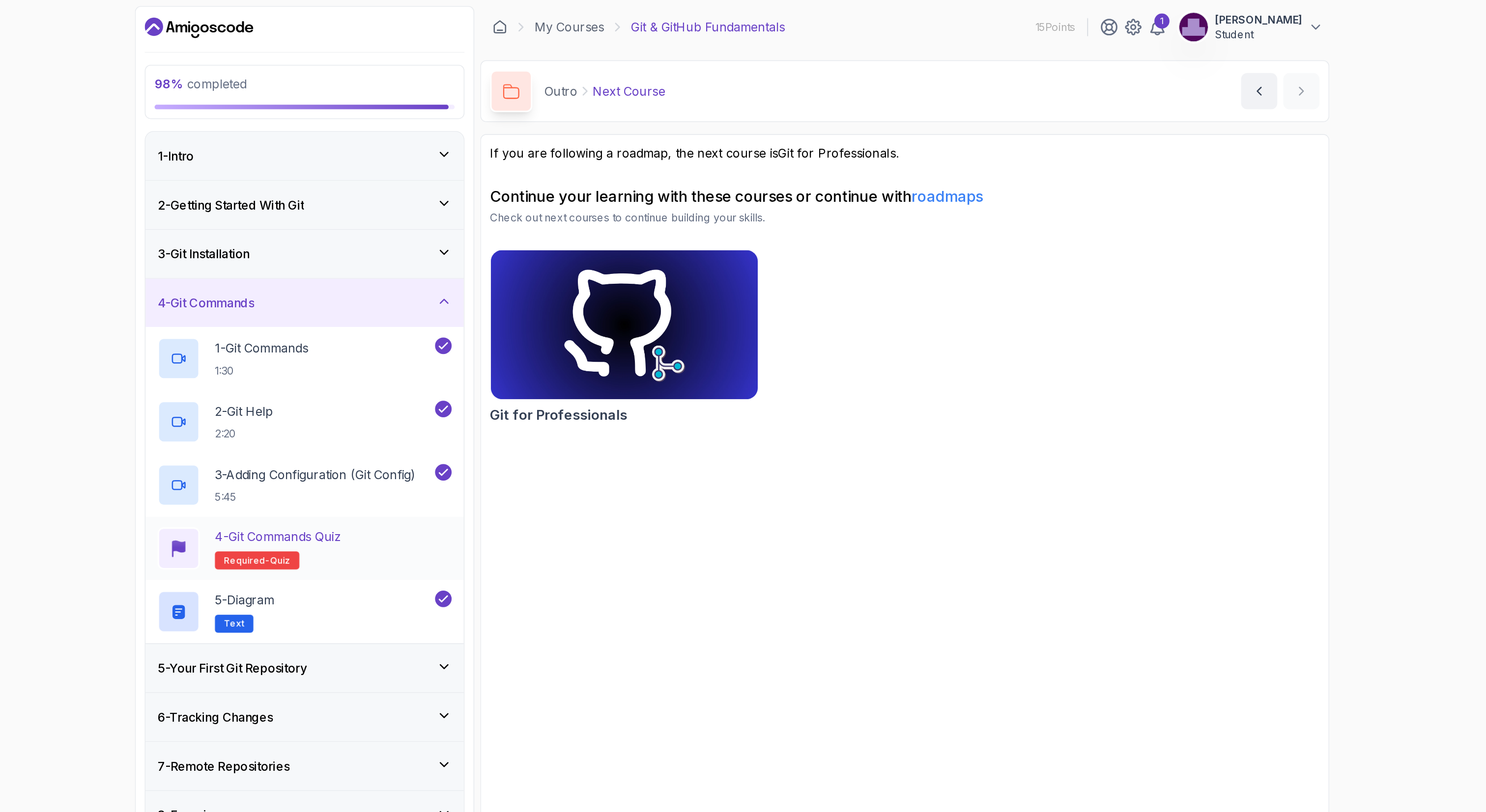
click at [552, 358] on div "4 - Git Commands Quiz Required- quiz" at bounding box center [464, 358] width 191 height 28
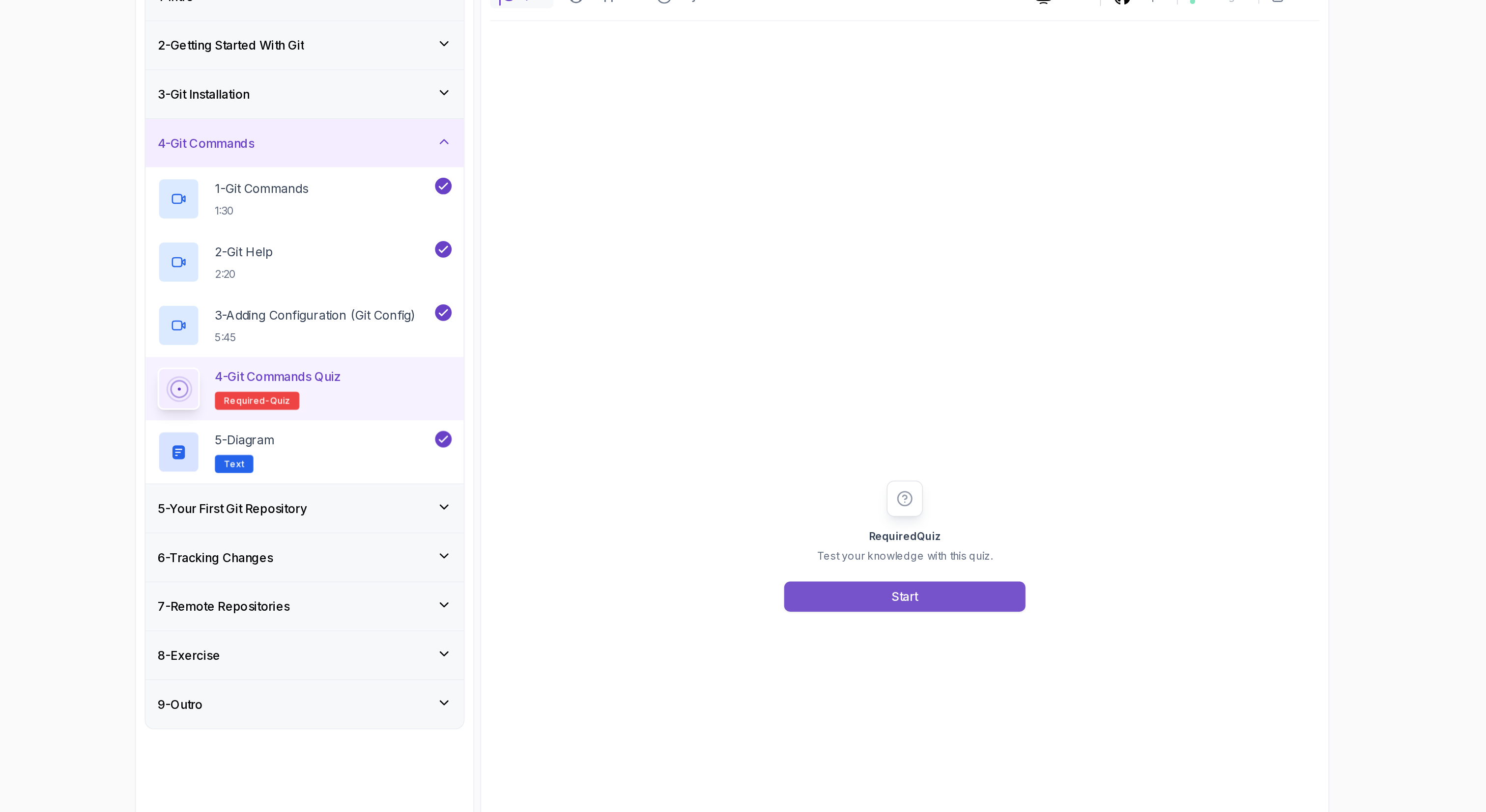
click at [743, 406] on button "Start" at bounding box center [855, 493] width 157 height 20
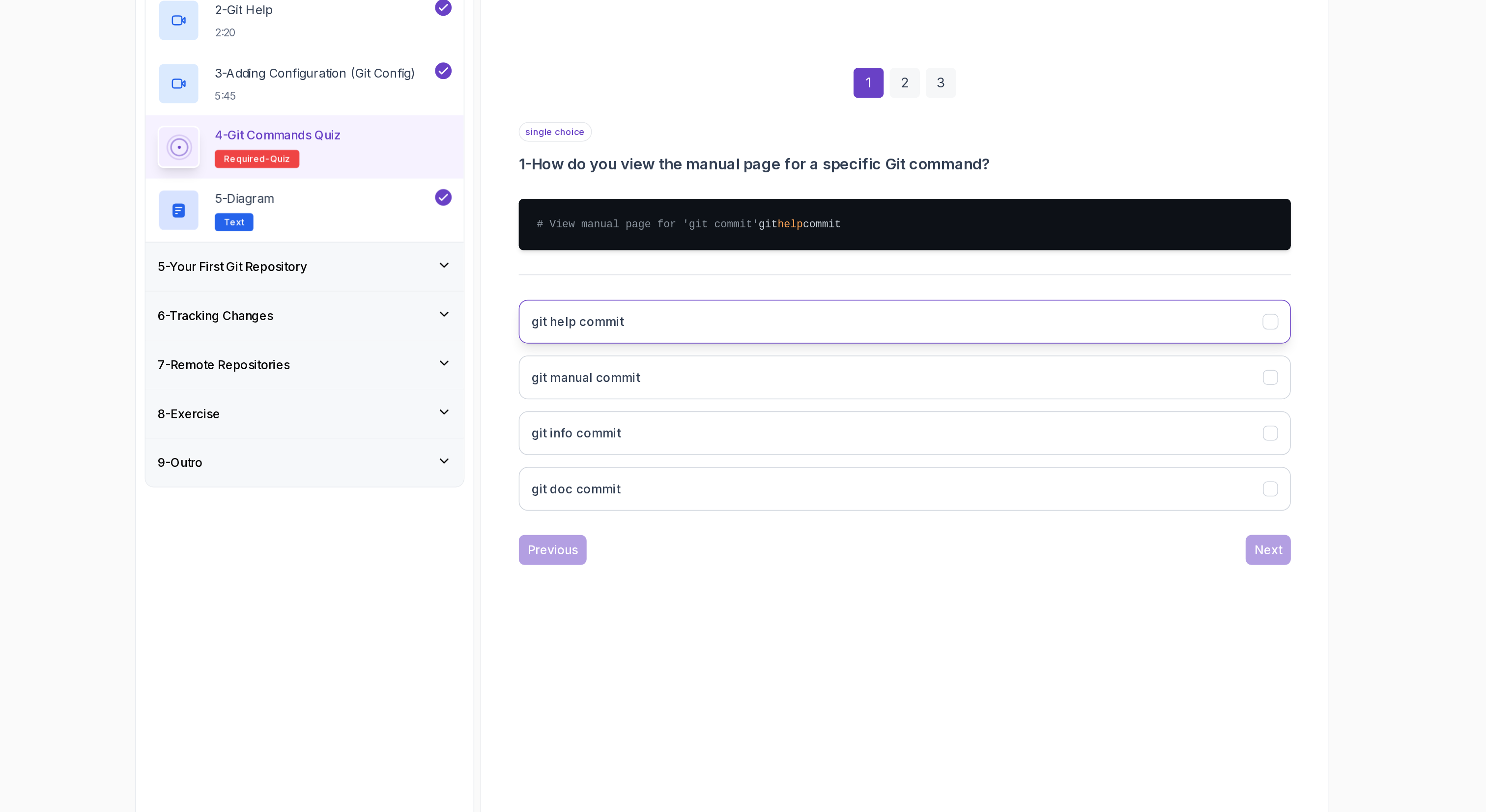
click at [662, 406] on h3 "git help commit" at bounding box center [642, 471] width 60 height 12
click at [743, 406] on button "Next" at bounding box center [1092, 620] width 30 height 20
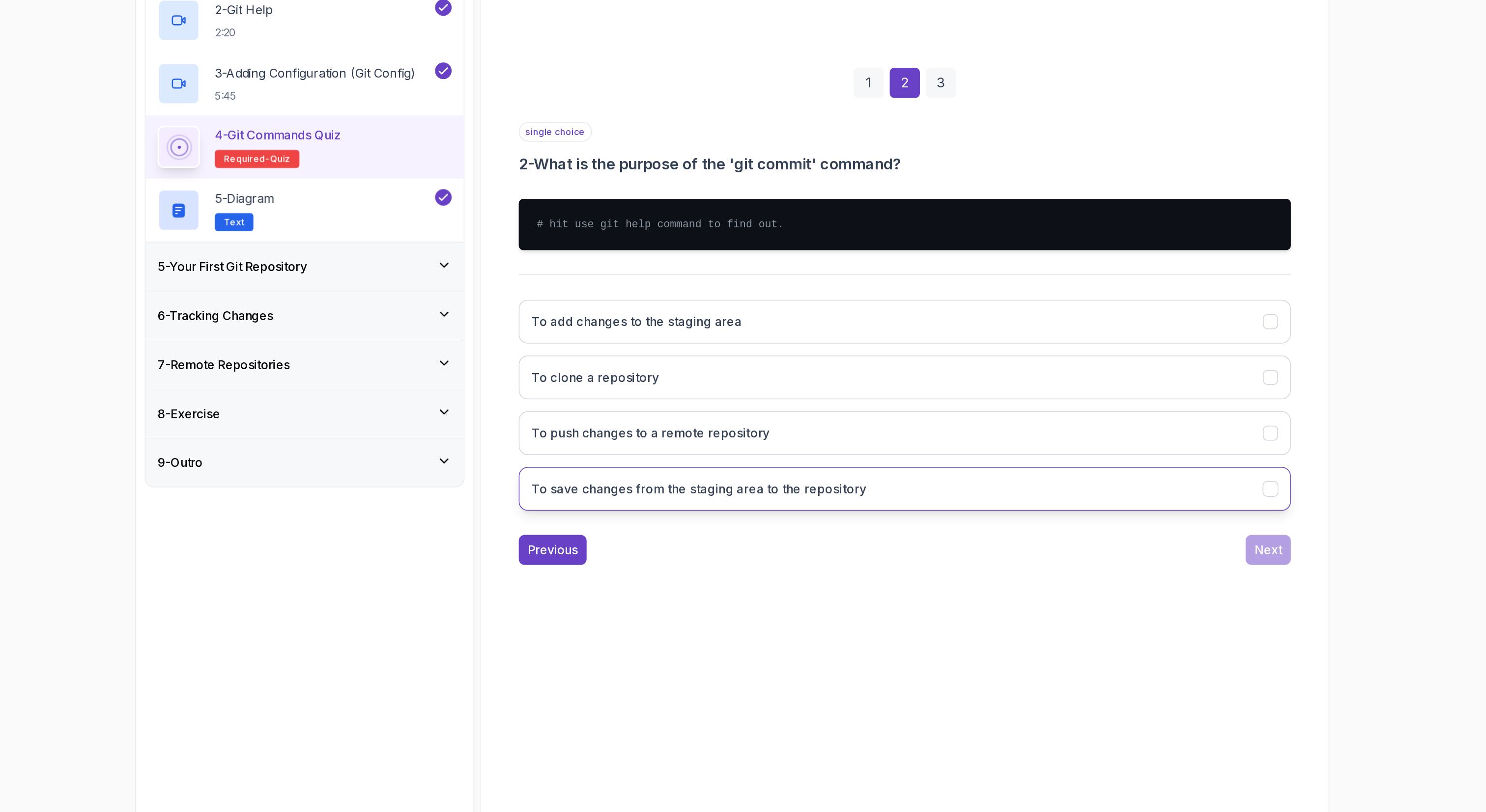
click at [710, 406] on h3 "To save changes from the staging area to the repository" at bounding box center [722, 580] width 218 height 12
click at [743, 406] on button "Next" at bounding box center [1092, 620] width 30 height 20
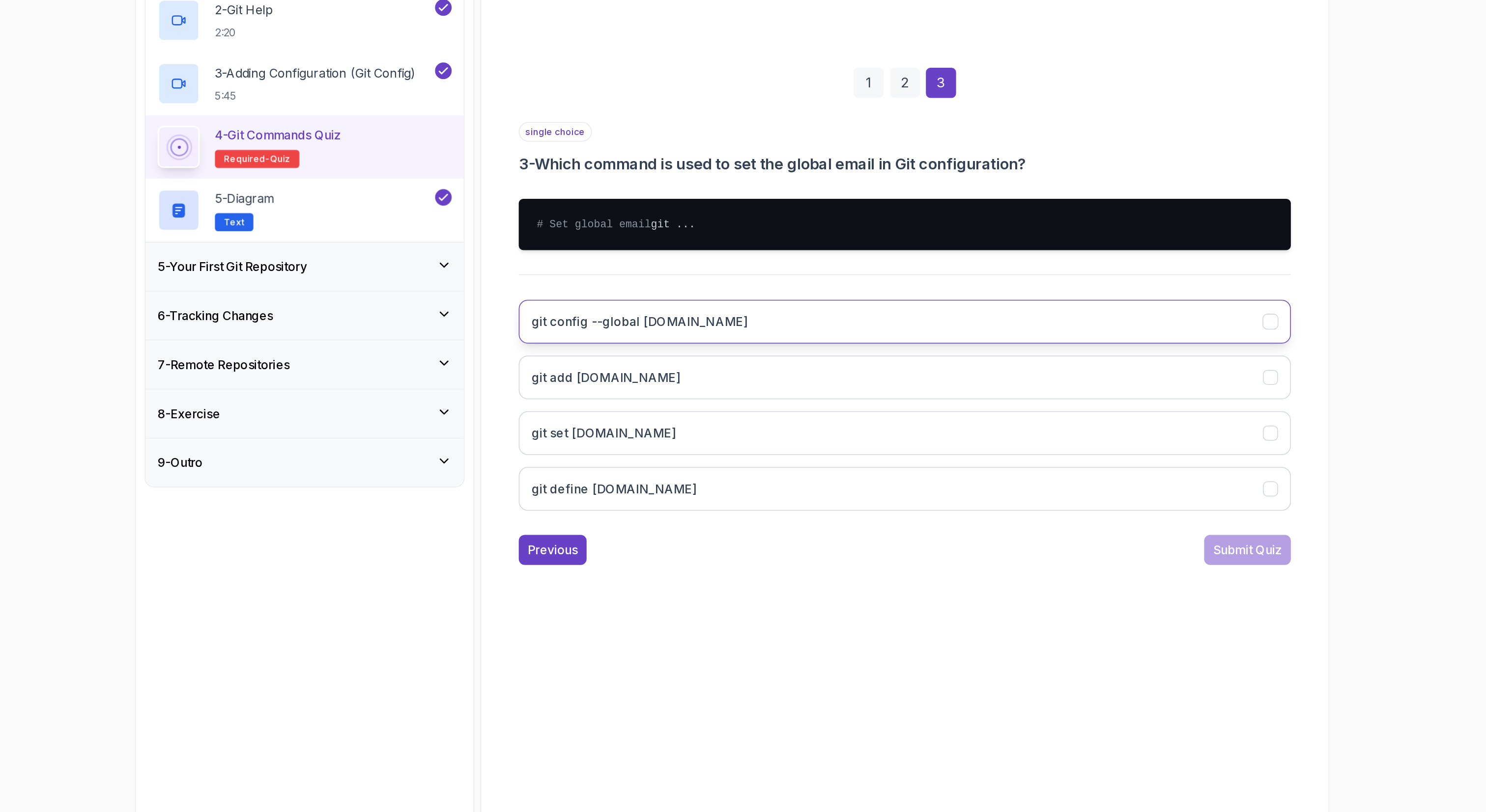
click at [674, 406] on button "git config --global user.email" at bounding box center [855, 471] width 503 height 28
click at [743, 406] on div "Submit Quiz" at bounding box center [1079, 620] width 44 height 12
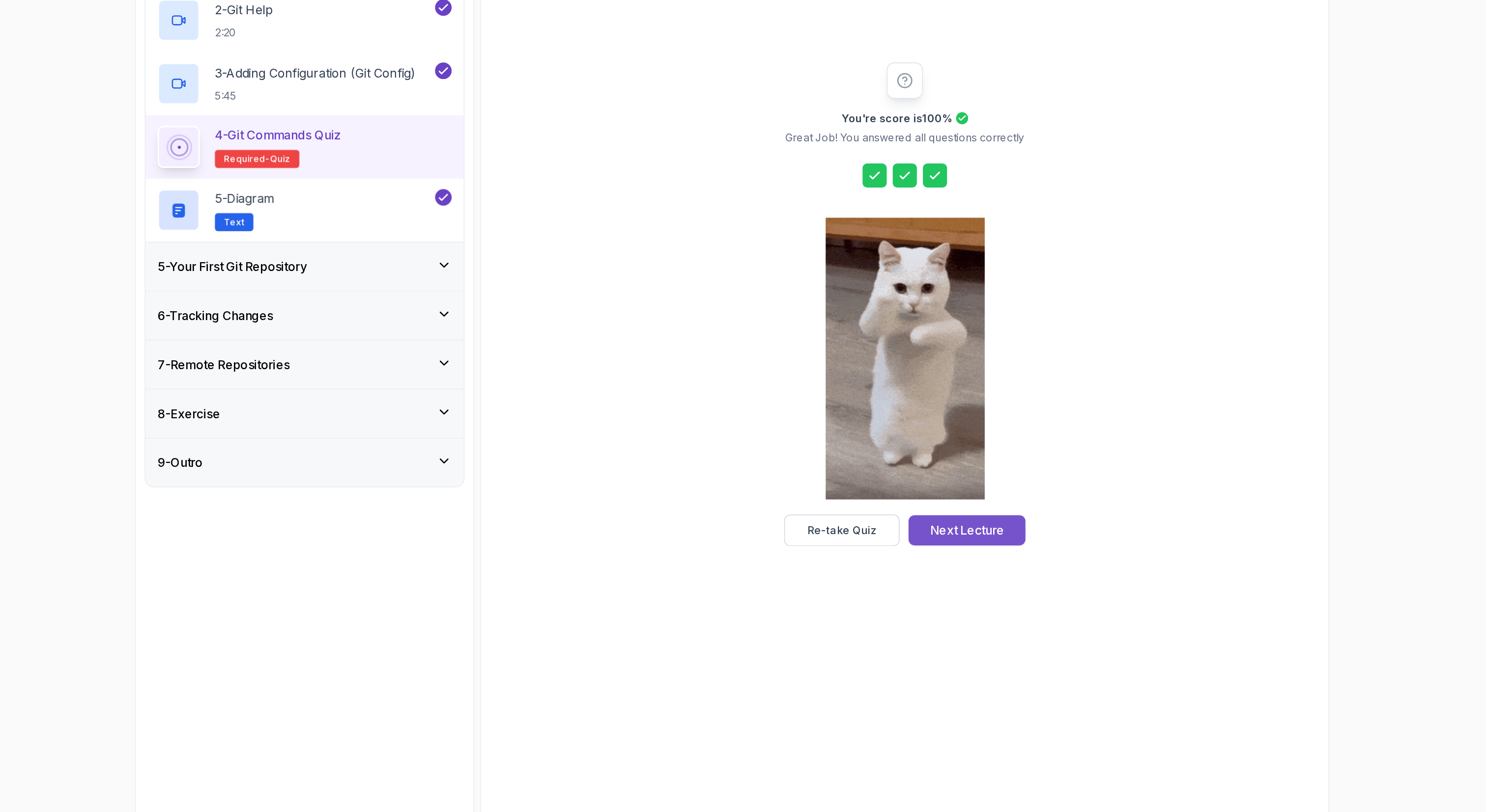
click at [743, 406] on div "Next Lecture" at bounding box center [896, 608] width 48 height 12
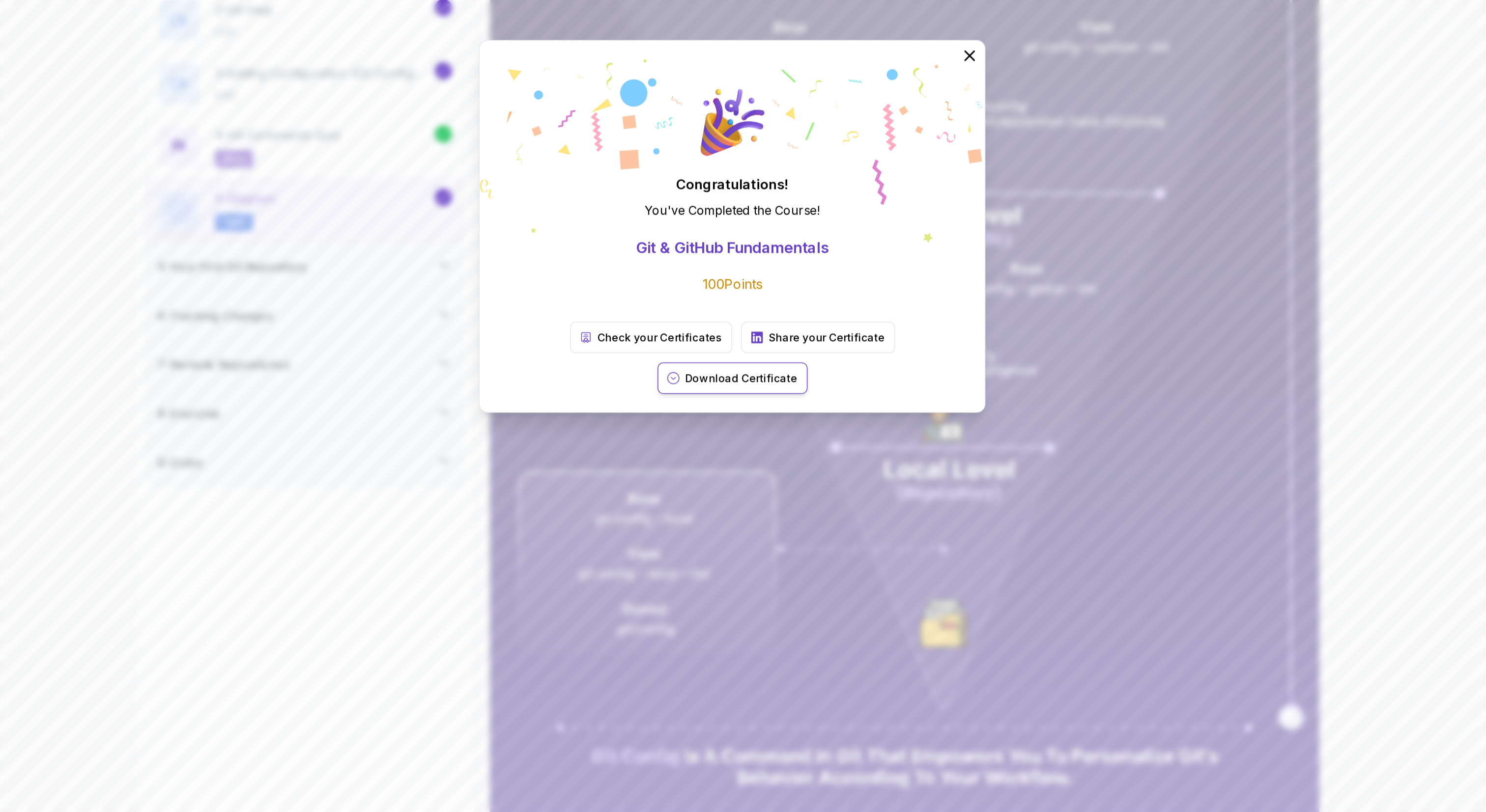
click at [743, 406] on p "Download Certificate" at bounding box center [749, 505] width 73 height 10
click at [672, 406] on p "Check your Certificates" at bounding box center [695, 479] width 81 height 10
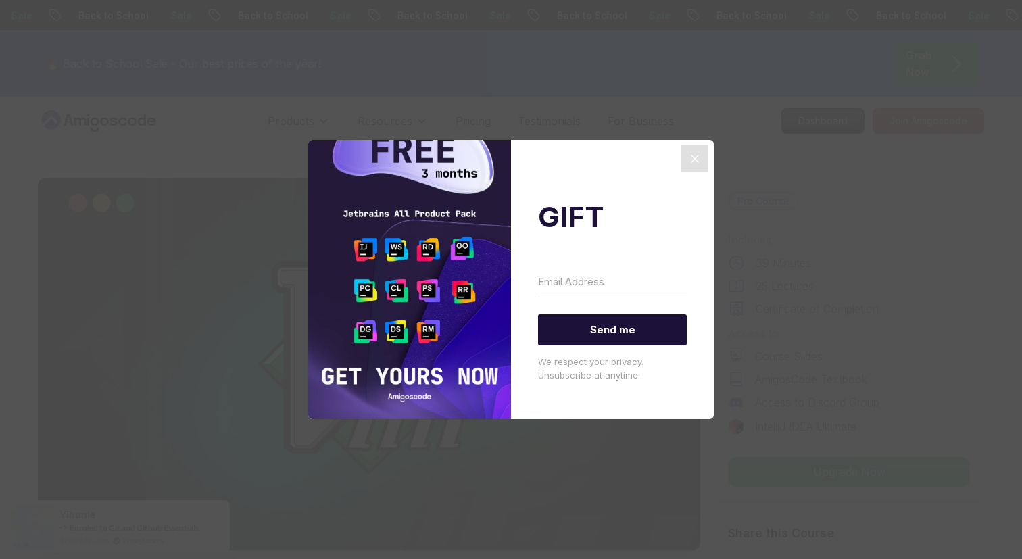
click at [701, 157] on icon "Close" at bounding box center [694, 159] width 16 height 16
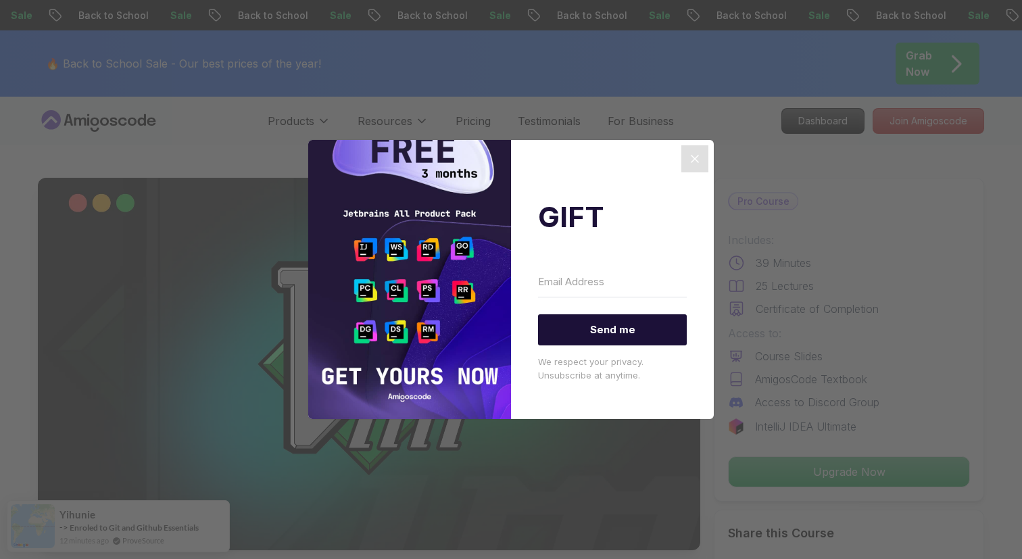
click at [692, 154] on icon "Close" at bounding box center [694, 159] width 16 height 16
